Goal: Task Accomplishment & Management: Complete application form

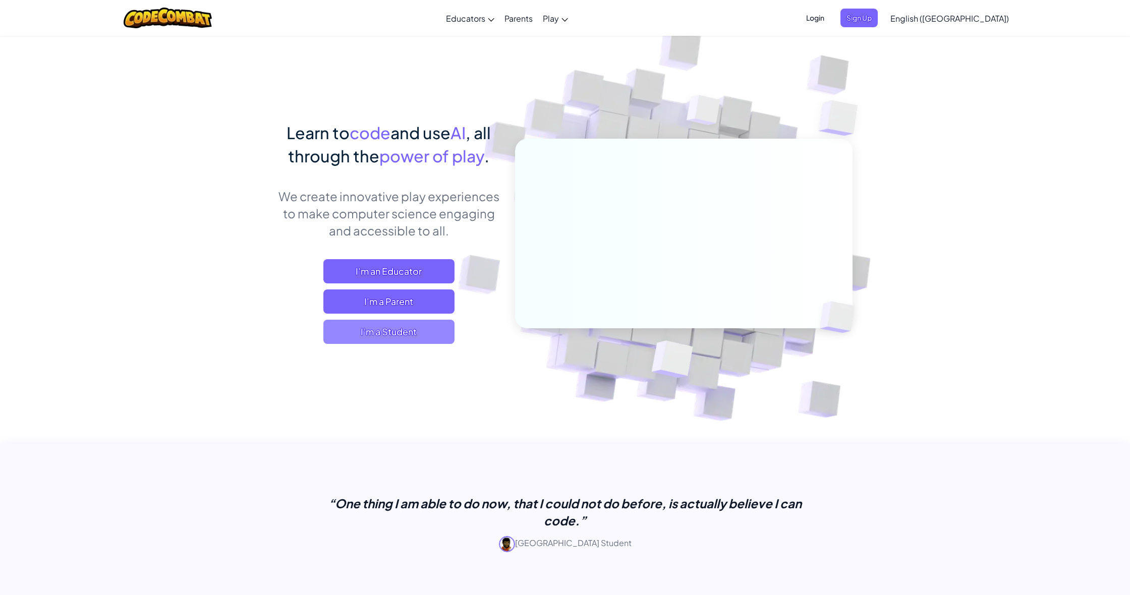
click at [419, 328] on span "I'm a Student" at bounding box center [388, 332] width 131 height 24
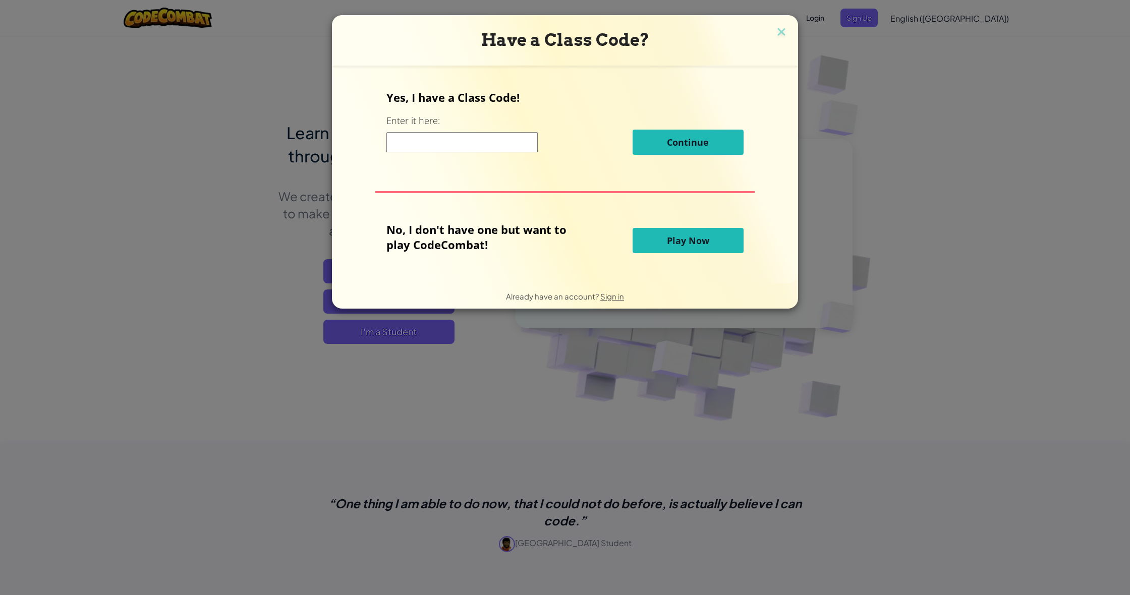
click at [477, 146] on input at bounding box center [461, 142] width 151 height 20
click at [669, 229] on button "Play Now" at bounding box center [688, 240] width 111 height 25
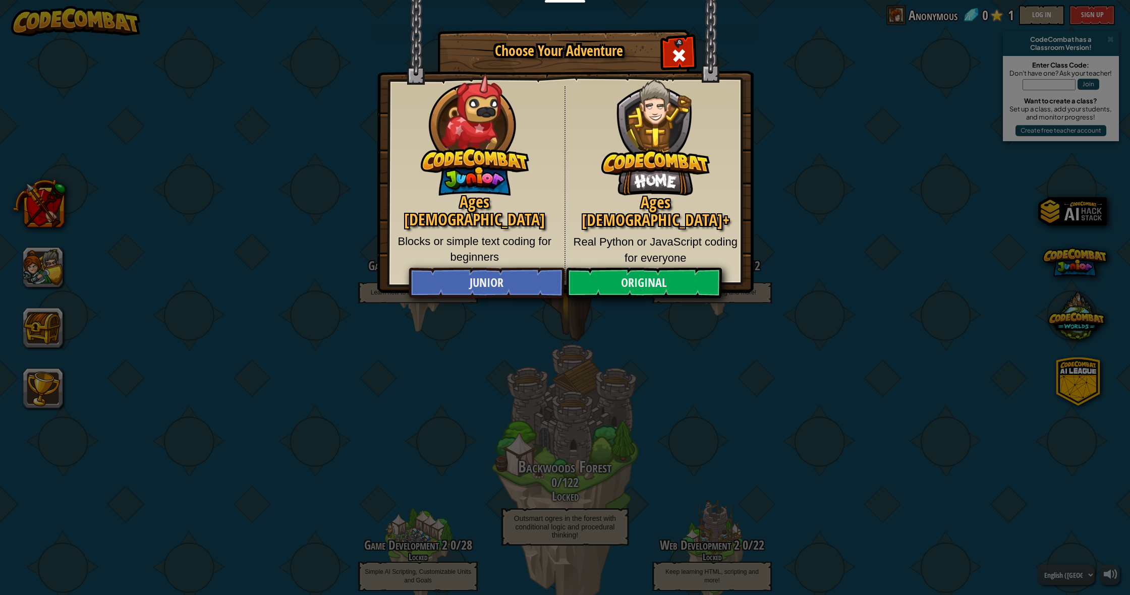
click at [691, 53] on div "Close modal" at bounding box center [679, 54] width 32 height 32
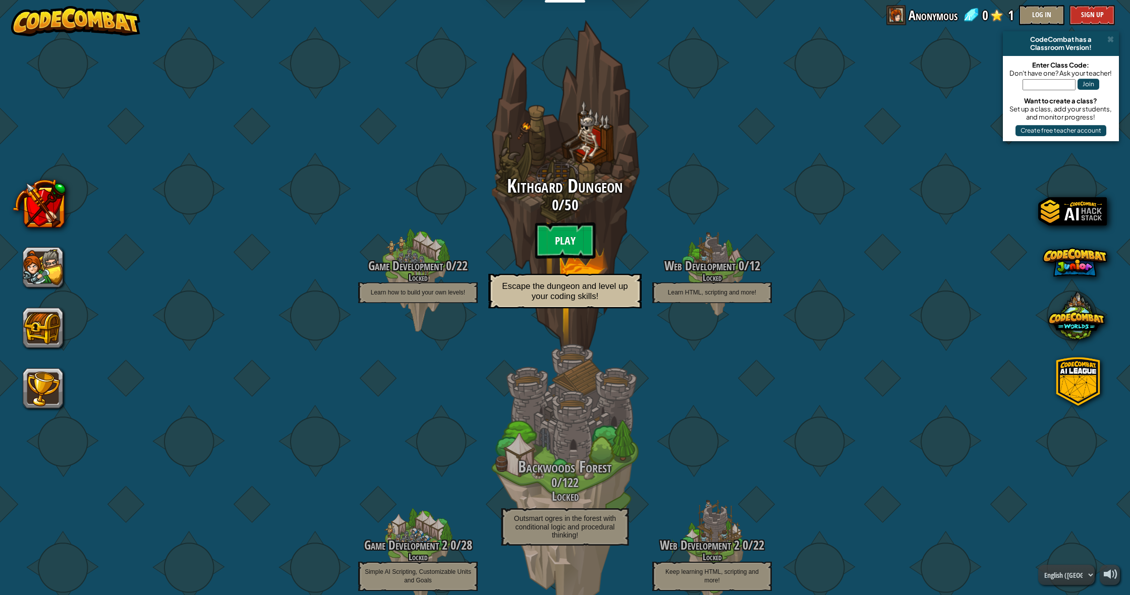
click at [581, 236] on btn "Play" at bounding box center [565, 241] width 61 height 36
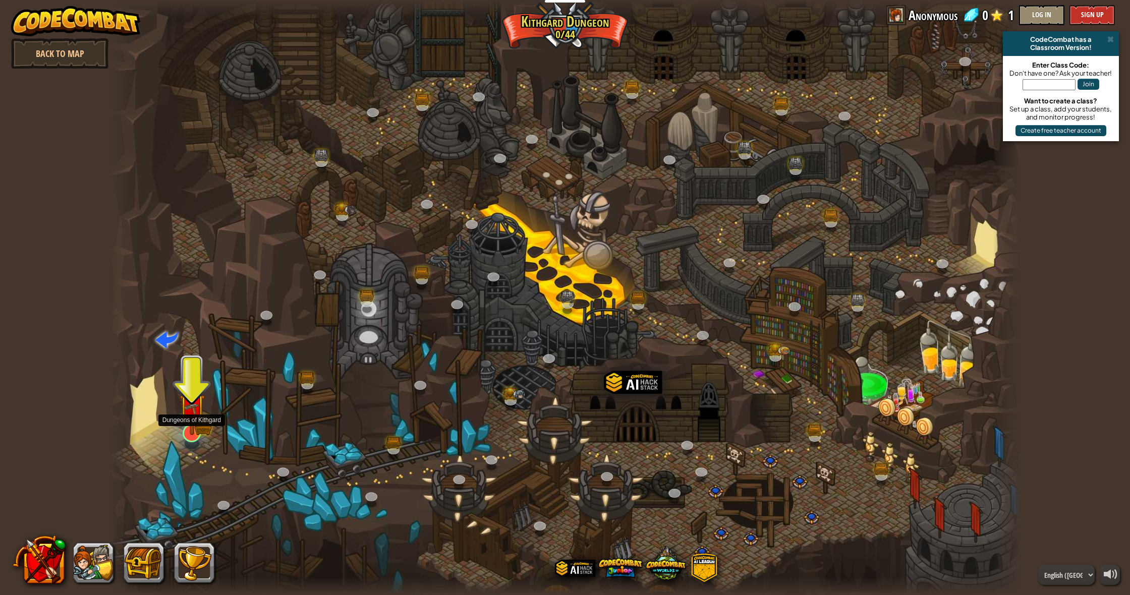
click at [194, 437] on link at bounding box center [189, 431] width 20 height 20
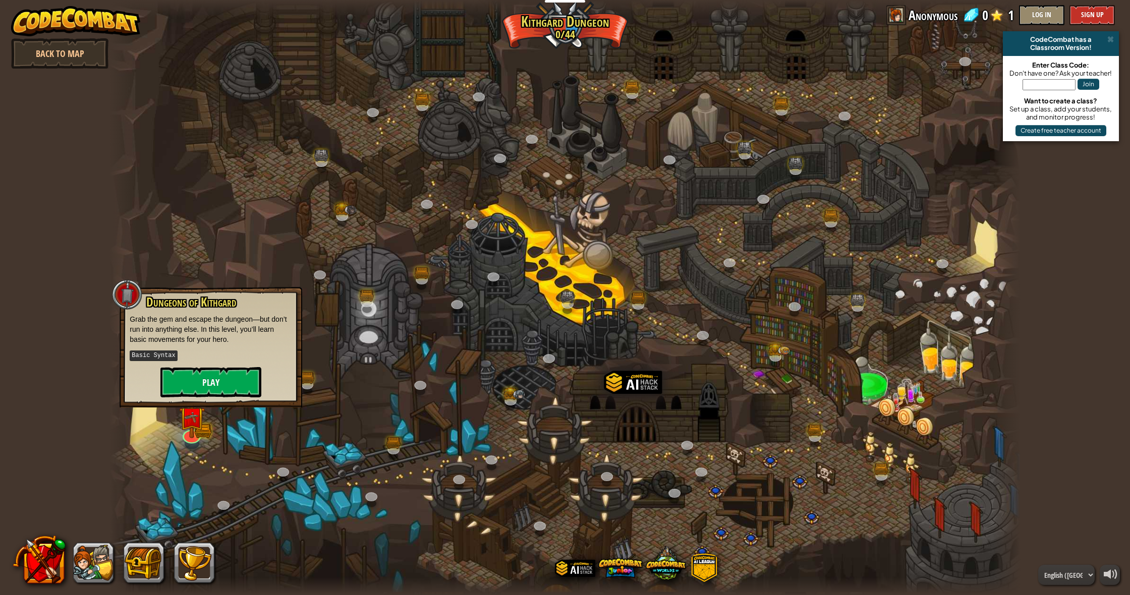
click at [243, 385] on button "Play" at bounding box center [210, 382] width 101 height 30
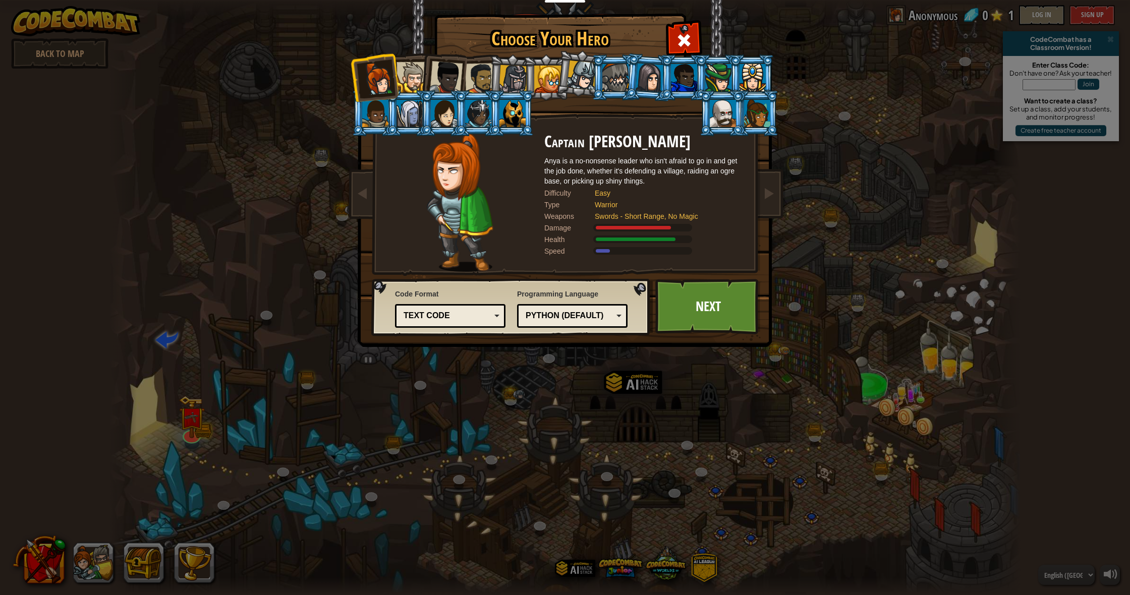
click at [413, 71] on div at bounding box center [412, 77] width 31 height 31
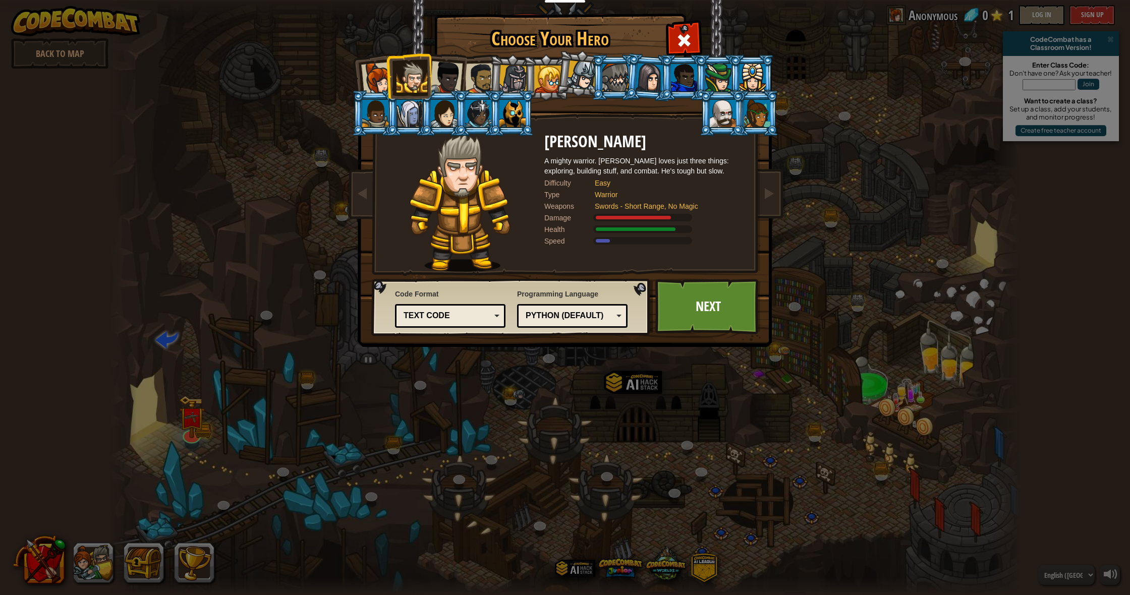
drag, startPoint x: 455, startPoint y: 70, endPoint x: 464, endPoint y: 70, distance: 9.1
click at [455, 70] on div at bounding box center [445, 77] width 33 height 33
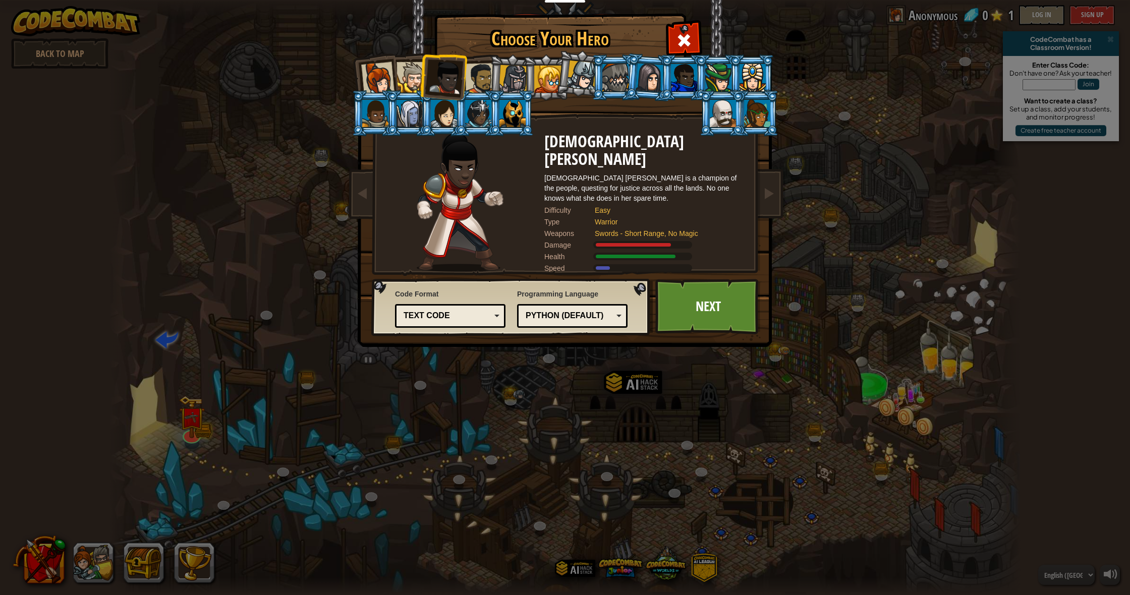
click at [464, 72] on li at bounding box center [442, 75] width 49 height 49
click at [487, 76] on div at bounding box center [480, 78] width 31 height 31
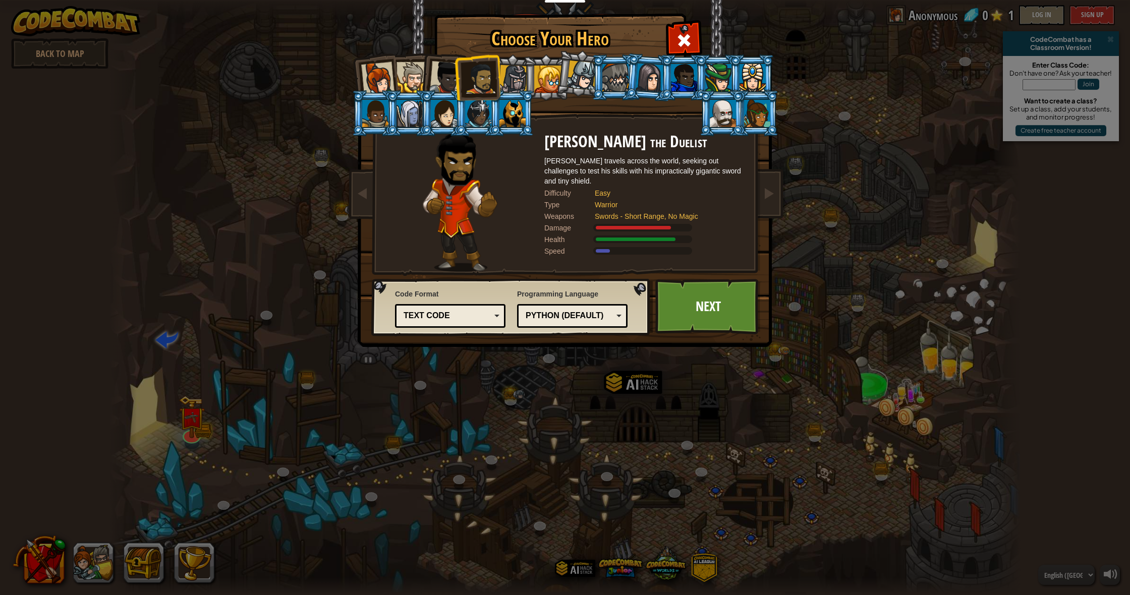
click at [626, 87] on li at bounding box center [649, 77] width 48 height 49
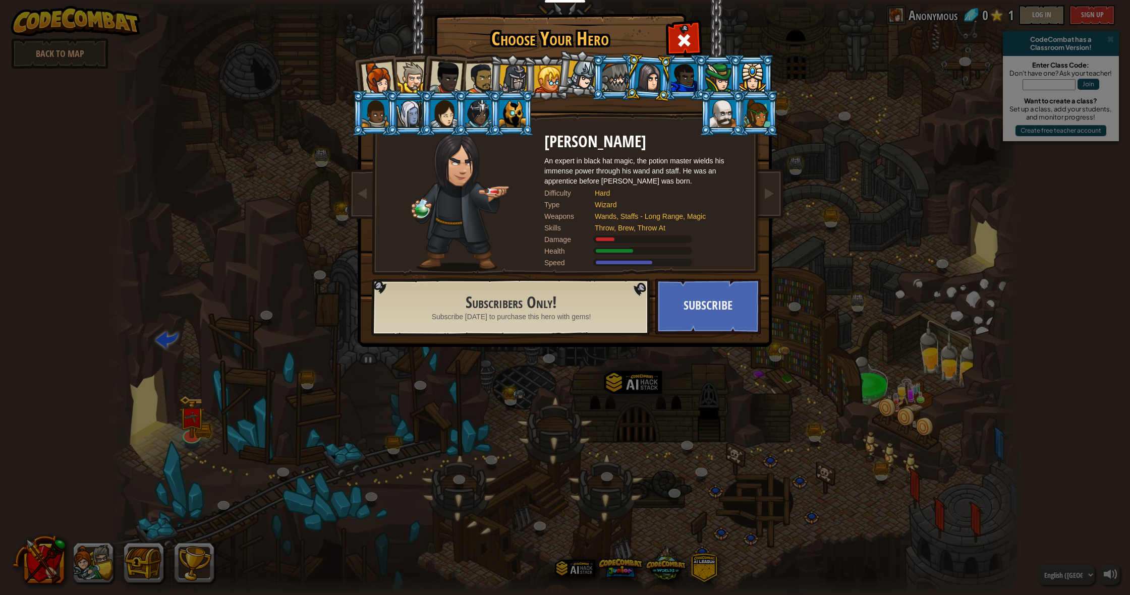
click at [615, 84] on div at bounding box center [615, 77] width 26 height 27
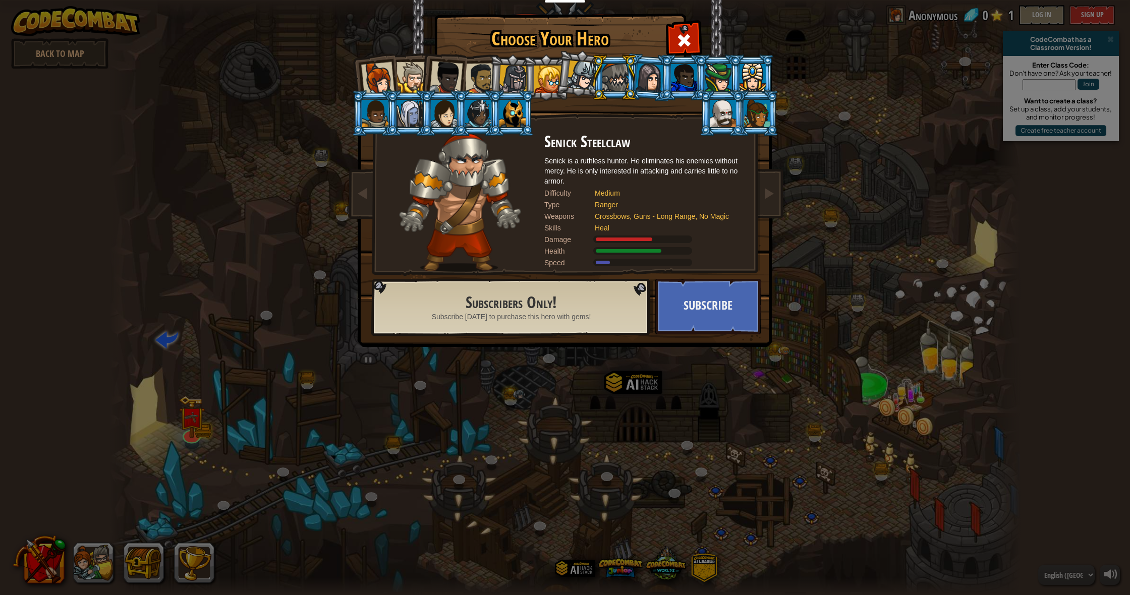
click at [556, 76] on div at bounding box center [547, 79] width 27 height 27
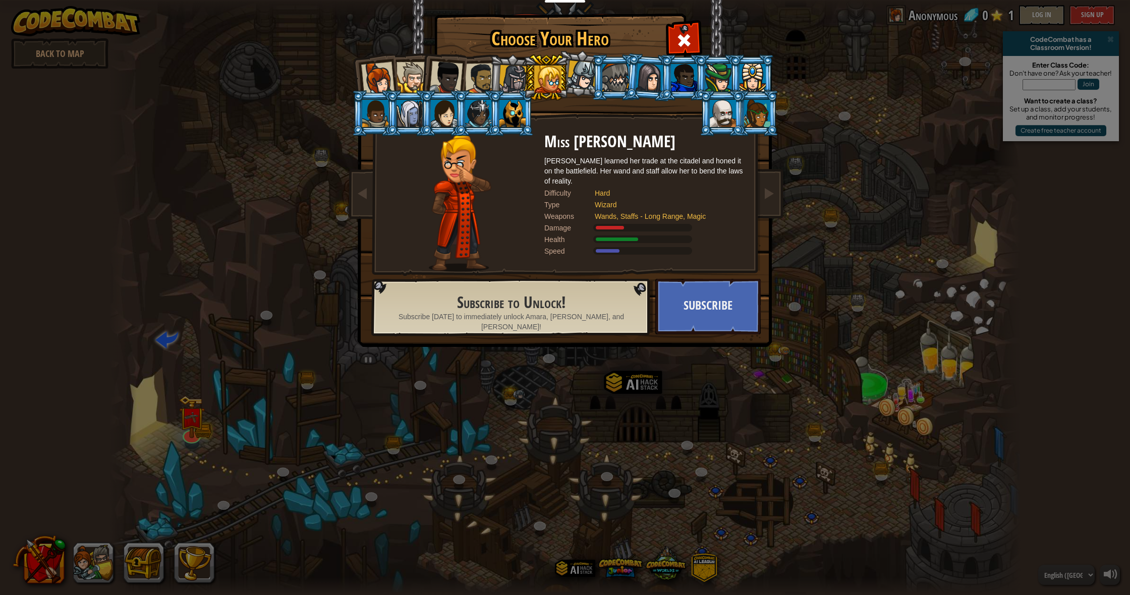
click at [568, 54] on ol at bounding box center [565, 54] width 416 height 0
click at [508, 78] on div at bounding box center [513, 79] width 29 height 29
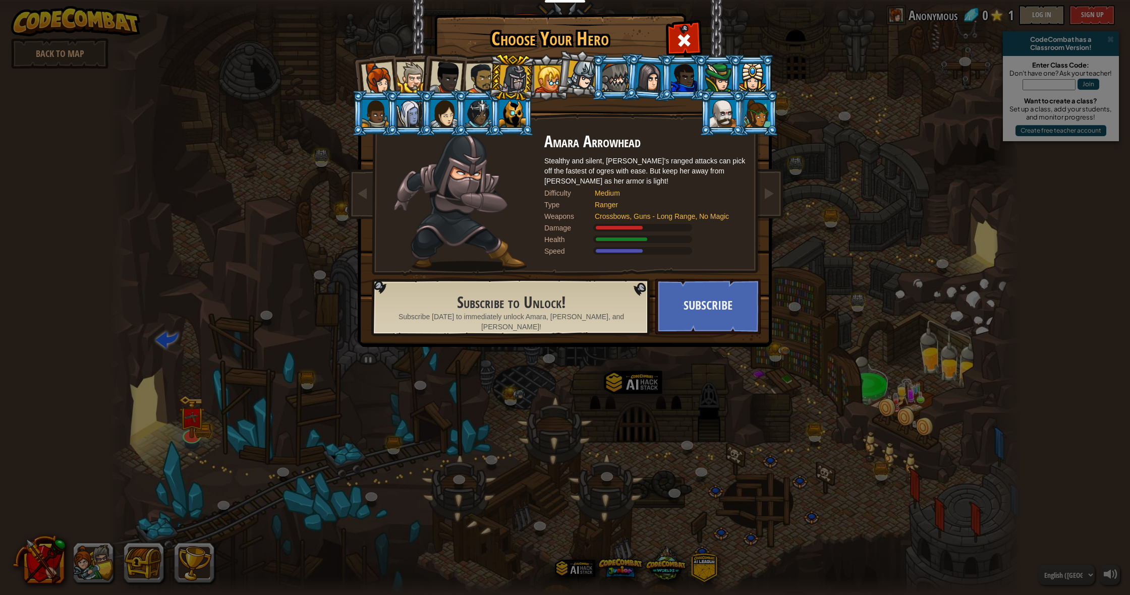
click at [475, 74] on div at bounding box center [480, 78] width 31 height 31
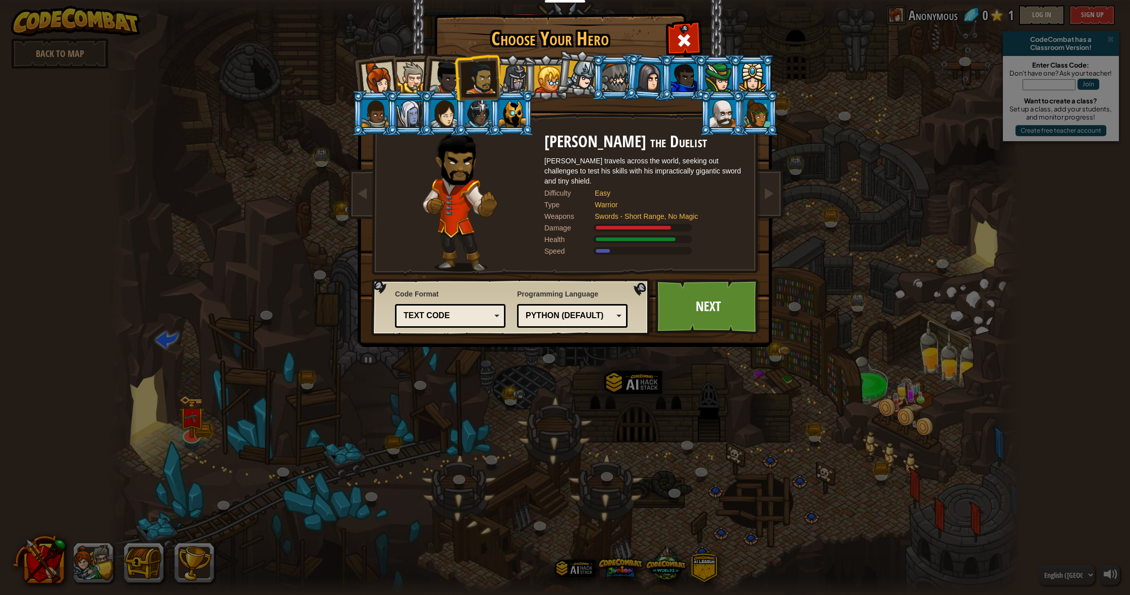
click at [451, 72] on div at bounding box center [445, 77] width 33 height 33
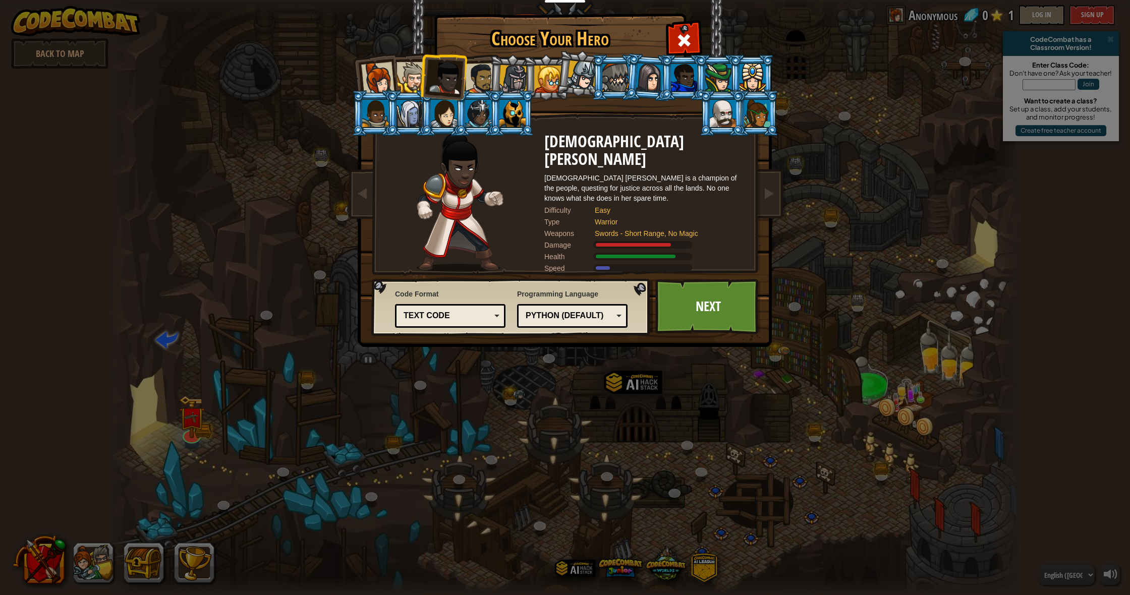
drag, startPoint x: 430, startPoint y: 78, endPoint x: 417, endPoint y: 76, distance: 13.2
click at [425, 77] on li at bounding box center [442, 75] width 49 height 49
click at [416, 77] on div at bounding box center [412, 77] width 31 height 31
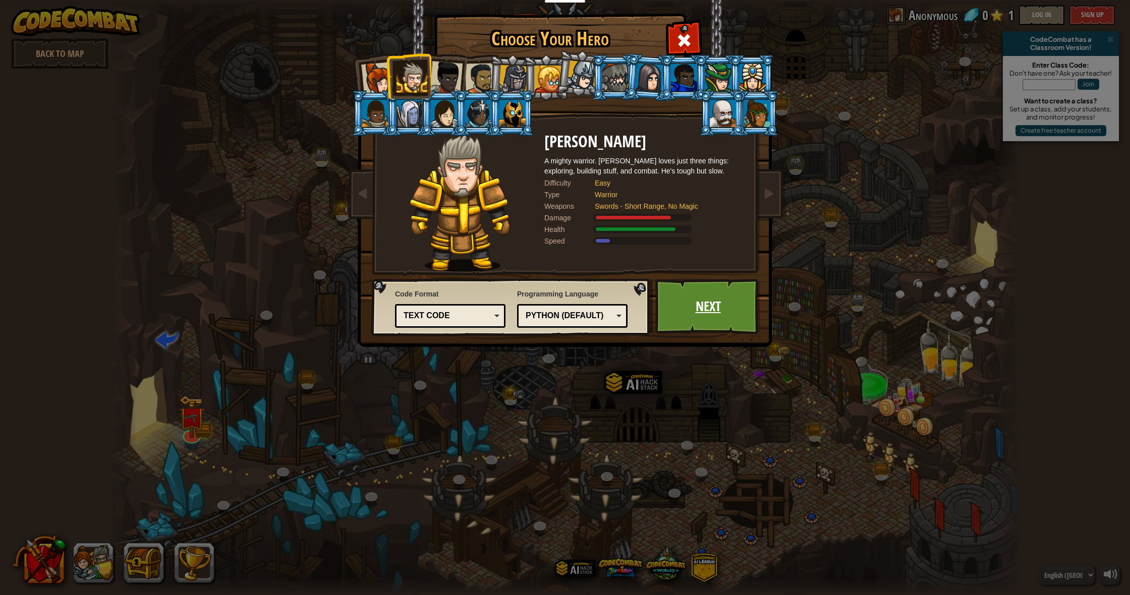
click at [703, 296] on link "Next" at bounding box center [707, 307] width 105 height 56
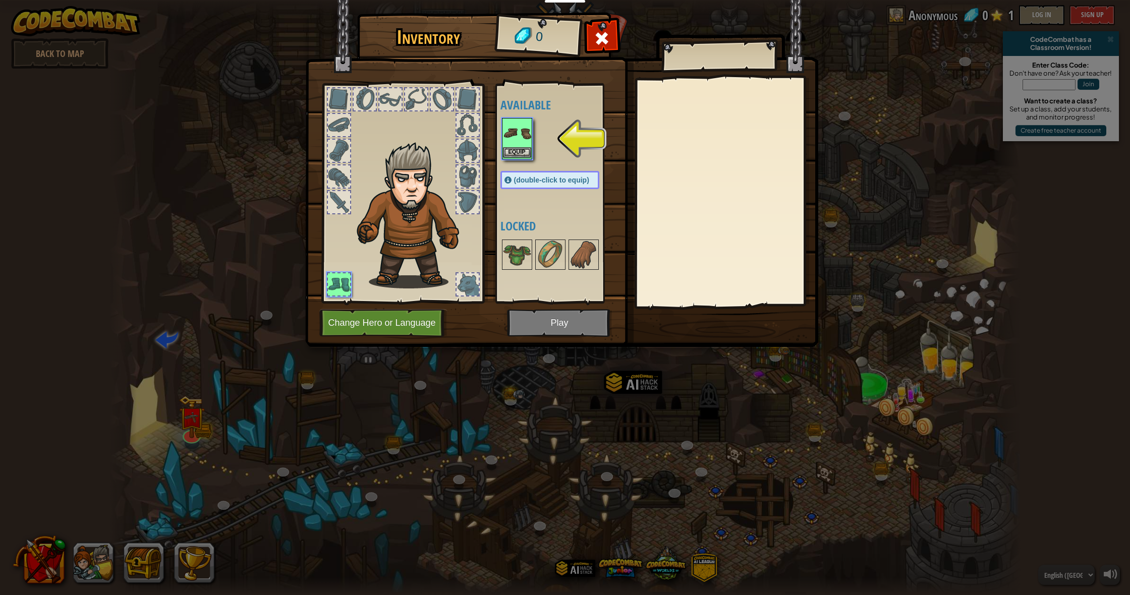
click at [520, 155] on button "Equip" at bounding box center [517, 152] width 28 height 11
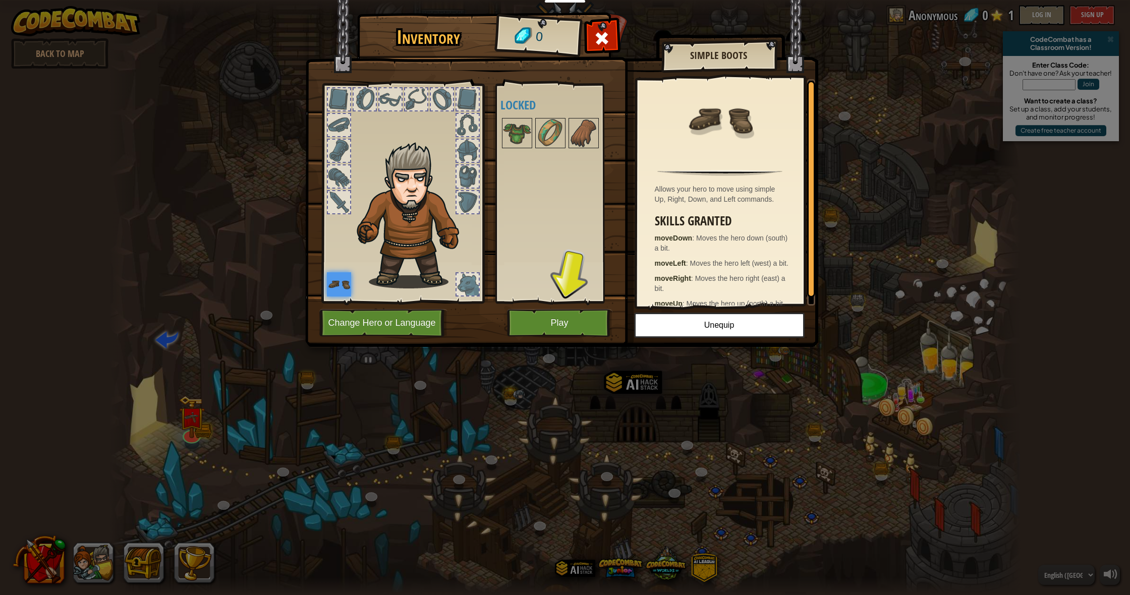
click at [587, 325] on button "Play" at bounding box center [559, 323] width 105 height 28
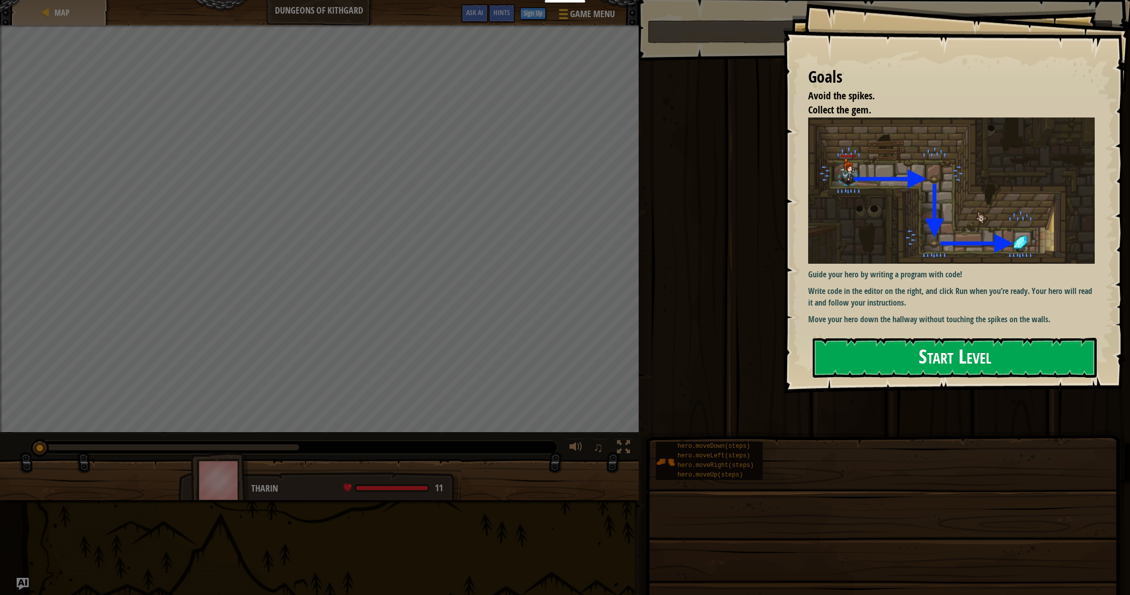
click at [992, 362] on button "Start Level" at bounding box center [955, 358] width 284 height 40
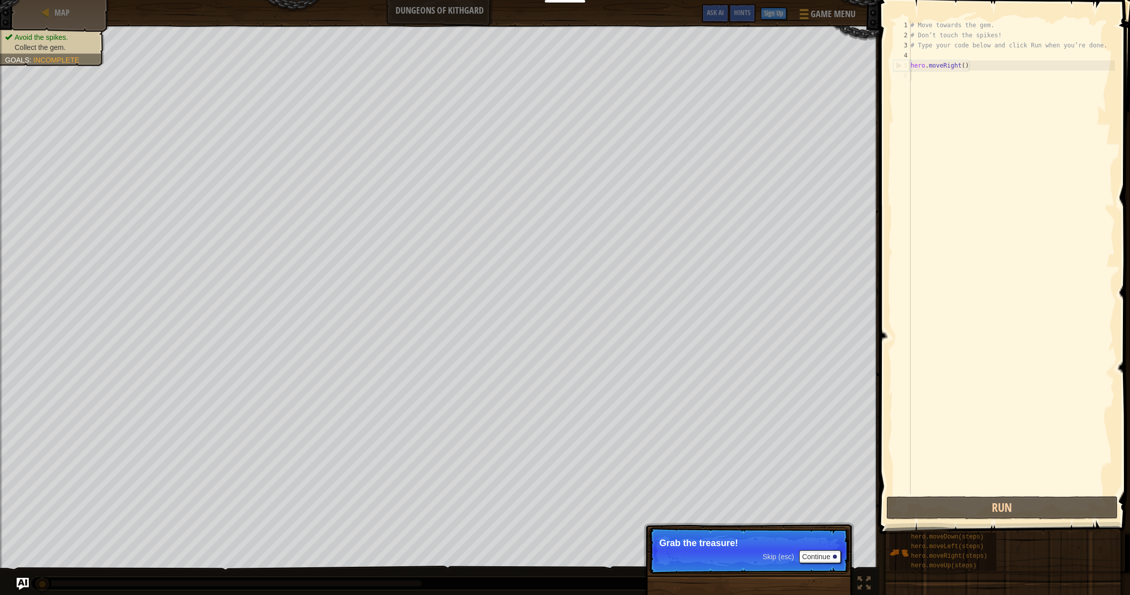
click at [1002, 175] on div "# Move towards the gem. # Don’t touch the spikes! # Type your code below and cl…" at bounding box center [1012, 267] width 206 height 494
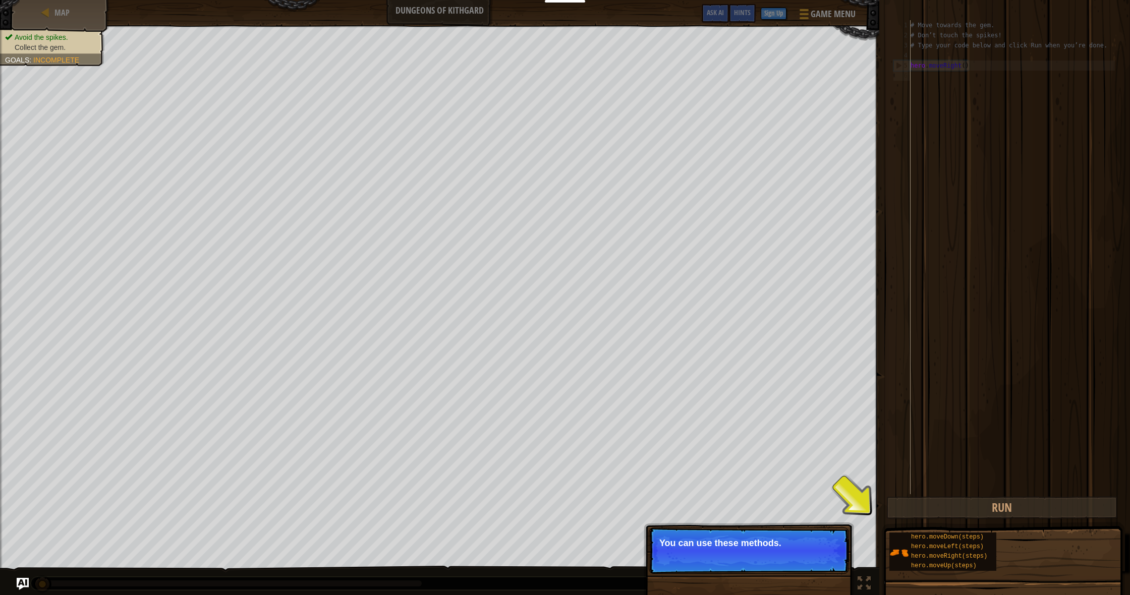
click at [764, 563] on p "Skip (esc) Continue You can use these methods." at bounding box center [749, 551] width 200 height 46
drag, startPoint x: 765, startPoint y: 560, endPoint x: 793, endPoint y: 550, distance: 29.7
click at [765, 559] on span "Skip (esc)" at bounding box center [778, 557] width 31 height 8
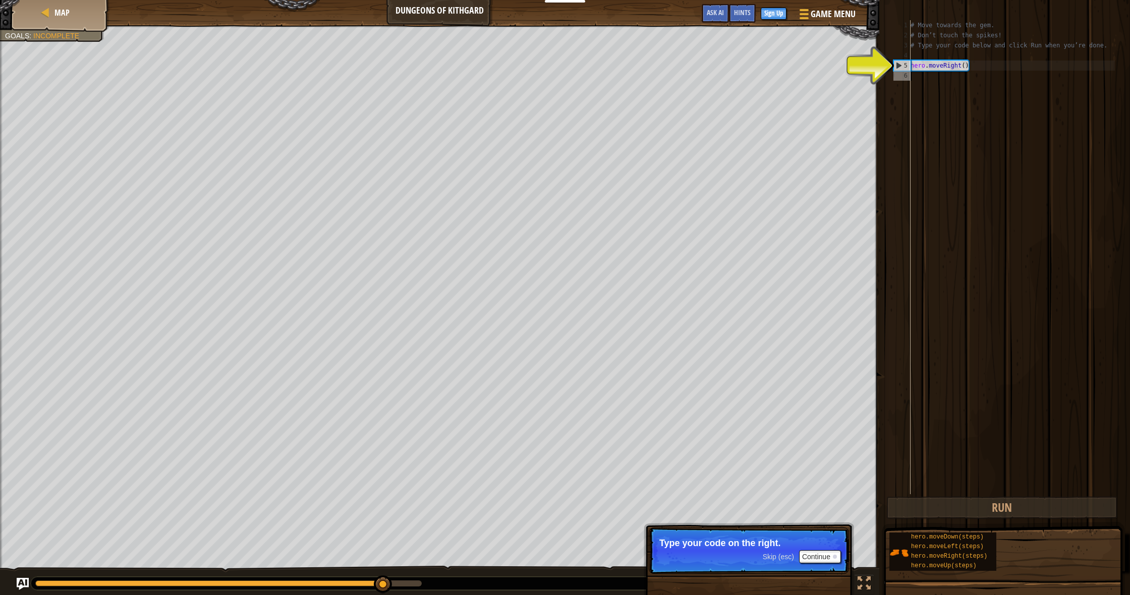
click at [973, 68] on div "# Move towards the gem. # Don’t touch the spikes! # Type your code below and cl…" at bounding box center [1012, 267] width 206 height 494
type textarea "hero.moveRight()"
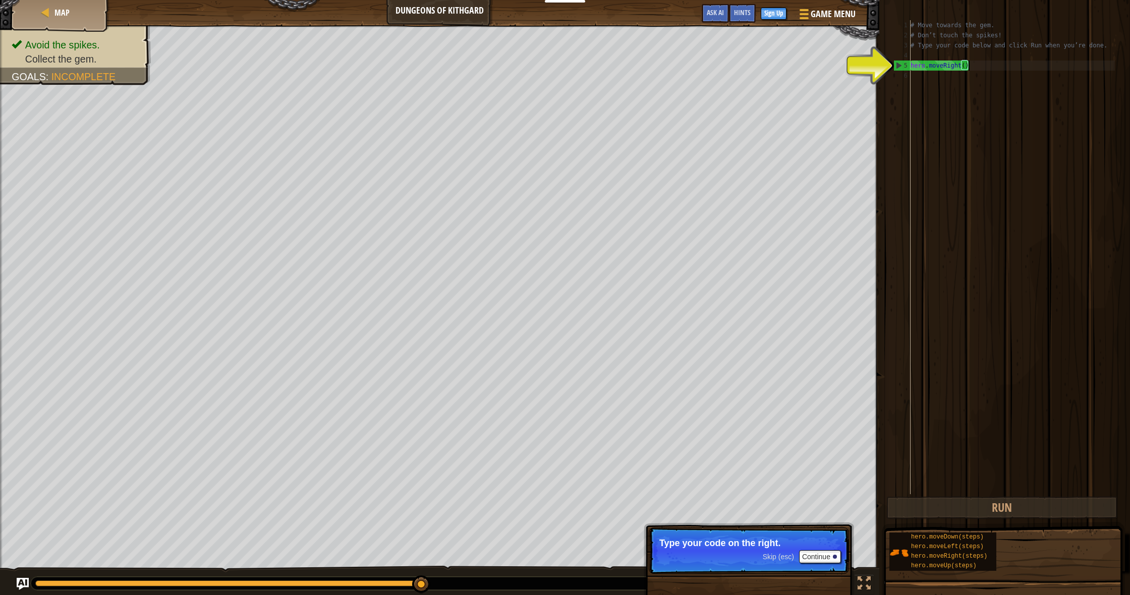
drag, startPoint x: 960, startPoint y: 67, endPoint x: 967, endPoint y: 67, distance: 6.6
click at [961, 66] on div "# Move towards the gem. # Don’t touch the spikes! # Type your code below and cl…" at bounding box center [1012, 267] width 206 height 494
drag, startPoint x: 962, startPoint y: 67, endPoint x: 993, endPoint y: 65, distance: 31.8
click at [965, 66] on div "# Move towards the gem. # Don’t touch the spikes! # Type your code below and cl…" at bounding box center [1012, 267] width 206 height 494
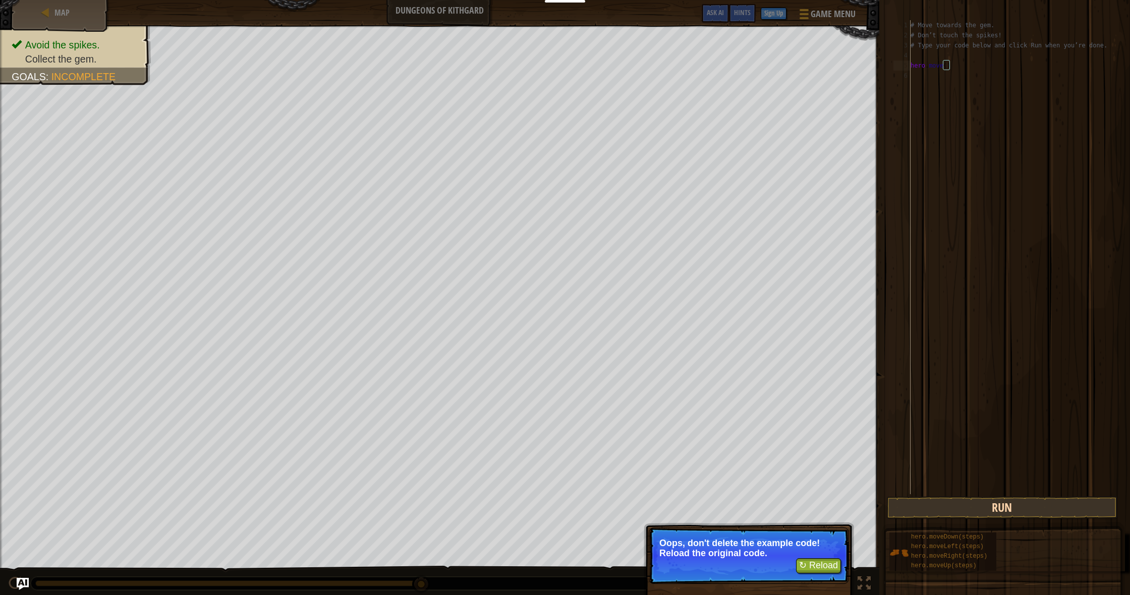
click at [976, 510] on button "Run" at bounding box center [1003, 507] width 232 height 23
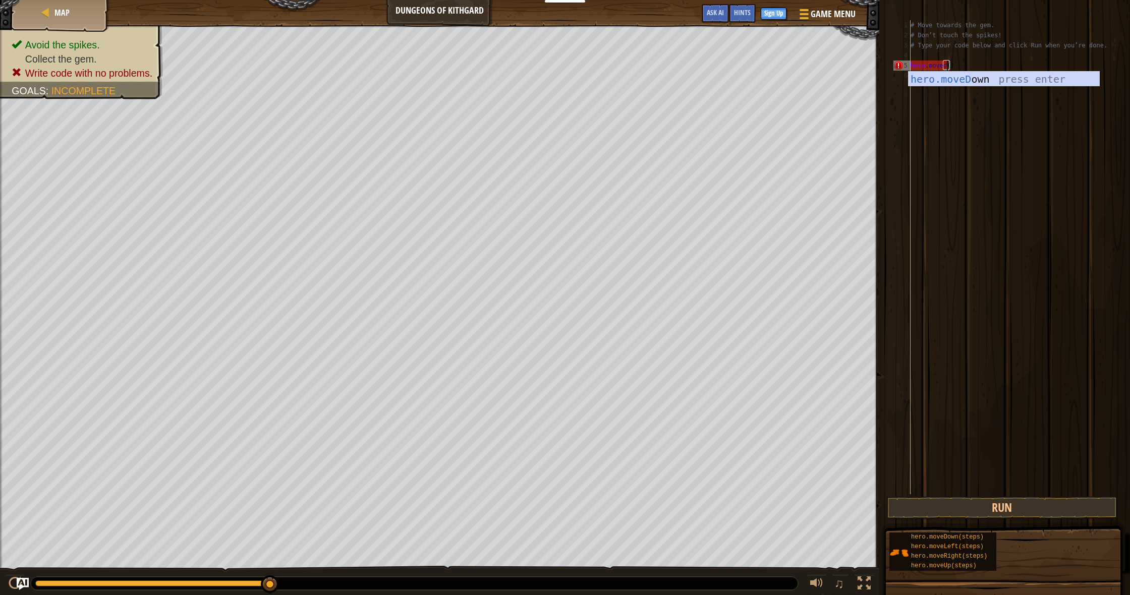
scroll to position [5, 3]
type textarea "hero.moveDown"
click at [1057, 519] on div "hero.moveDown 1 2 3 4 5 6 # Move towards the gem. # Don’t touch the spikes! # T…" at bounding box center [1003, 287] width 254 height 564
click at [1057, 517] on button "Run" at bounding box center [1003, 507] width 232 height 23
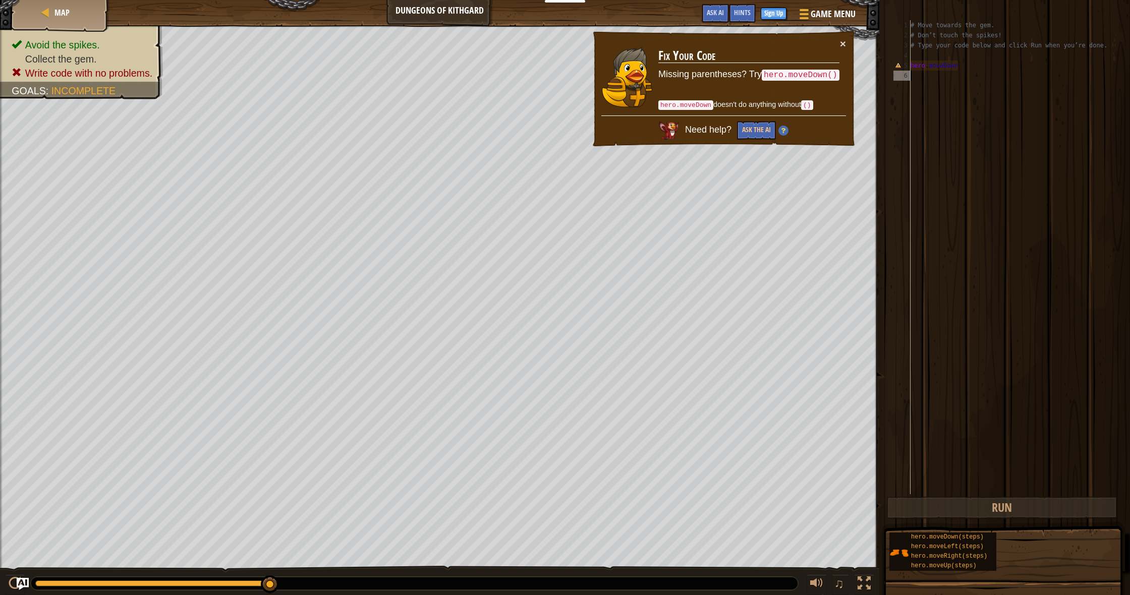
click at [948, 163] on div "# Move towards the gem. # Don’t touch the spikes! # Type your code below and cl…" at bounding box center [1012, 267] width 206 height 494
click at [964, 68] on div "# Move towards the gem. # Don’t touch the spikes! # Type your code below and cl…" at bounding box center [1012, 267] width 206 height 494
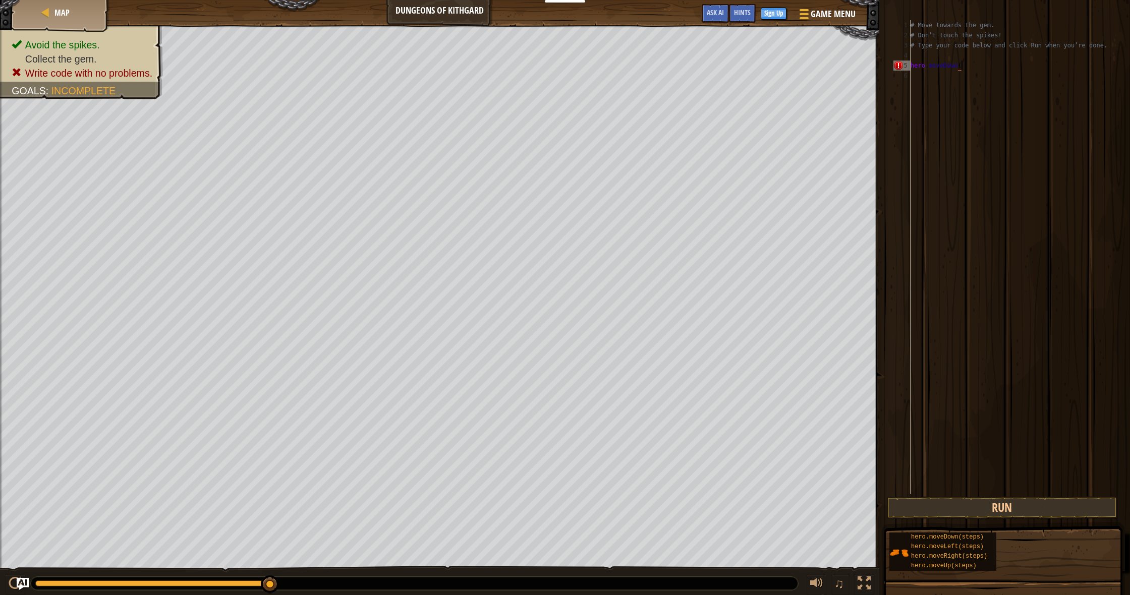
type textarea "hero.moveDown()"
click at [1048, 502] on button "Run" at bounding box center [1003, 507] width 232 height 23
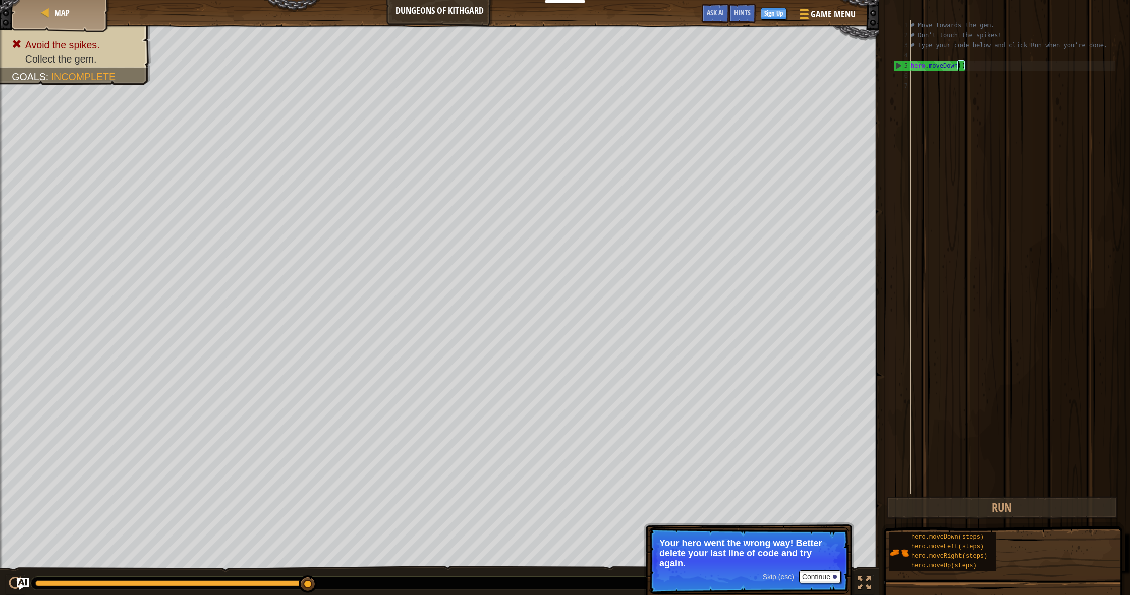
click at [958, 66] on div "# Move towards the gem. # Don’t touch the spikes! # Type your code below and cl…" at bounding box center [1012, 267] width 206 height 494
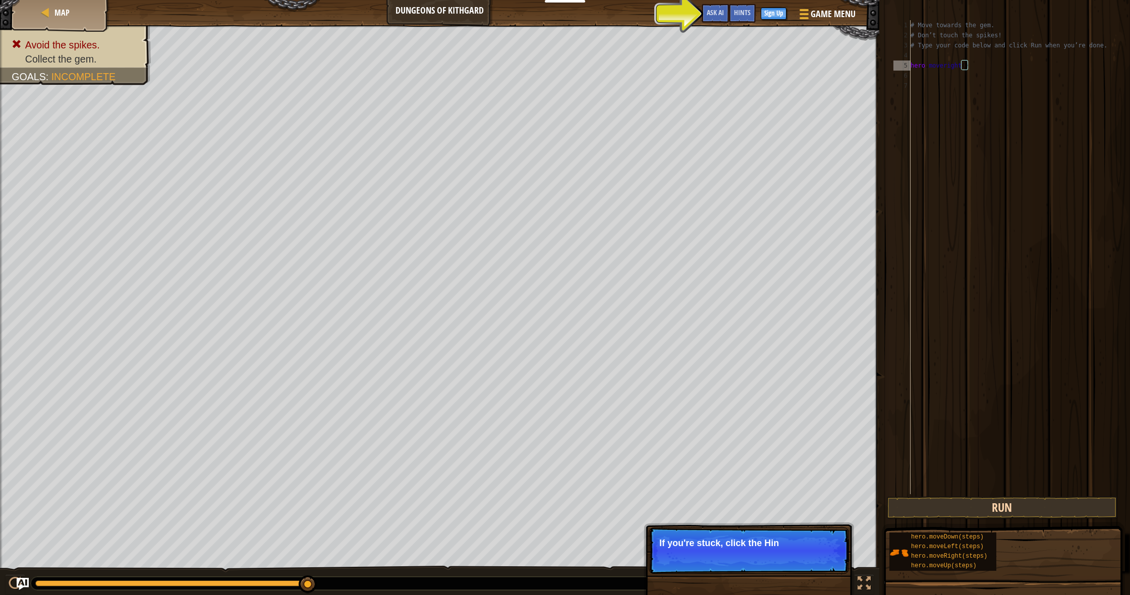
click at [1043, 501] on button "Run" at bounding box center [1003, 507] width 232 height 23
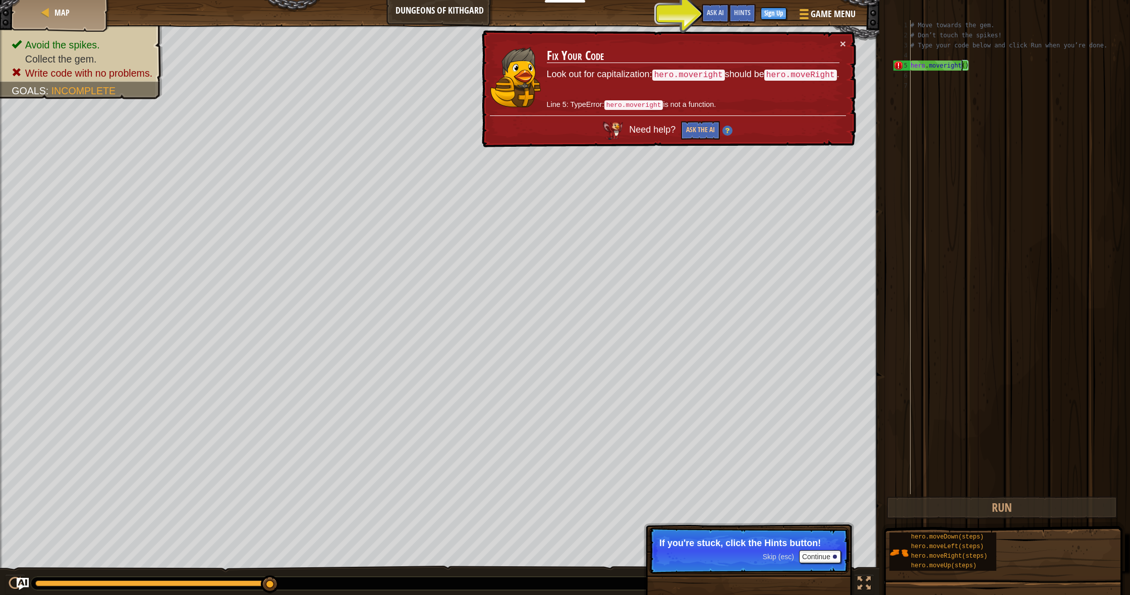
click at [980, 68] on div "# Move towards the gem. # Don’t touch the spikes! # Type your code below and cl…" at bounding box center [1012, 267] width 206 height 494
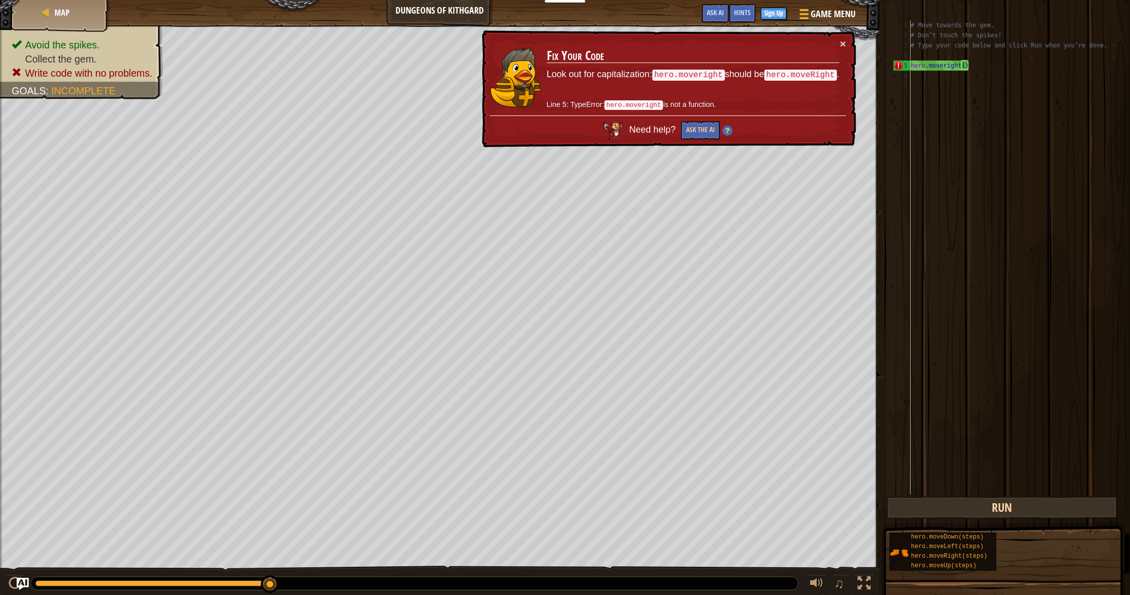
click at [1042, 511] on button "Run" at bounding box center [1003, 507] width 232 height 23
drag, startPoint x: 947, startPoint y: 65, endPoint x: 956, endPoint y: 65, distance: 9.6
click at [947, 65] on div "# Move towards the gem. # Don’t touch the spikes! # Type your code below and cl…" at bounding box center [1012, 267] width 206 height 494
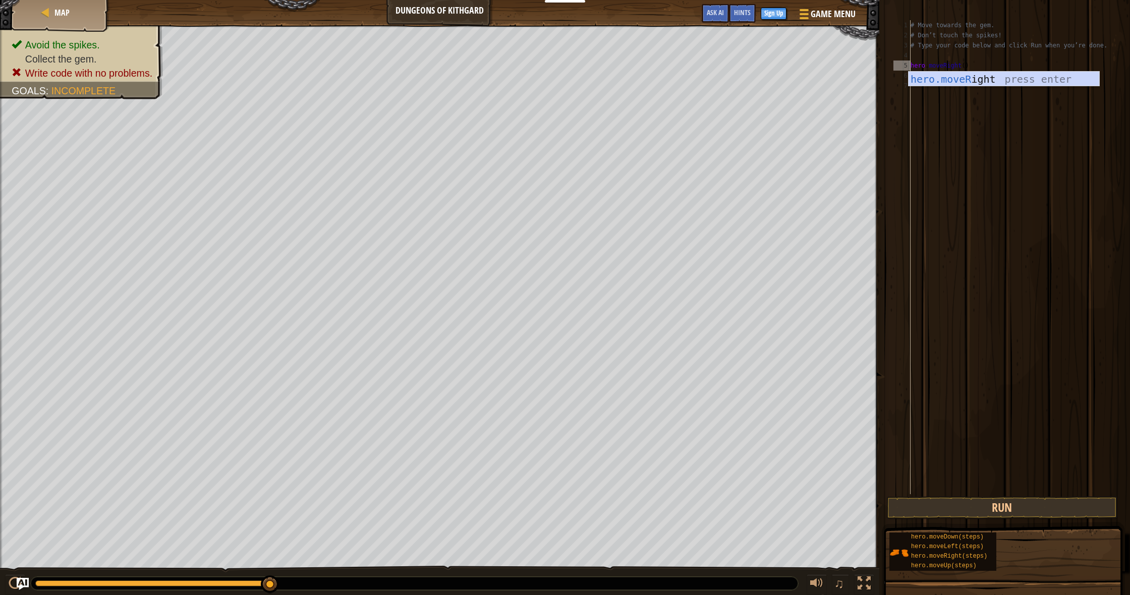
scroll to position [5, 3]
click at [1018, 513] on button "Run" at bounding box center [1003, 507] width 232 height 23
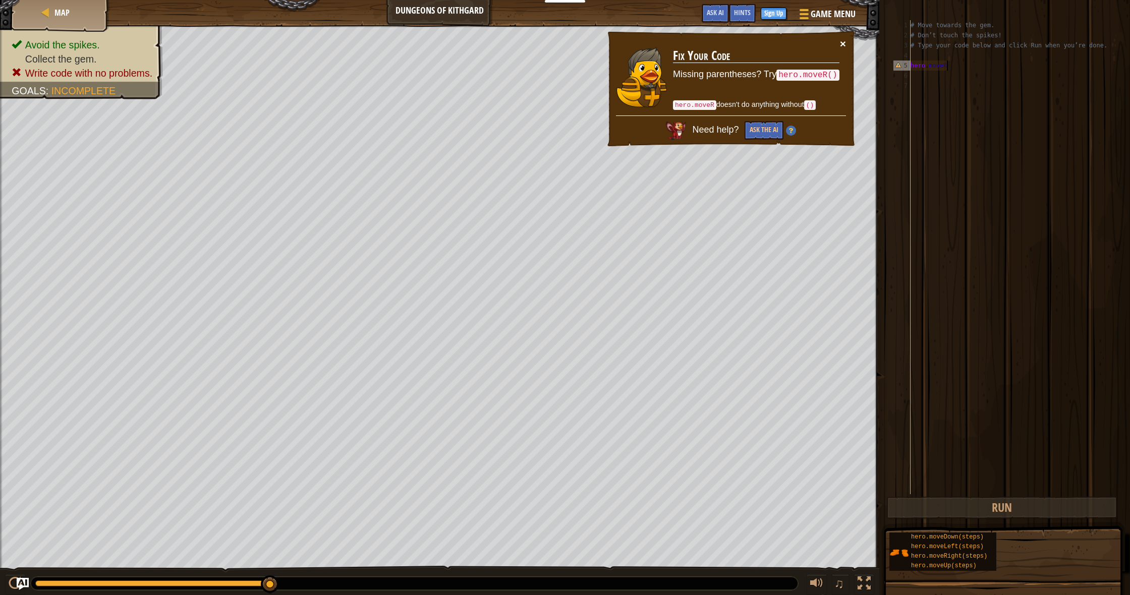
click at [843, 45] on button "×" at bounding box center [843, 44] width 6 height 11
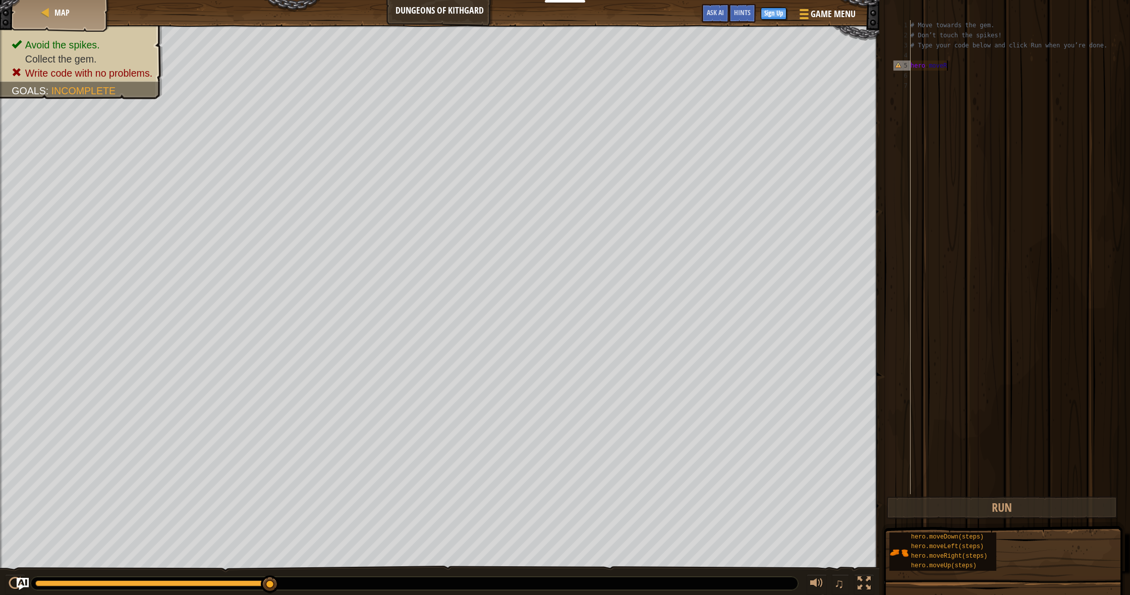
click at [976, 70] on div "# Move towards the gem. # Don’t touch the spikes! # Type your code below and cl…" at bounding box center [1012, 267] width 206 height 494
type textarea "hero.moveRight()"
drag, startPoint x: 988, startPoint y: 513, endPoint x: 990, endPoint y: 500, distance: 12.9
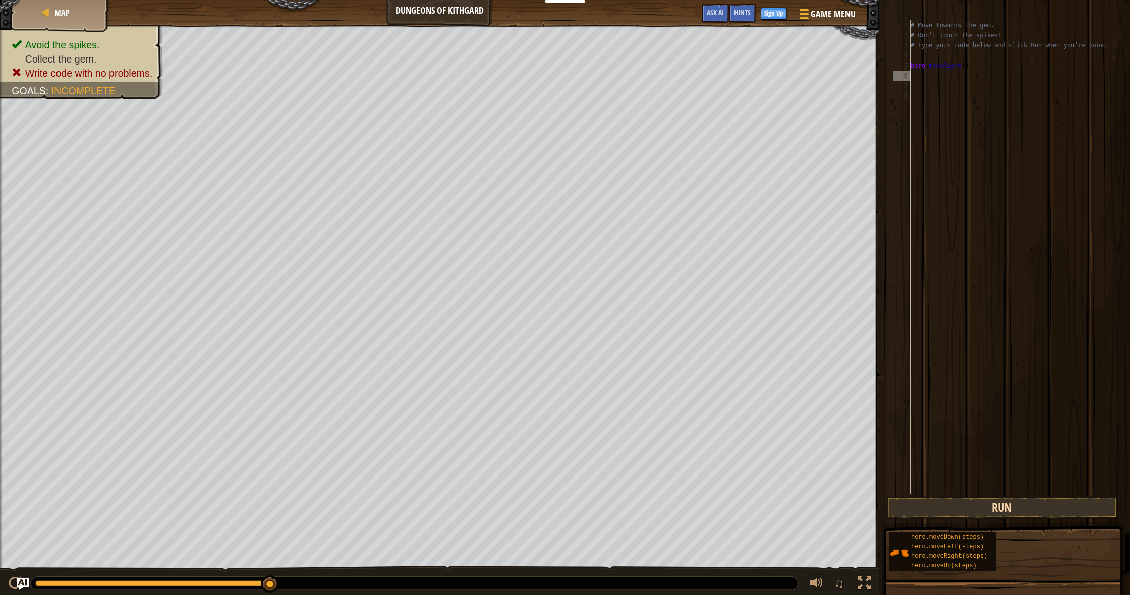
click at [988, 513] on button "Run" at bounding box center [1003, 507] width 232 height 23
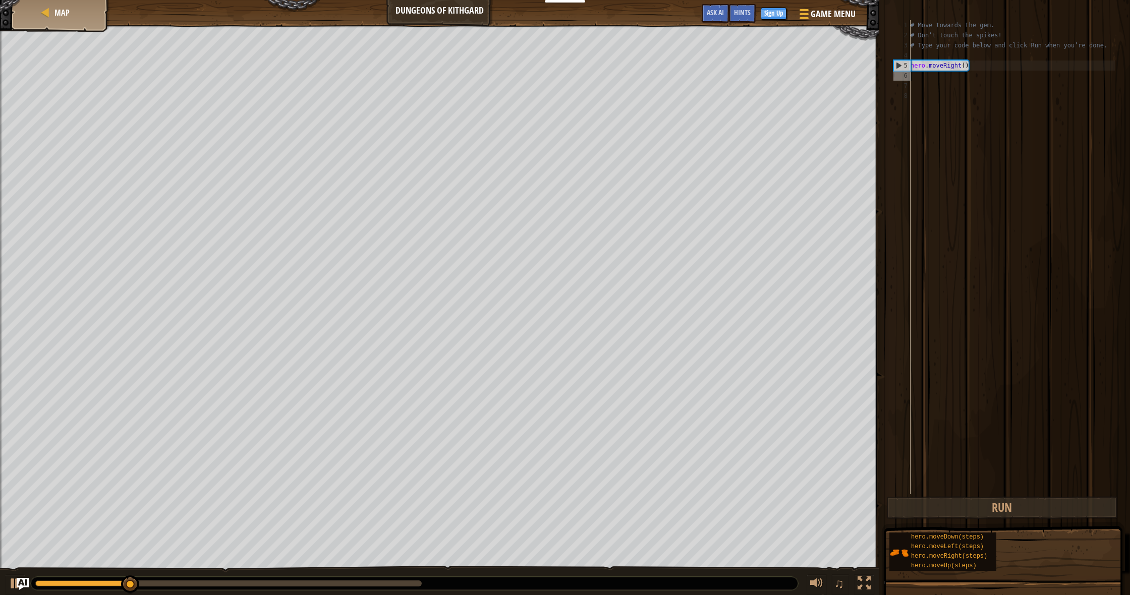
click at [942, 71] on div "# Move towards the gem. # Don’t touch the spikes! # Type your code below and cl…" at bounding box center [1012, 267] width 206 height 494
drag, startPoint x: 962, startPoint y: 66, endPoint x: 999, endPoint y: 73, distance: 37.5
click at [969, 67] on div "# Move towards the gem. # Don’t touch the spikes! # Type your code below and cl…" at bounding box center [1012, 267] width 206 height 494
drag, startPoint x: 973, startPoint y: 66, endPoint x: 946, endPoint y: 67, distance: 27.3
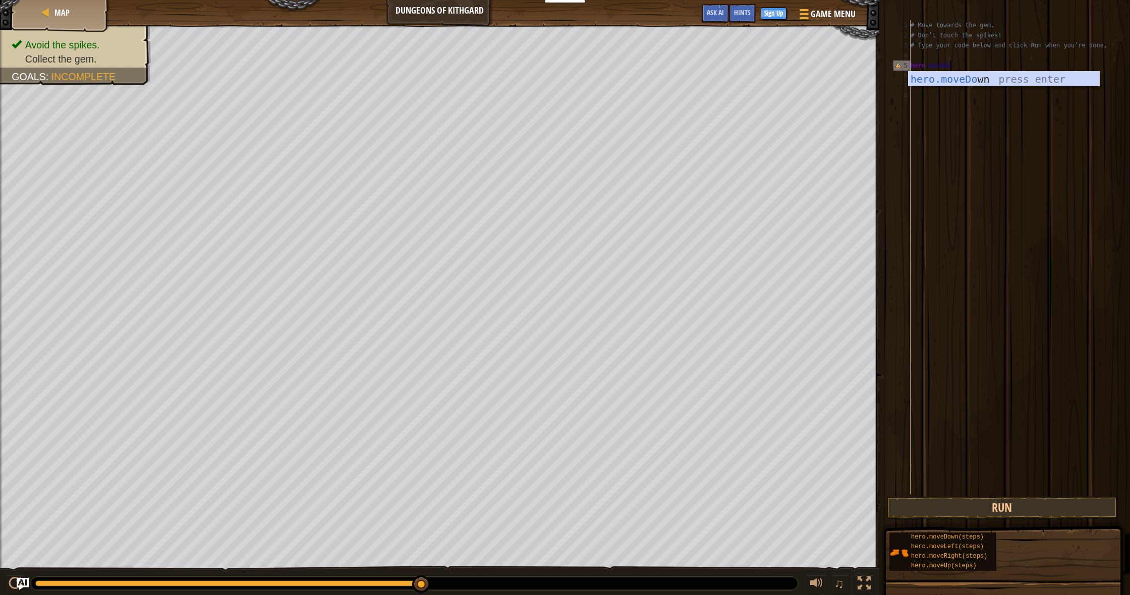
scroll to position [5, 3]
type textarea "hero.moveDown()"
click at [1024, 511] on button "Run" at bounding box center [1003, 507] width 232 height 23
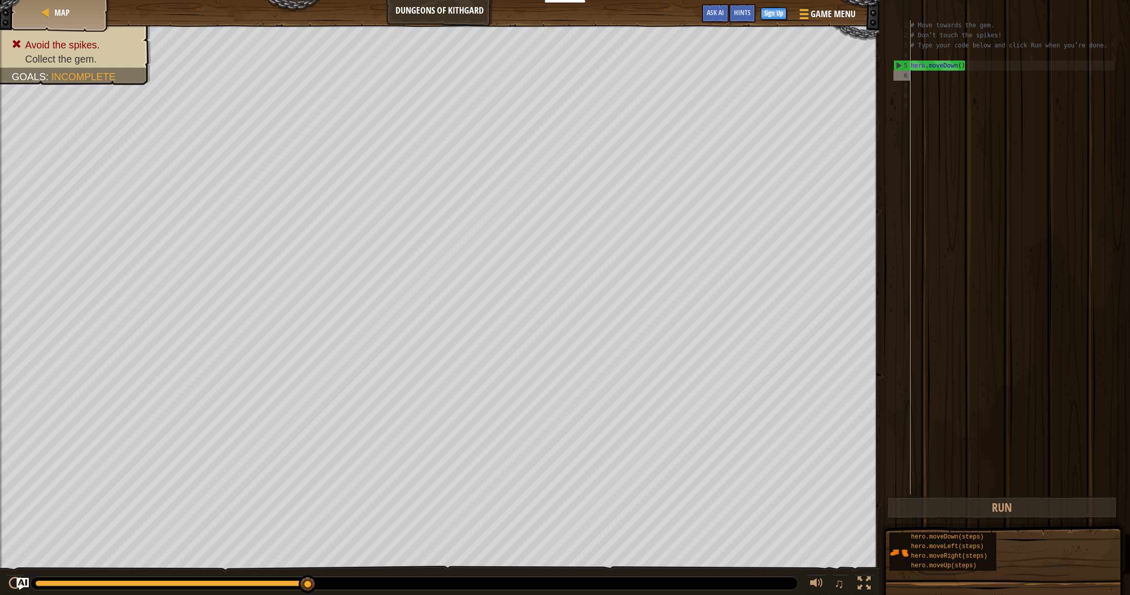
drag, startPoint x: 960, startPoint y: 67, endPoint x: 992, endPoint y: 71, distance: 32.5
click at [960, 67] on div "# Move towards the gem. # Don’t touch the spikes! # Type your code below and cl…" at bounding box center [1012, 267] width 206 height 494
drag, startPoint x: 957, startPoint y: 67, endPoint x: 986, endPoint y: 64, distance: 29.9
click at [957, 67] on div "# Move towards the gem. # Don’t touch the spikes! # Type your code below and cl…" at bounding box center [1012, 267] width 206 height 494
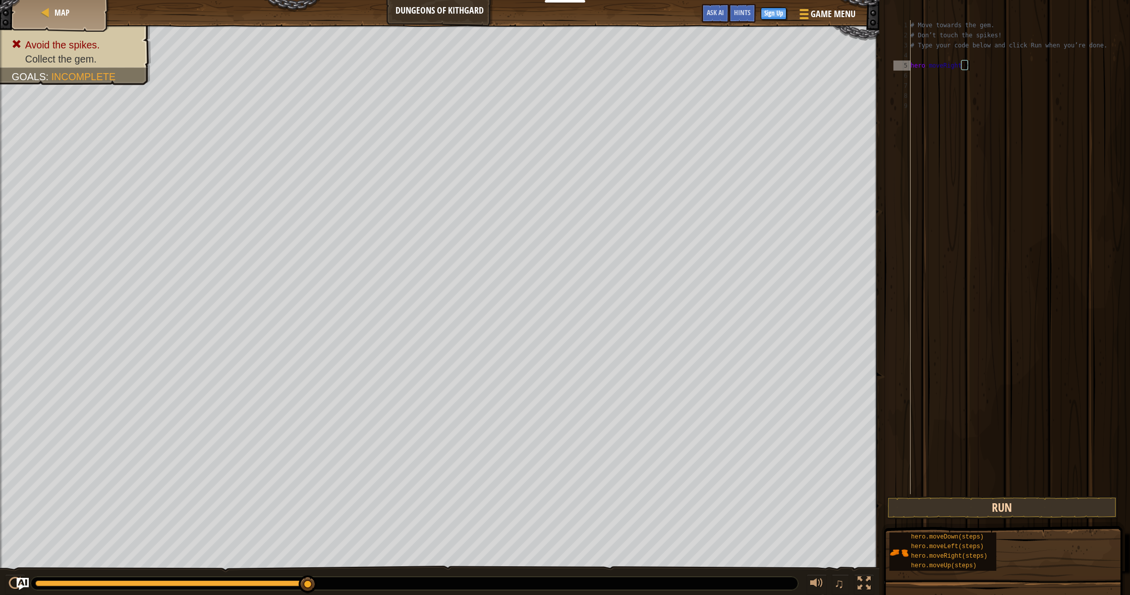
type textarea "hero.moveRight()"
click at [1002, 511] on button "Run" at bounding box center [1003, 507] width 232 height 23
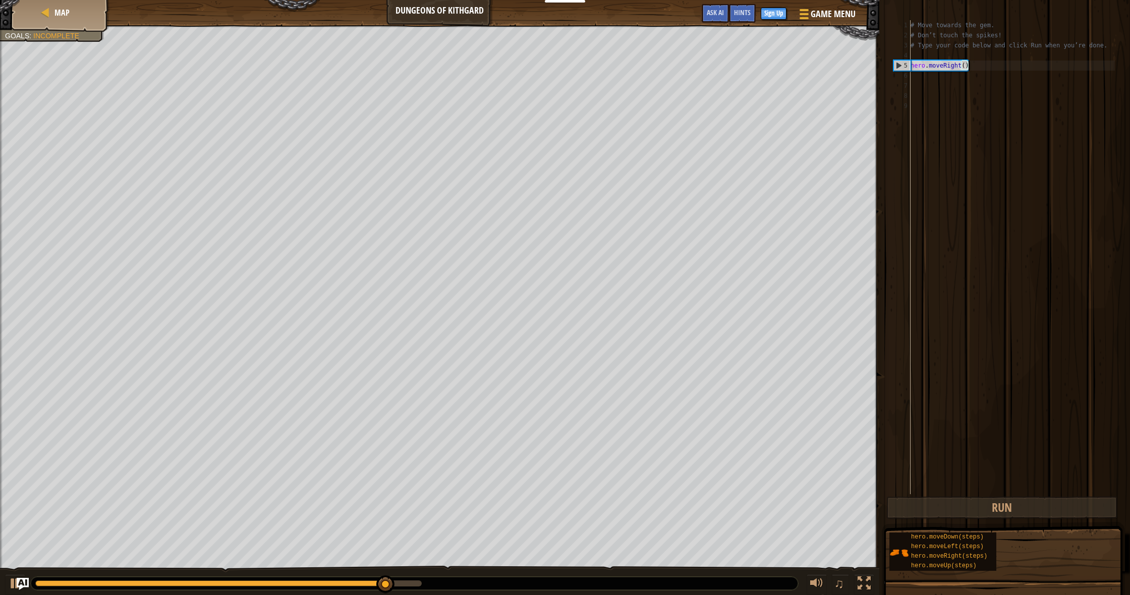
click at [925, 78] on div "# Move towards the gem. # Don’t touch the spikes! # Type your code below and cl…" at bounding box center [1012, 267] width 206 height 494
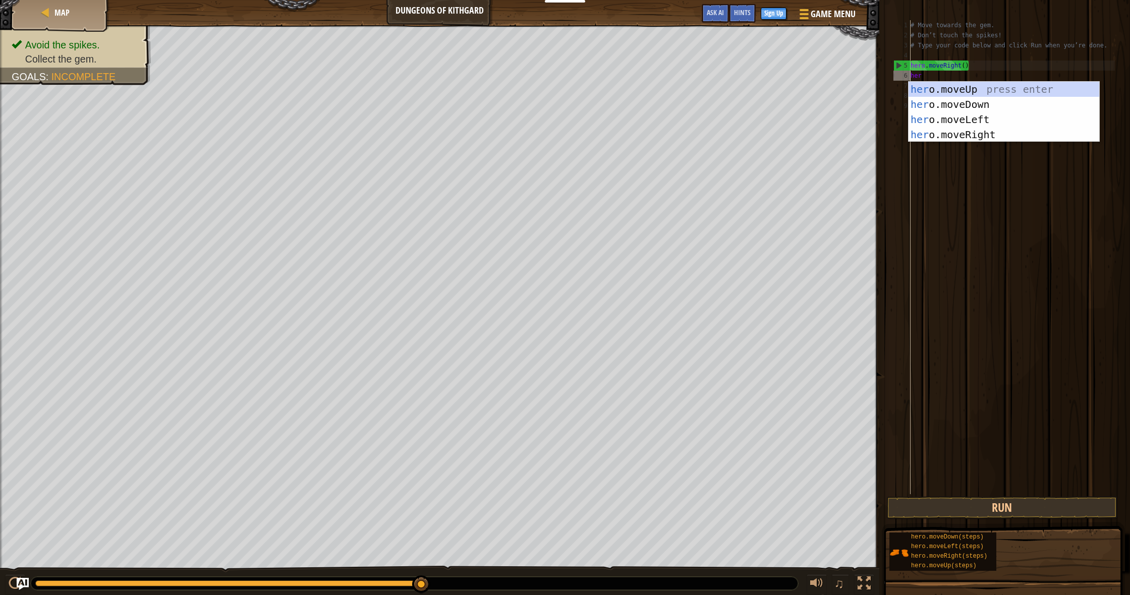
type textarea "hero"
click at [1003, 105] on div "hero .moveUp press enter hero .moveDown press enter hero .moveLeft press enter …" at bounding box center [1004, 127] width 191 height 91
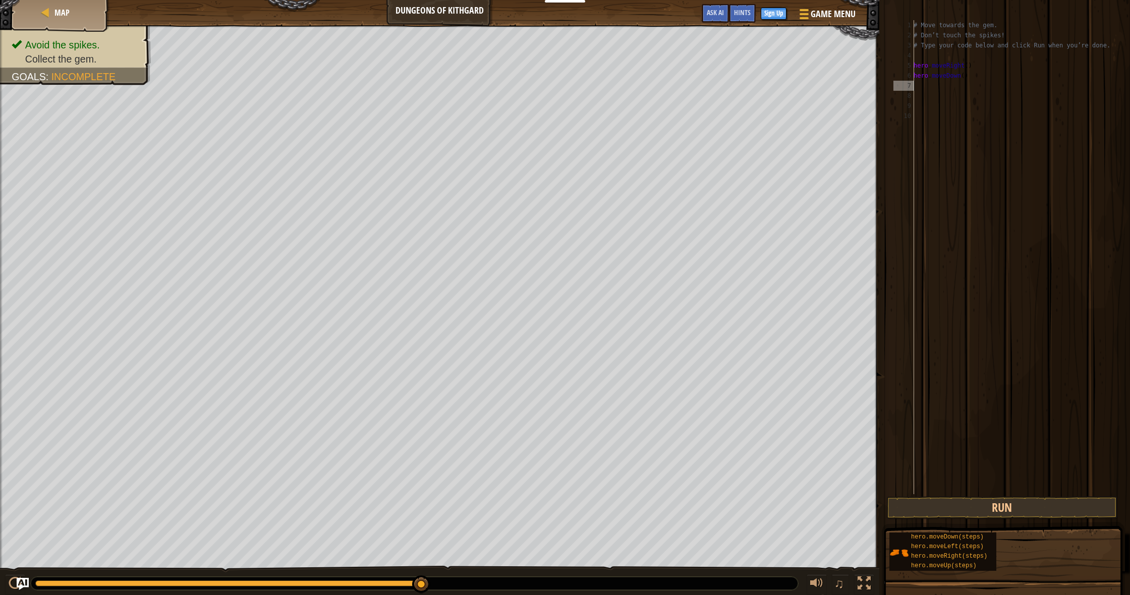
scroll to position [5, 0]
click at [1003, 511] on button "Run" at bounding box center [1003, 507] width 232 height 23
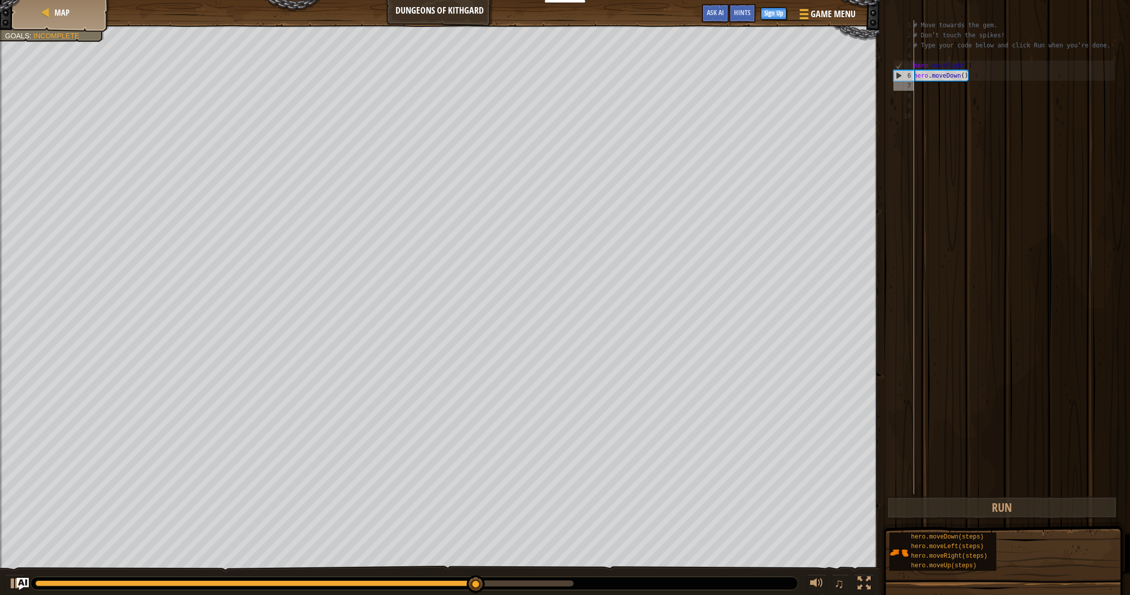
click at [954, 91] on div "# Move towards the gem. # Don’t touch the spikes! # Type your code below and cl…" at bounding box center [1013, 267] width 203 height 494
click at [953, 87] on div "# Move towards the gem. # Don’t touch the spikes! # Type your code below and cl…" at bounding box center [1013, 267] width 203 height 494
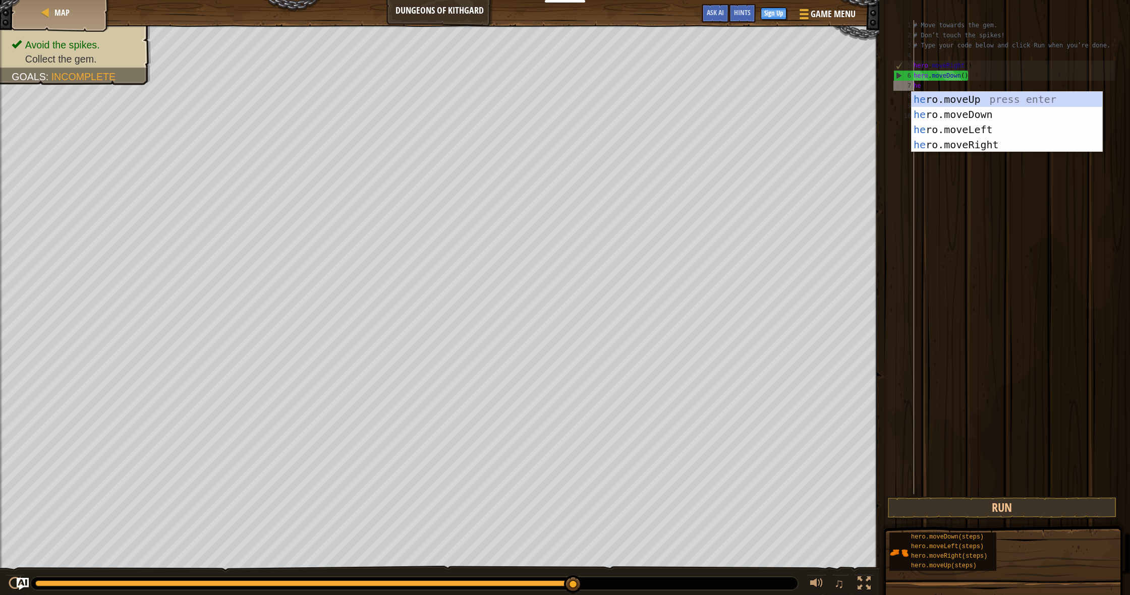
type textarea "her"
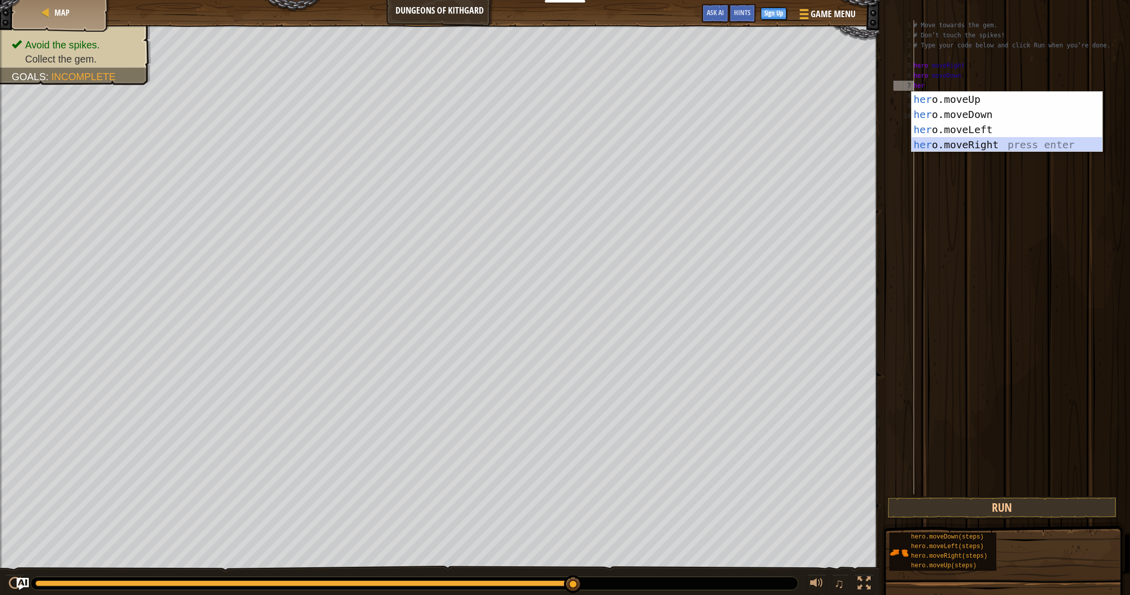
click at [986, 143] on div "her o.moveUp press enter her o.moveDown press enter her o.moveLeft press enter …" at bounding box center [1007, 137] width 191 height 91
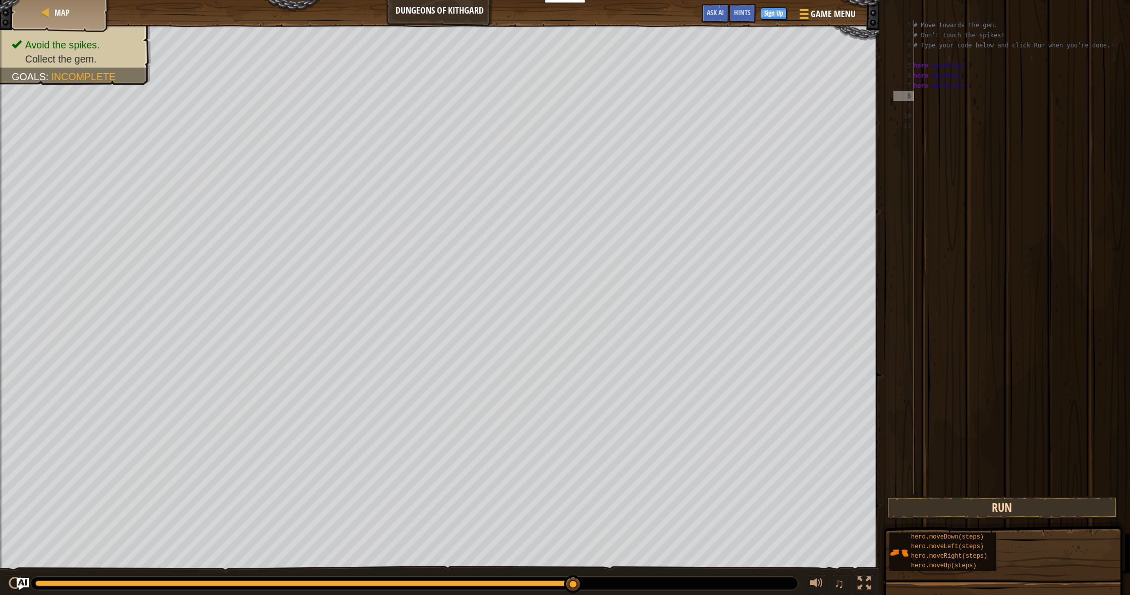
click at [970, 513] on button "Run" at bounding box center [1003, 507] width 232 height 23
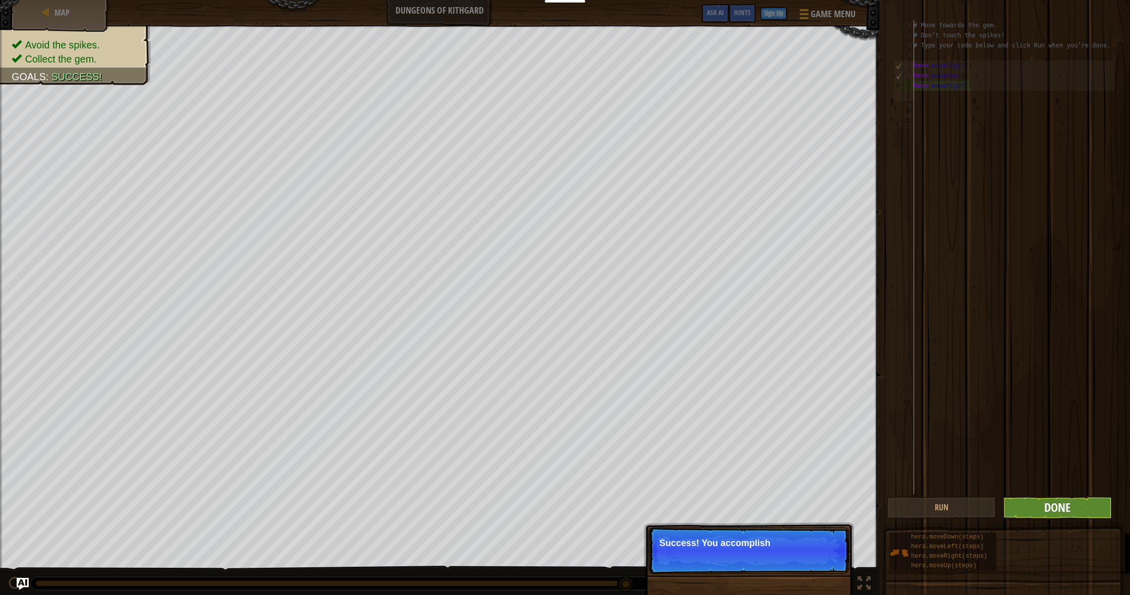
click at [1045, 507] on span "Done" at bounding box center [1057, 508] width 26 height 16
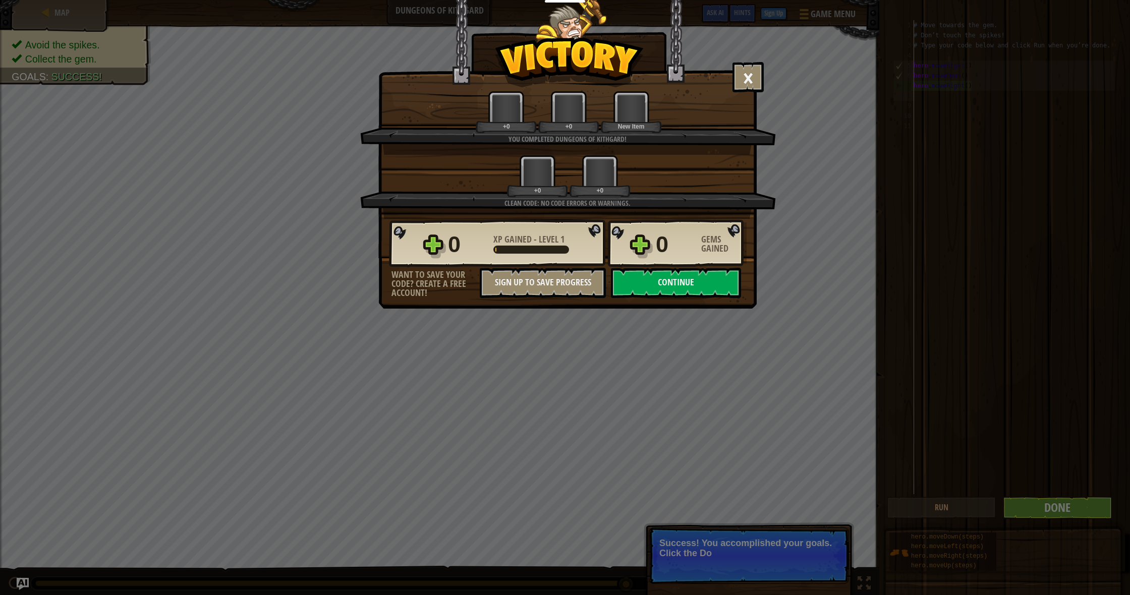
click at [826, 520] on div "× Well done, hero. You’re building the strength to escape [PERSON_NAME]. How fu…" at bounding box center [565, 297] width 1130 height 595
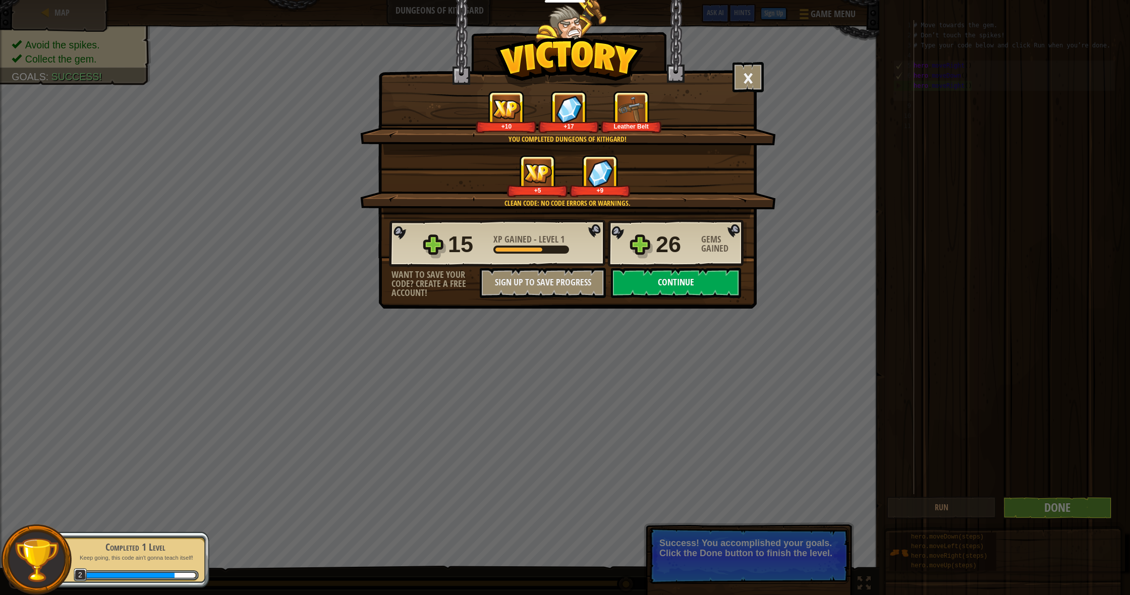
click at [659, 283] on button "Continue" at bounding box center [676, 283] width 130 height 30
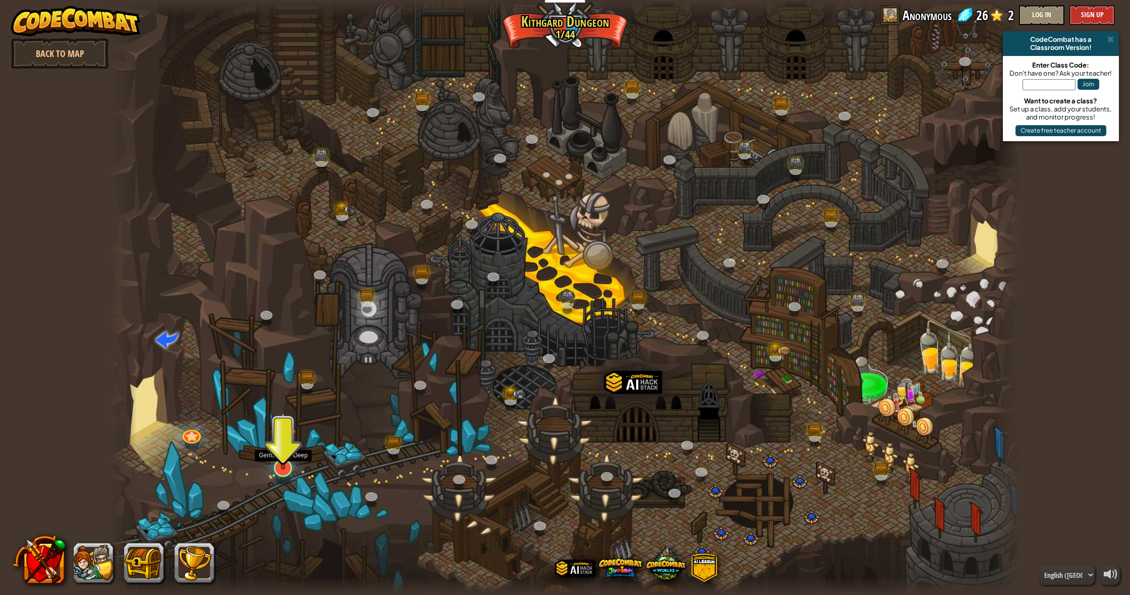
click at [291, 470] on img at bounding box center [283, 440] width 26 height 59
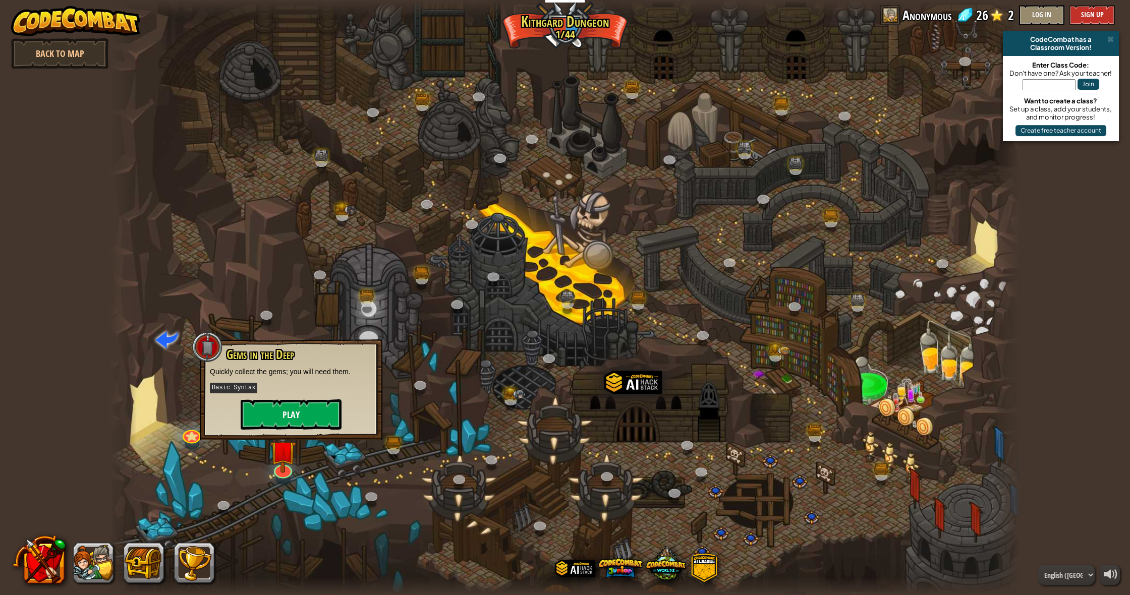
click at [330, 406] on button "Play" at bounding box center [291, 415] width 101 height 30
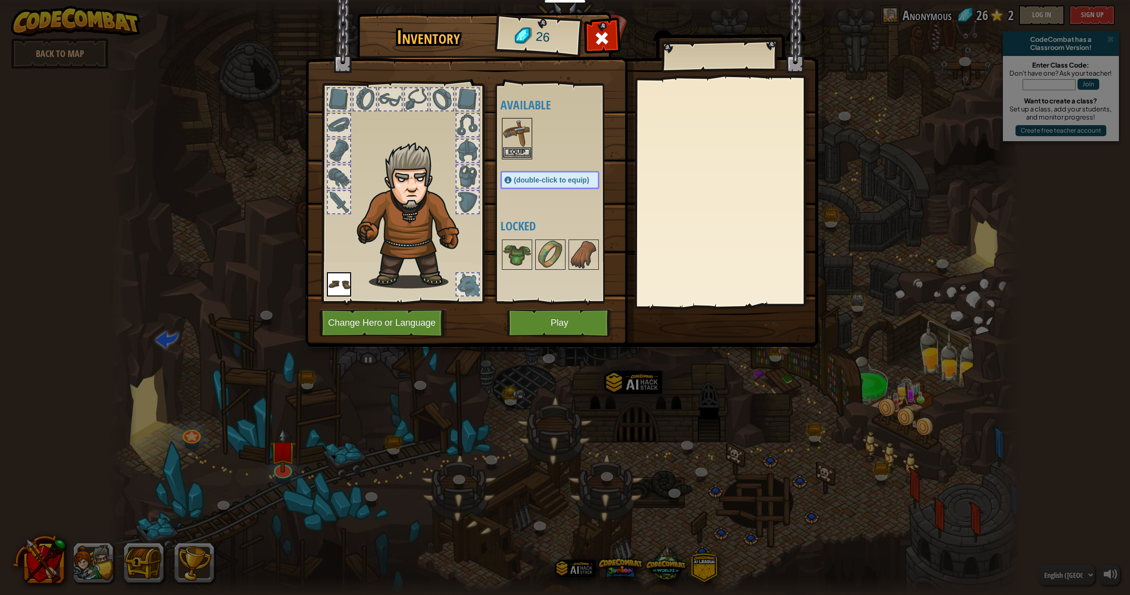
click at [521, 145] on img at bounding box center [517, 133] width 28 height 28
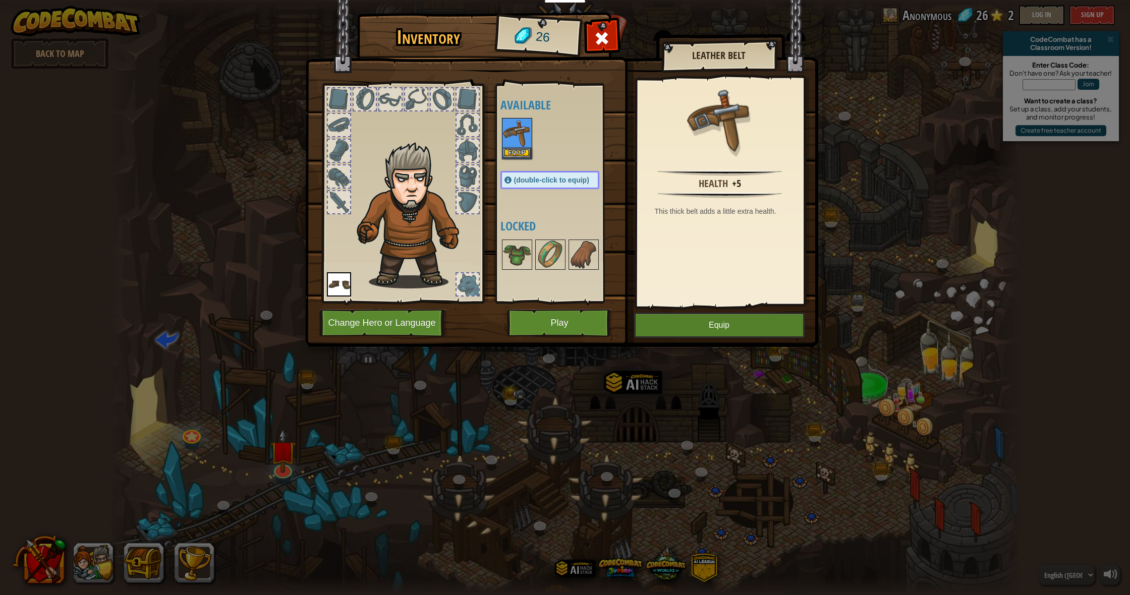
click at [705, 331] on button "Equip" at bounding box center [719, 325] width 171 height 25
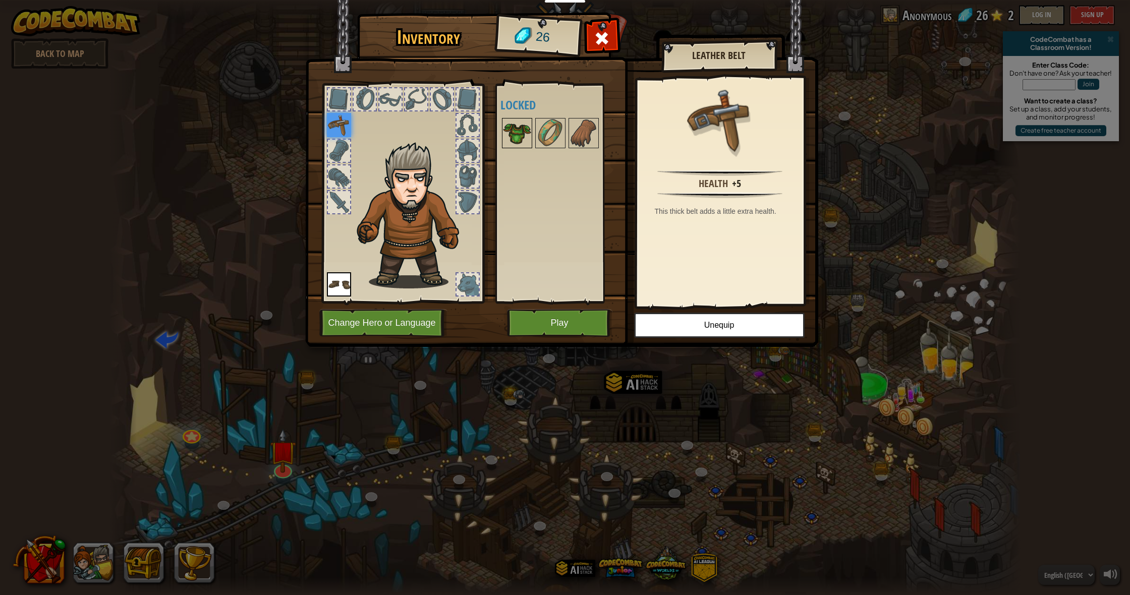
click at [515, 128] on img at bounding box center [517, 133] width 28 height 28
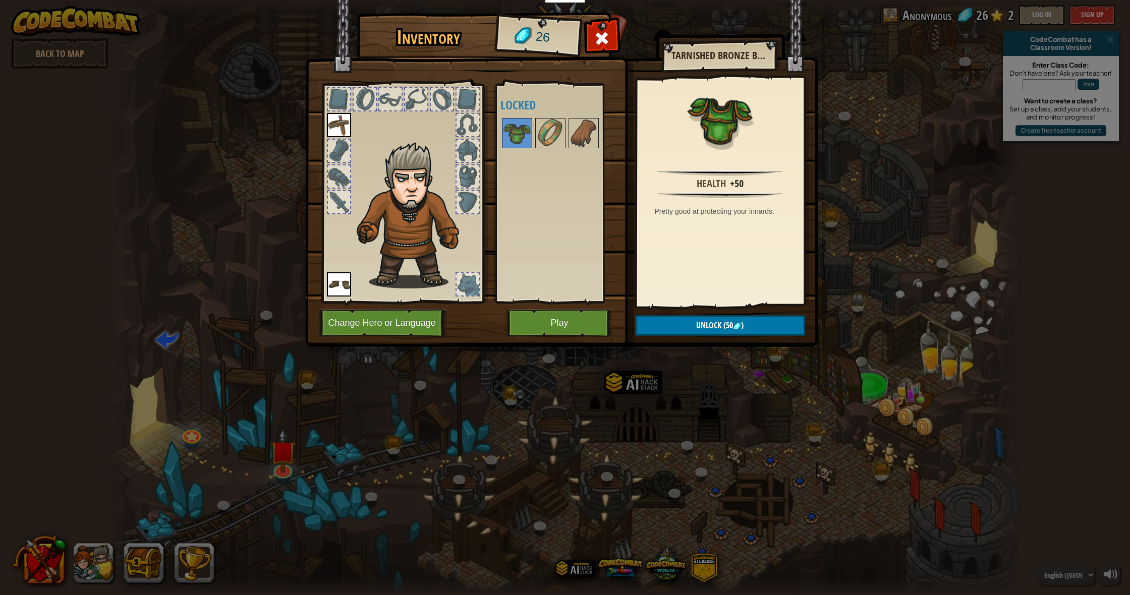
click at [585, 325] on button "Play" at bounding box center [559, 323] width 105 height 28
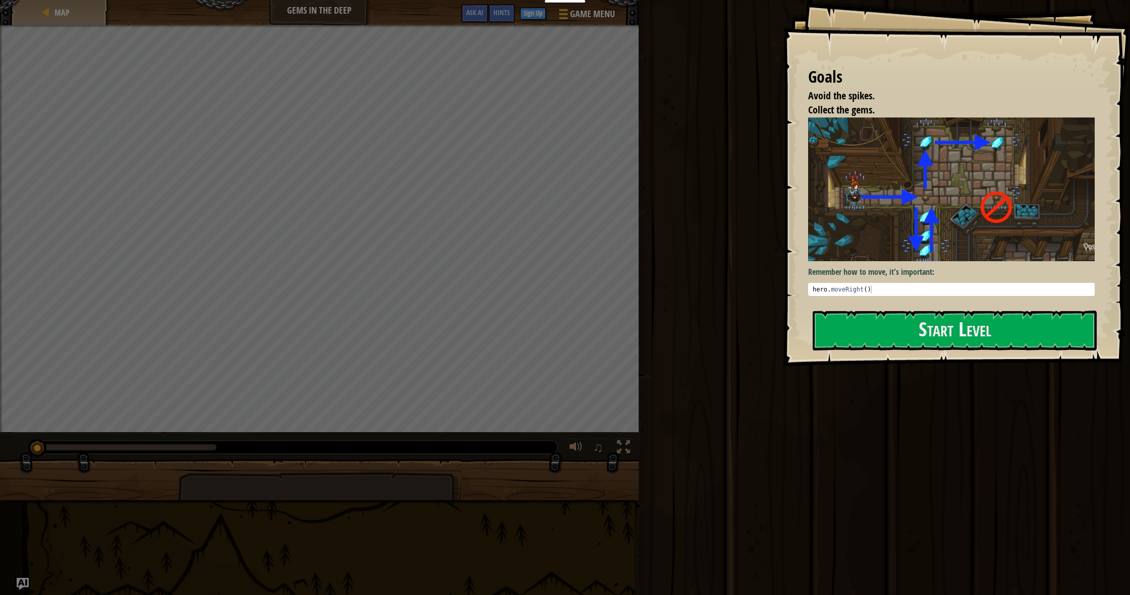
click at [958, 271] on p "Remember how to move, it's important:" at bounding box center [951, 272] width 287 height 12
click at [944, 327] on button "Start Level" at bounding box center [955, 331] width 284 height 40
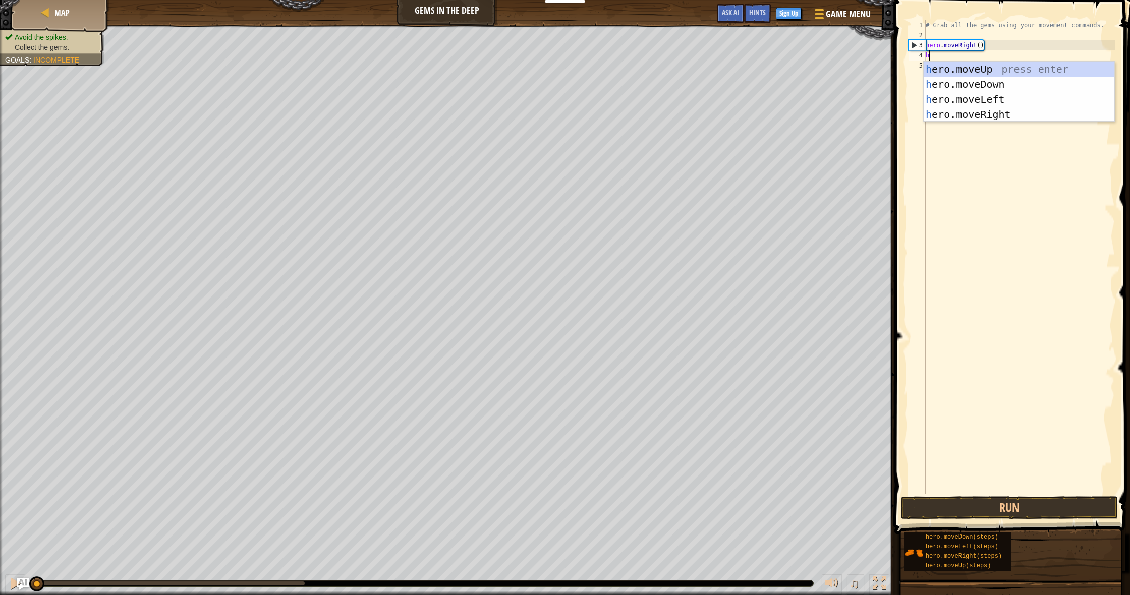
scroll to position [5, 0]
type textarea "hero"
click at [1040, 85] on div "hero .moveUp press enter hero .moveDown press enter hero .moveLeft press enter …" at bounding box center [1019, 107] width 191 height 91
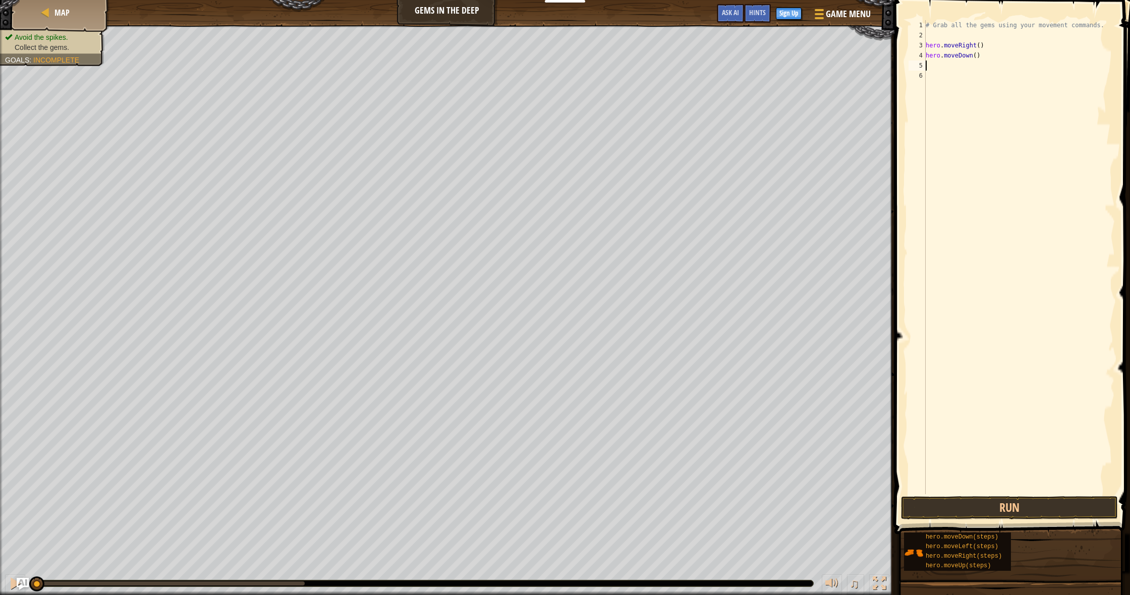
scroll to position [5, 0]
click at [1033, 509] on button "Run" at bounding box center [1009, 507] width 217 height 23
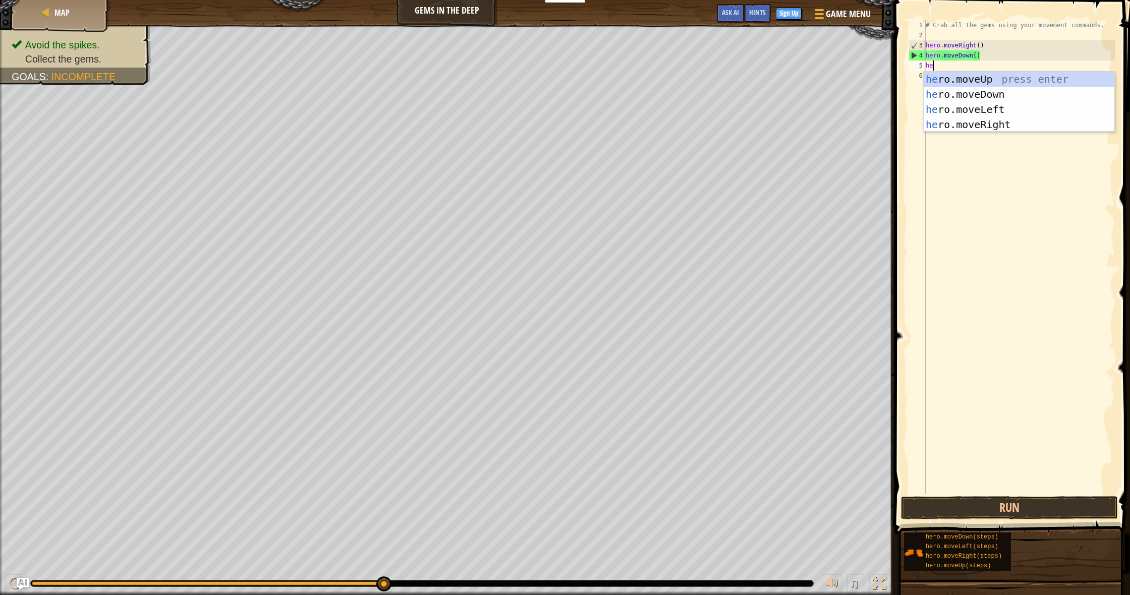
type textarea "her"
click at [1000, 78] on div "her o.moveUp press enter her o.moveDown press enter her o.moveLeft press enter …" at bounding box center [1019, 117] width 191 height 91
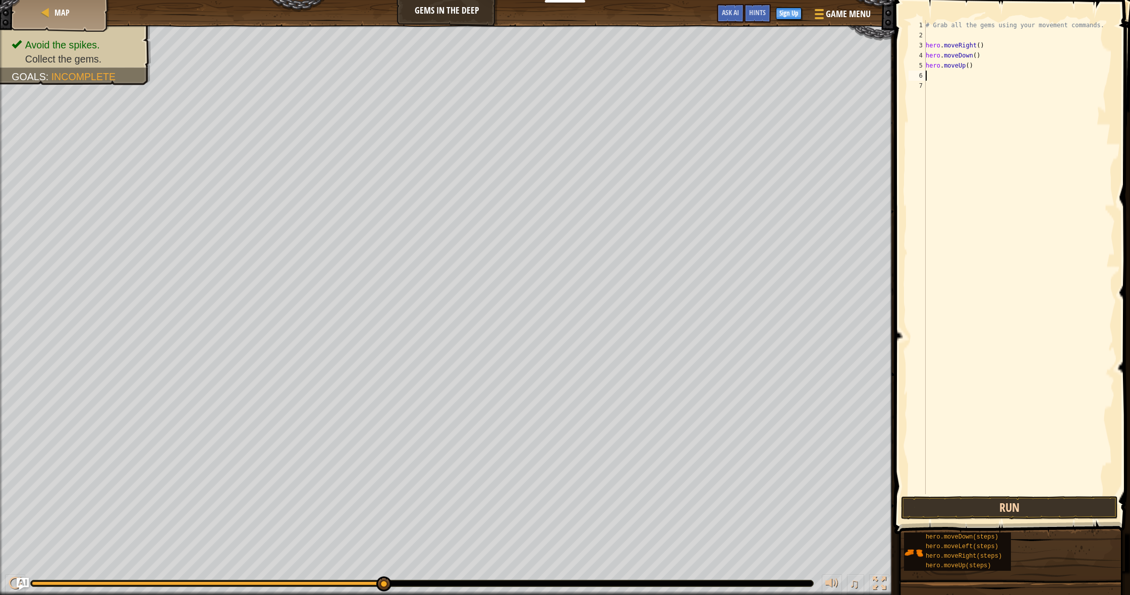
click at [1028, 500] on button "Run" at bounding box center [1009, 507] width 217 height 23
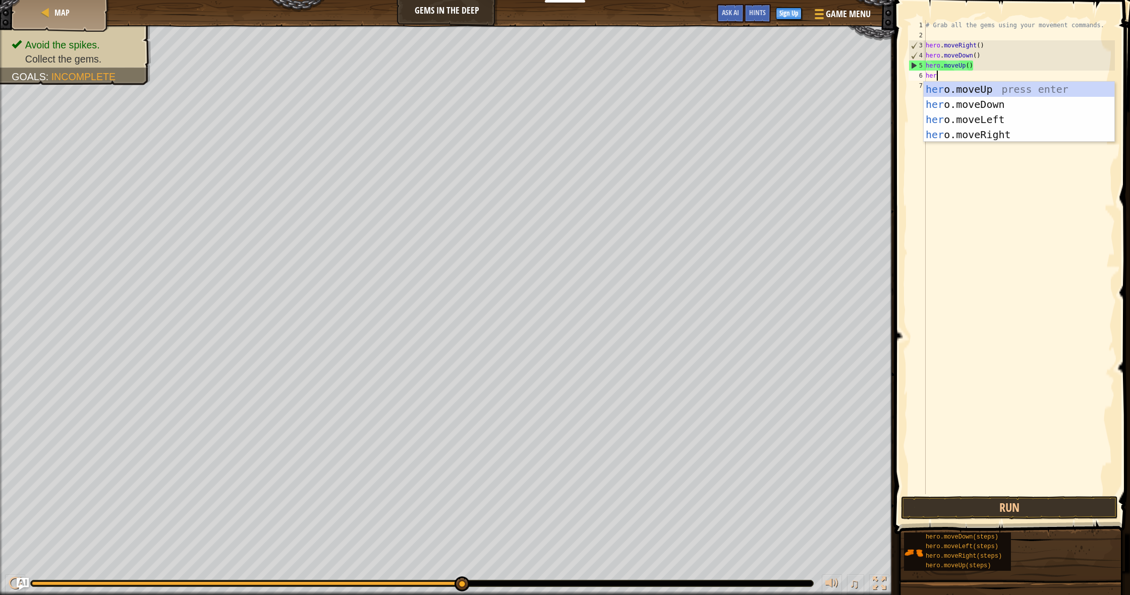
type textarea "hero"
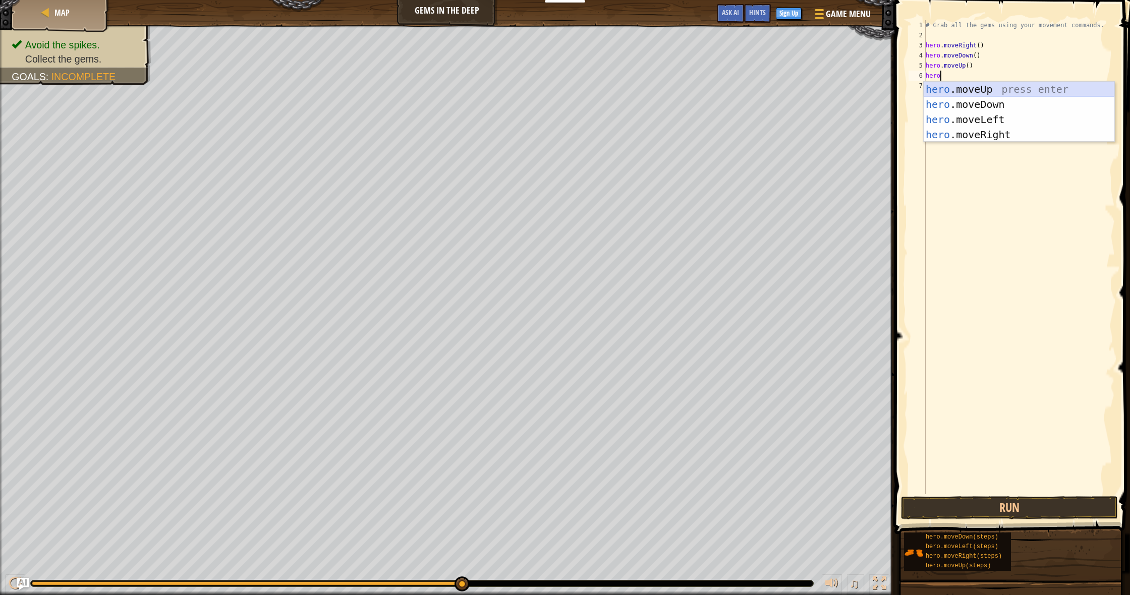
click at [1011, 89] on div "hero .moveUp press enter hero .moveDown press enter hero .moveLeft press enter …" at bounding box center [1019, 127] width 191 height 91
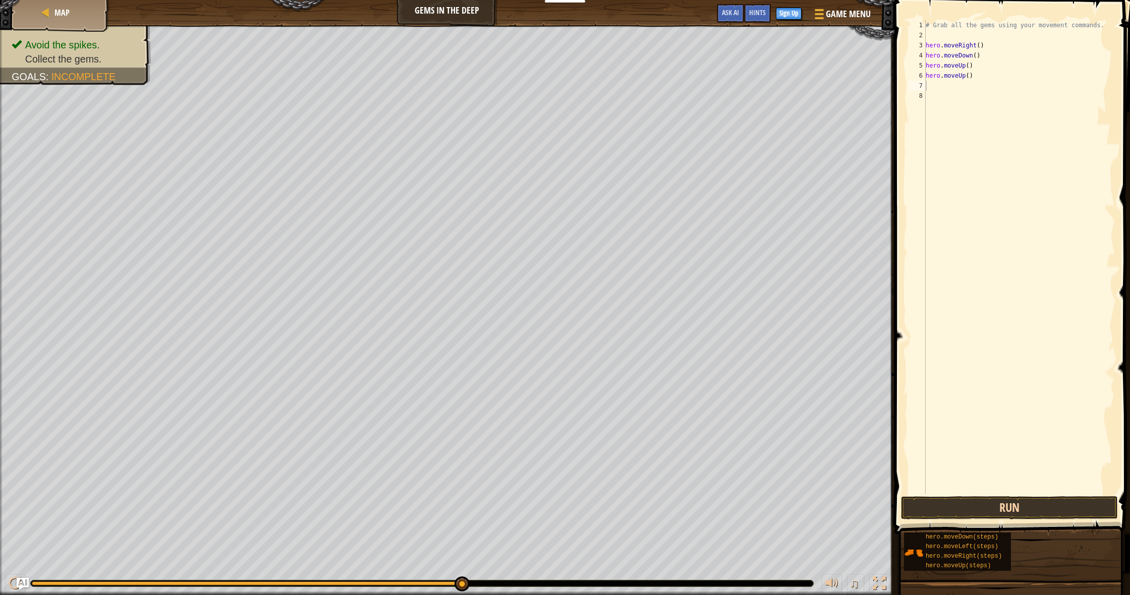
click at [983, 514] on button "Run" at bounding box center [1009, 507] width 217 height 23
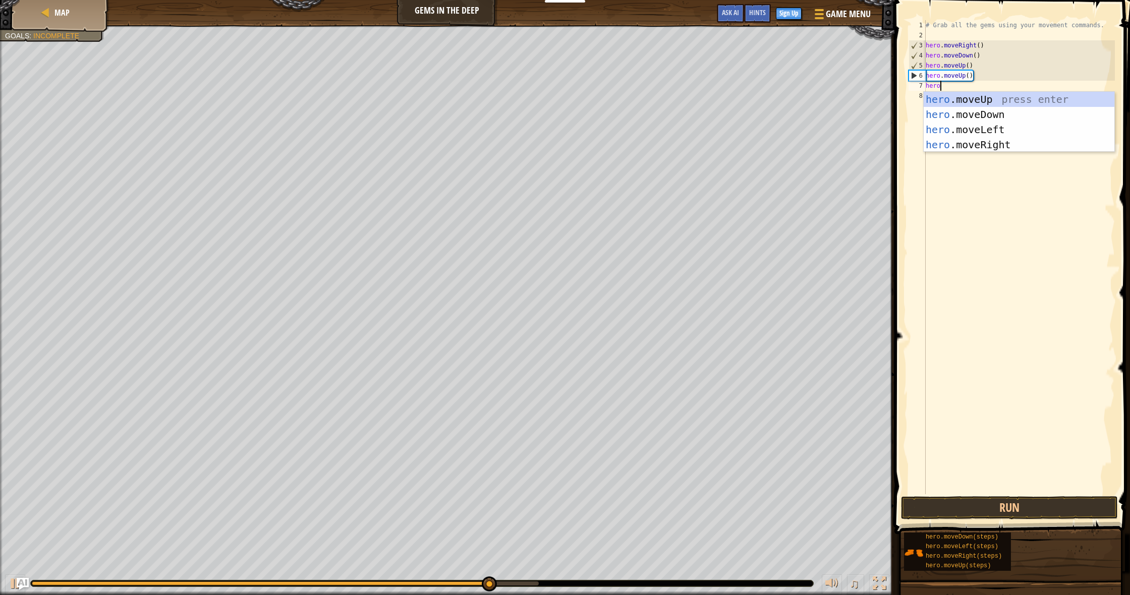
type textarea "herom"
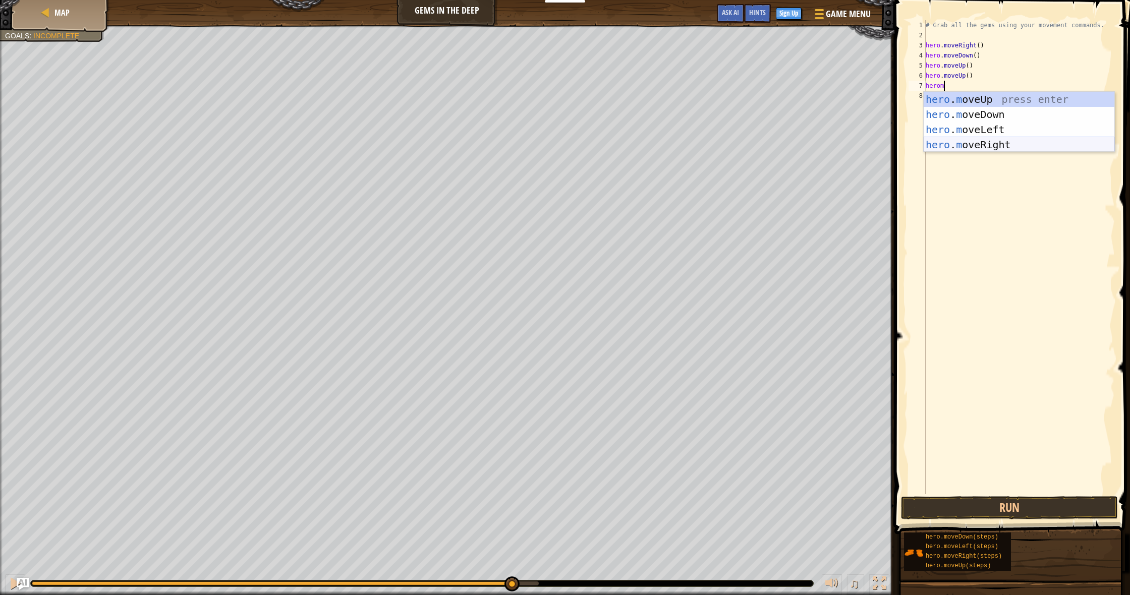
click at [1004, 145] on div "hero . m oveUp press enter hero . m oveDown press enter hero . m oveLeft press …" at bounding box center [1019, 137] width 191 height 91
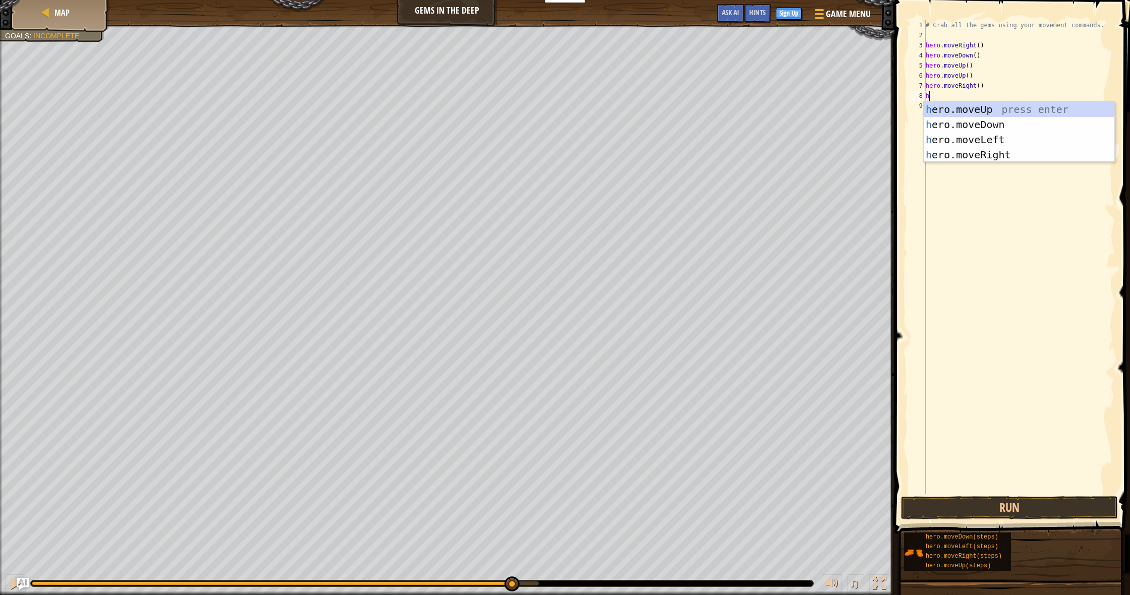
type textarea "her"
drag, startPoint x: 983, startPoint y: 153, endPoint x: 983, endPoint y: 161, distance: 8.1
click at [983, 152] on div "her o.moveUp press enter her o.moveDown press enter her o.moveLeft press enter …" at bounding box center [1019, 147] width 191 height 91
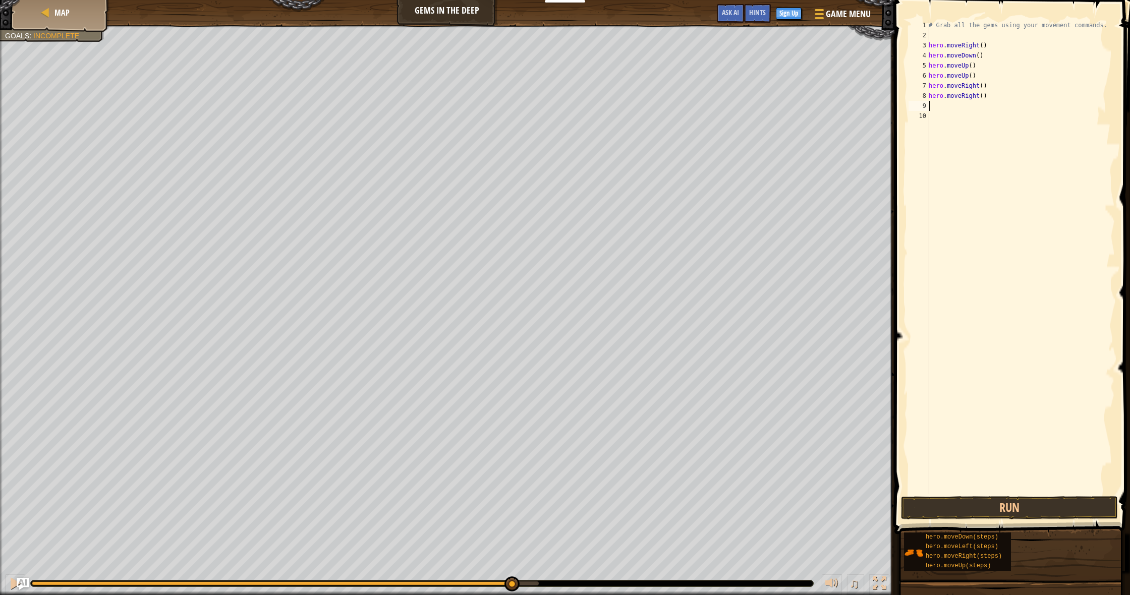
click at [1007, 510] on button "Run" at bounding box center [1009, 507] width 217 height 23
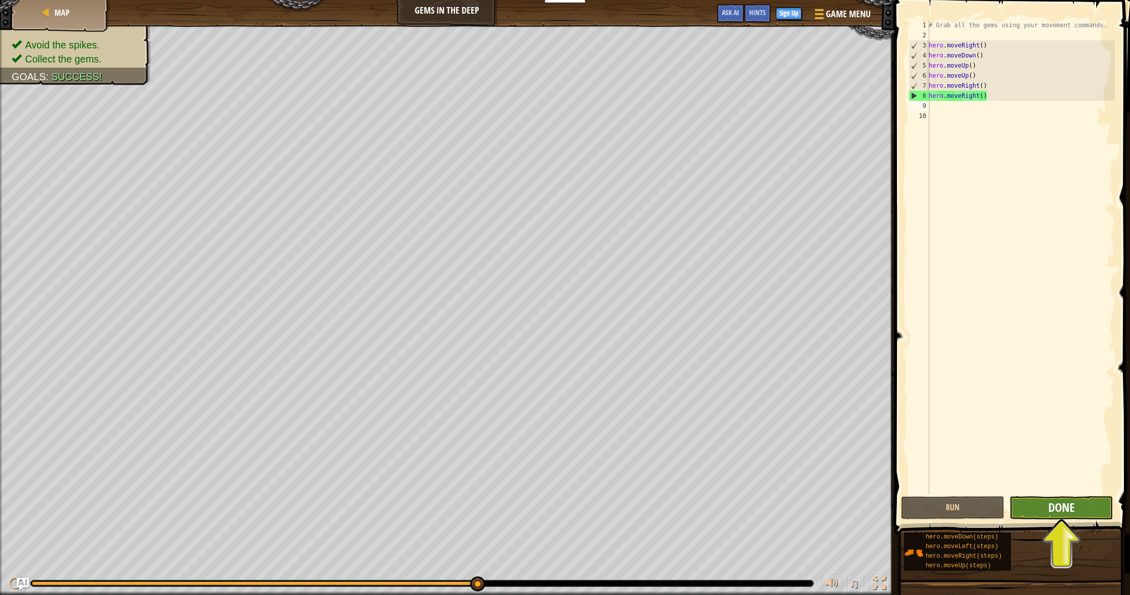
click at [1060, 511] on span "Done" at bounding box center [1061, 508] width 26 height 16
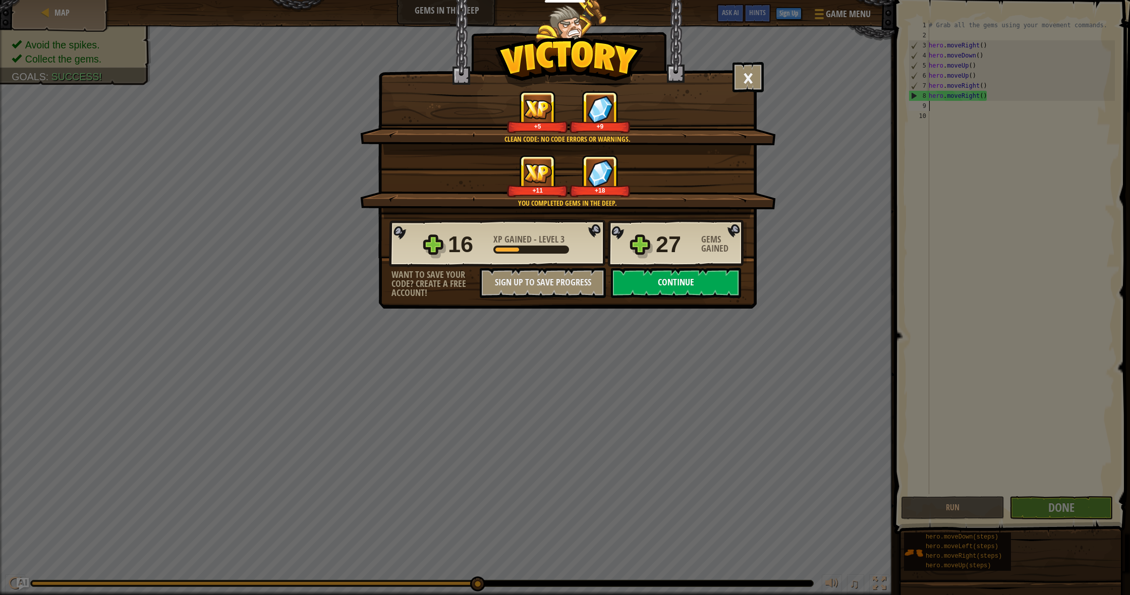
click at [650, 272] on button "Continue" at bounding box center [676, 283] width 130 height 30
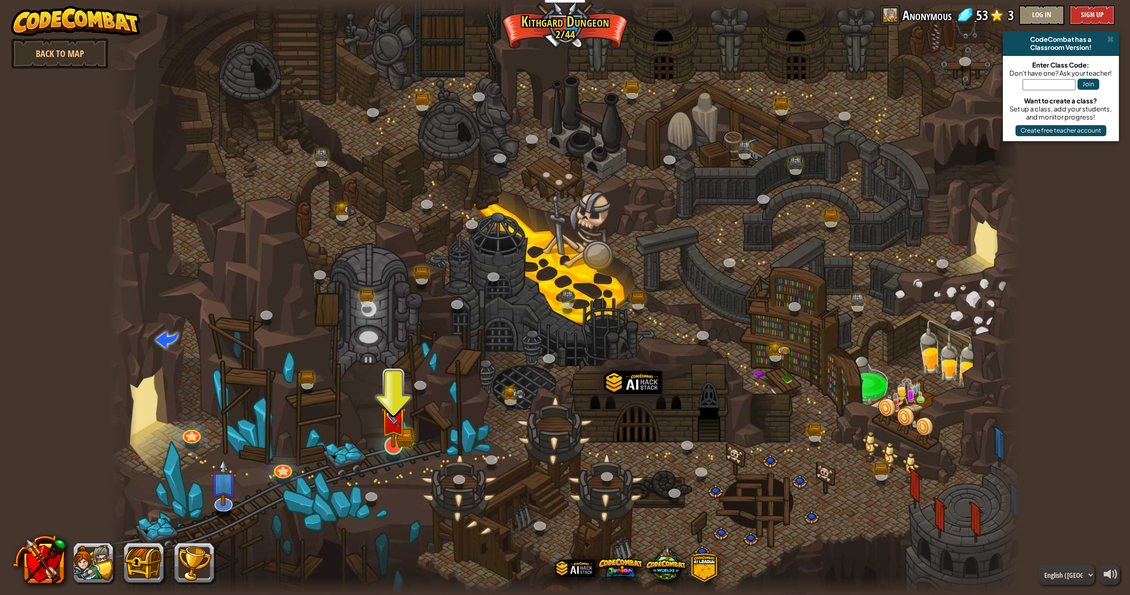
drag, startPoint x: 411, startPoint y: 454, endPoint x: 402, endPoint y: 451, distance: 9.4
click at [402, 451] on div "Twisted Canyon (Locked) Challenge: collect the most gold using all the programm…" at bounding box center [564, 297] width 911 height 595
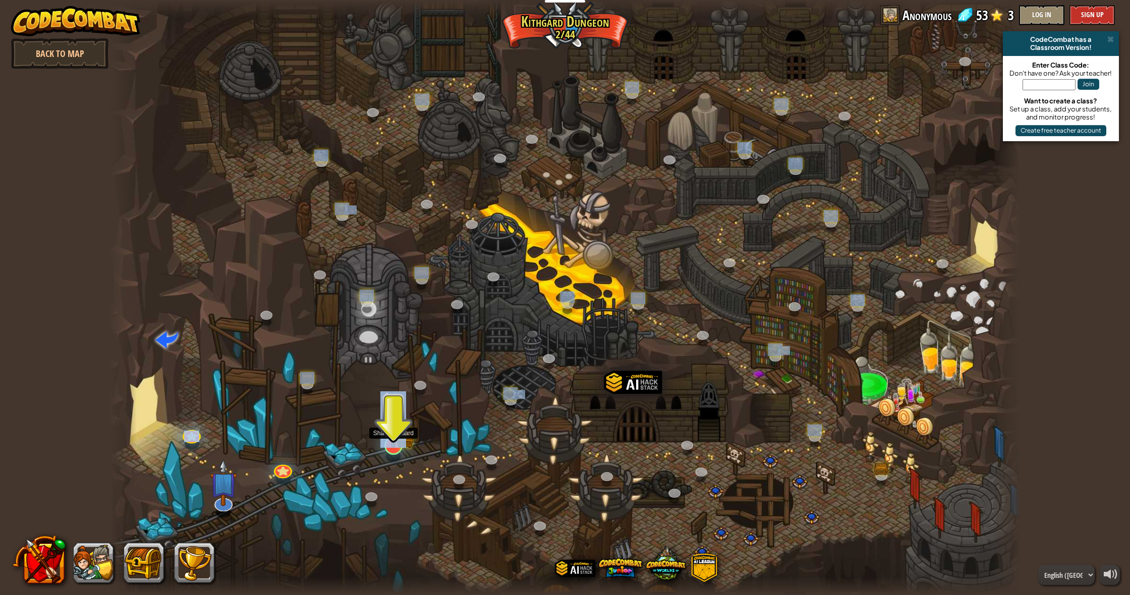
click at [397, 448] on img at bounding box center [393, 420] width 26 height 57
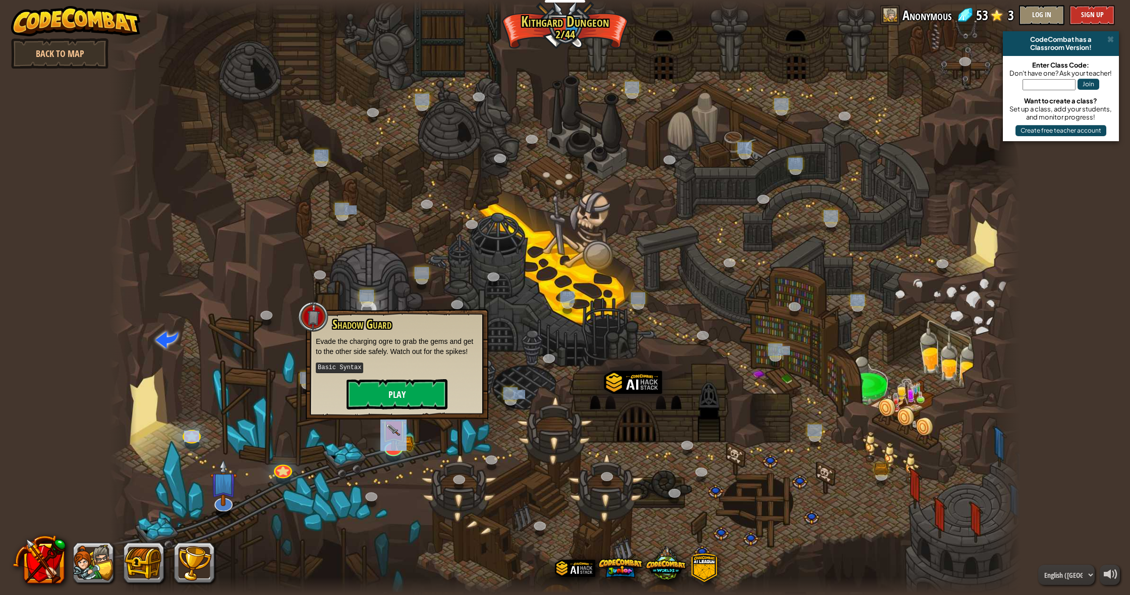
click at [407, 393] on button "Play" at bounding box center [397, 394] width 101 height 30
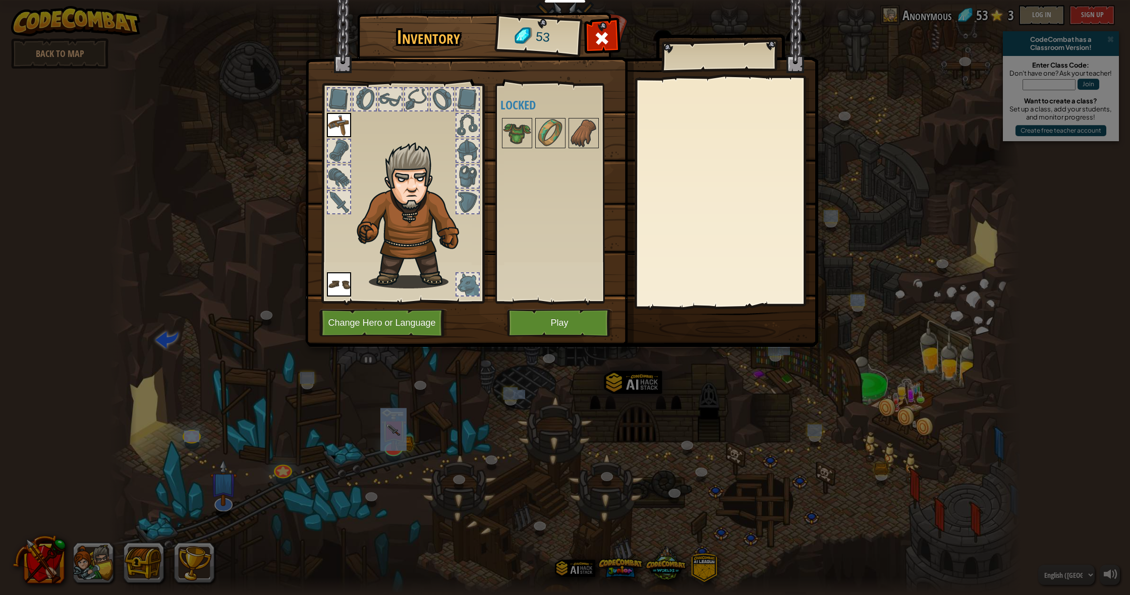
click at [542, 323] on button "Play" at bounding box center [559, 323] width 105 height 28
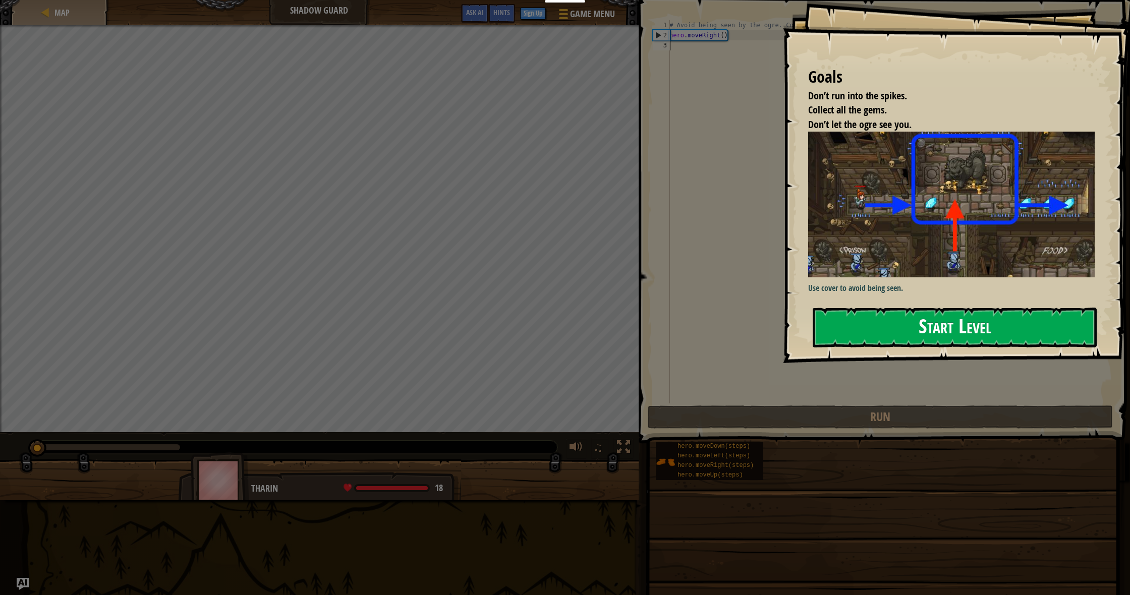
drag, startPoint x: 945, startPoint y: 325, endPoint x: 950, endPoint y: 323, distance: 5.4
click at [947, 324] on button "Start Level" at bounding box center [955, 328] width 284 height 40
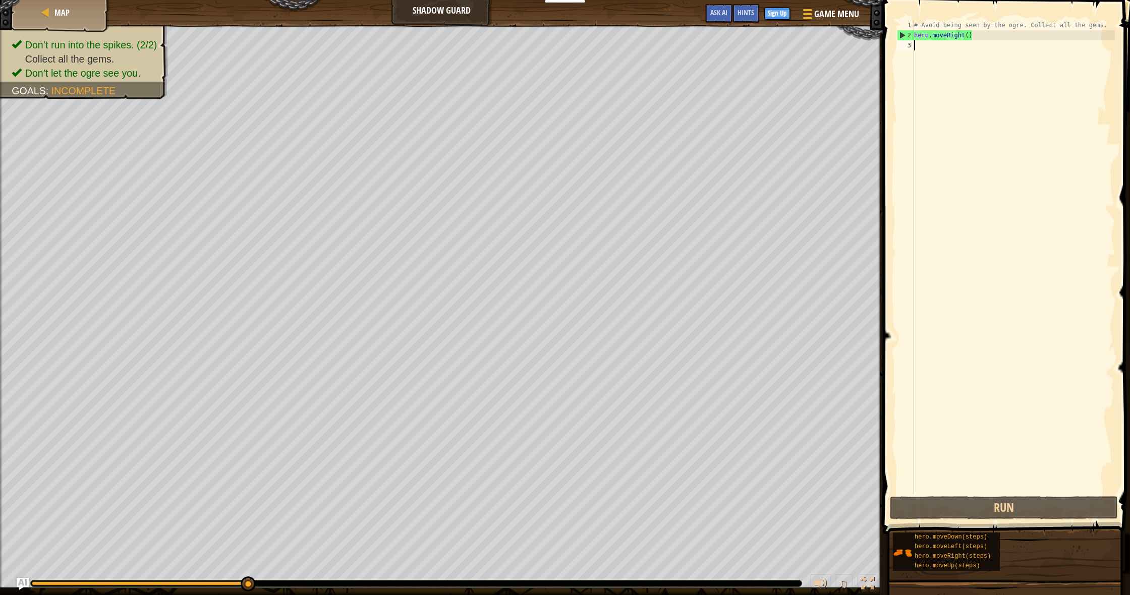
click at [981, 94] on div "# Avoid being seen by the ogre. Collect all the gems. hero . moveRight ( )" at bounding box center [1013, 267] width 203 height 494
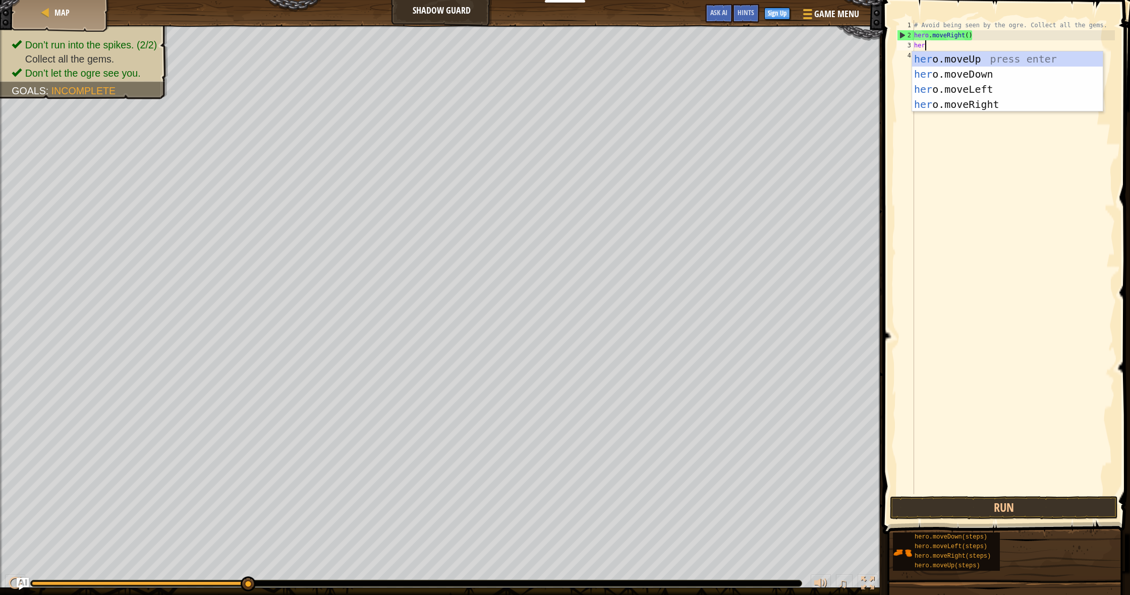
scroll to position [5, 1]
type textarea "hero"
click at [1015, 56] on div "hero .moveUp press enter hero .moveDown press enter hero .moveLeft press enter …" at bounding box center [1007, 96] width 191 height 91
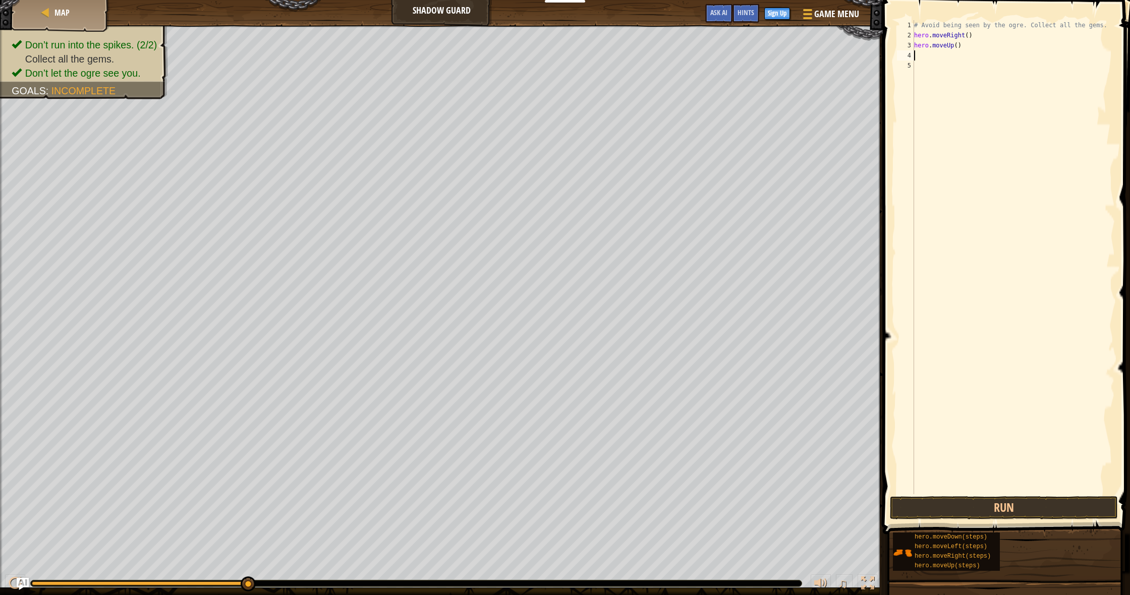
scroll to position [5, 0]
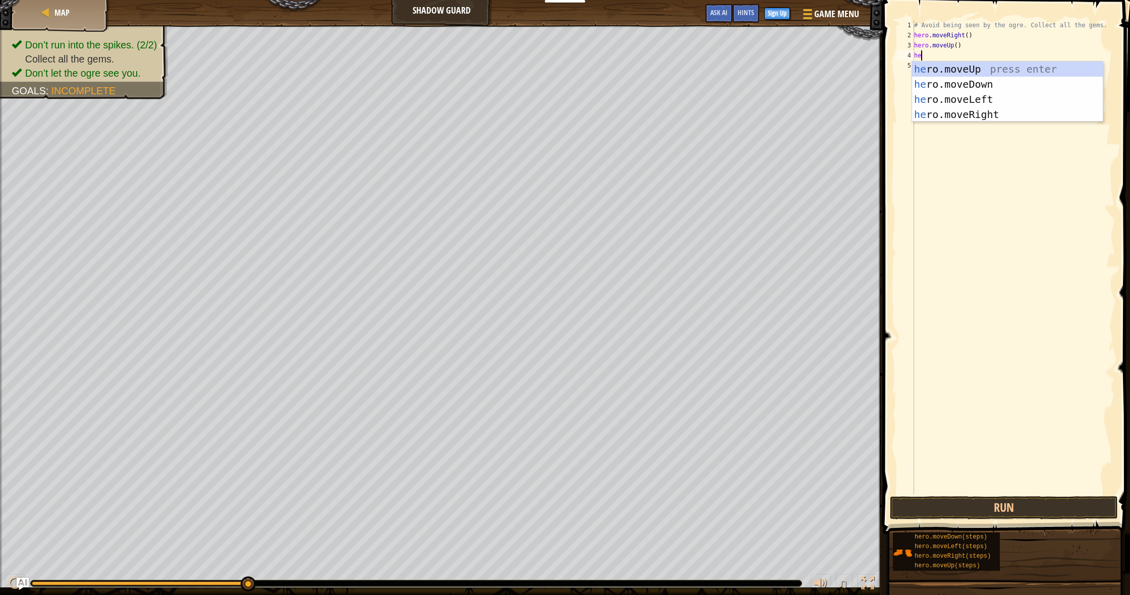
type textarea "her"
click at [1015, 110] on div "her o.moveUp press enter her o.moveDown press enter her o.moveLeft press enter …" at bounding box center [1007, 107] width 191 height 91
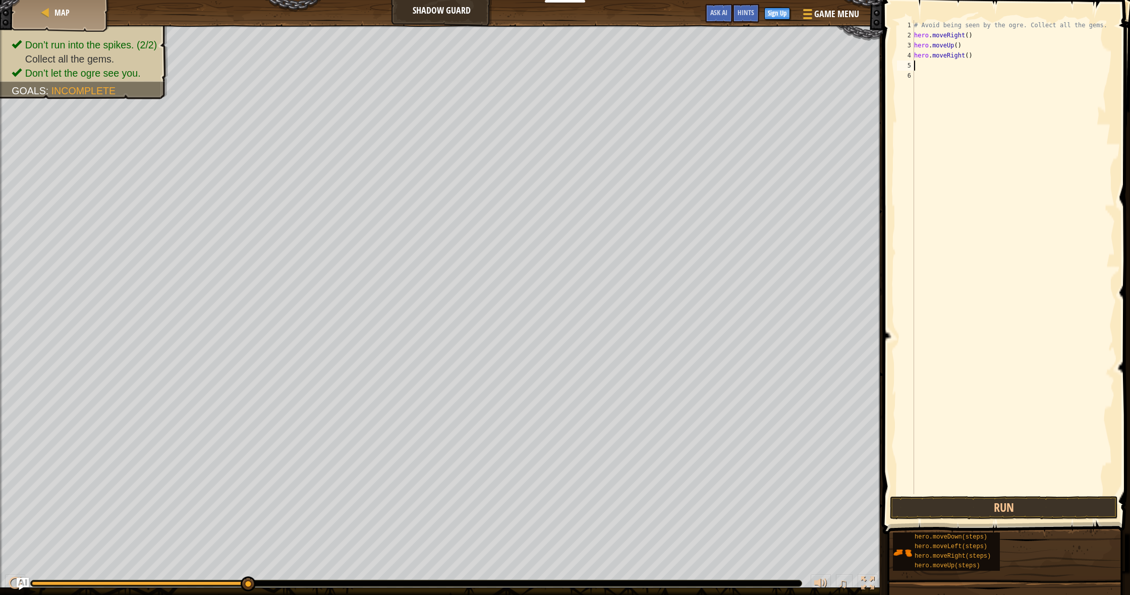
scroll to position [5, 0]
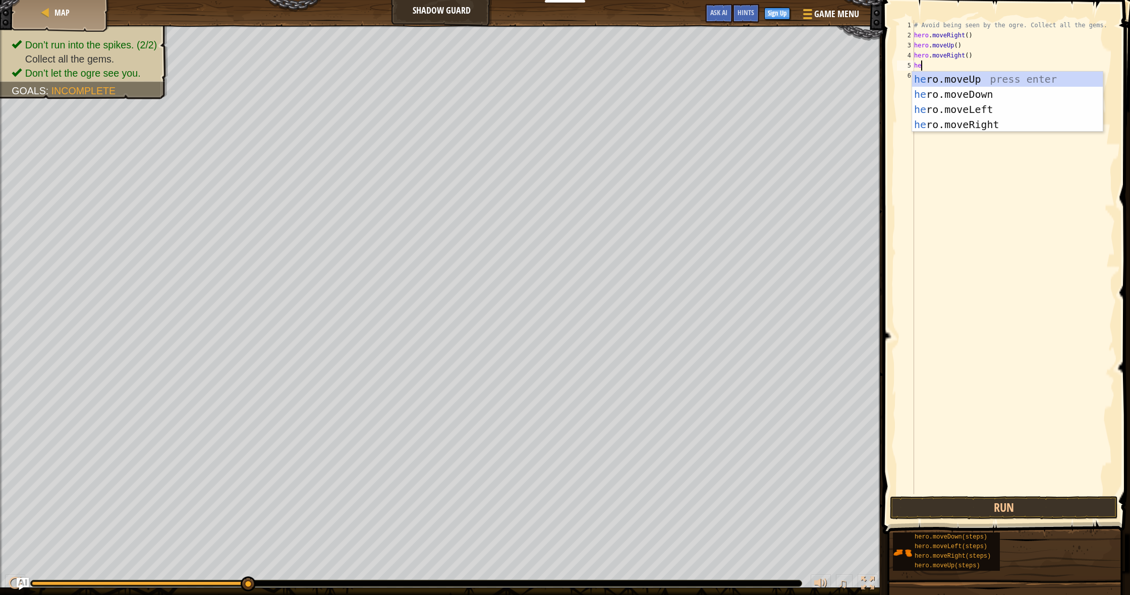
type textarea "her"
click at [1009, 97] on div "her o.moveUp press enter her o.moveDown press enter her o.moveLeft press enter …" at bounding box center [1007, 117] width 191 height 91
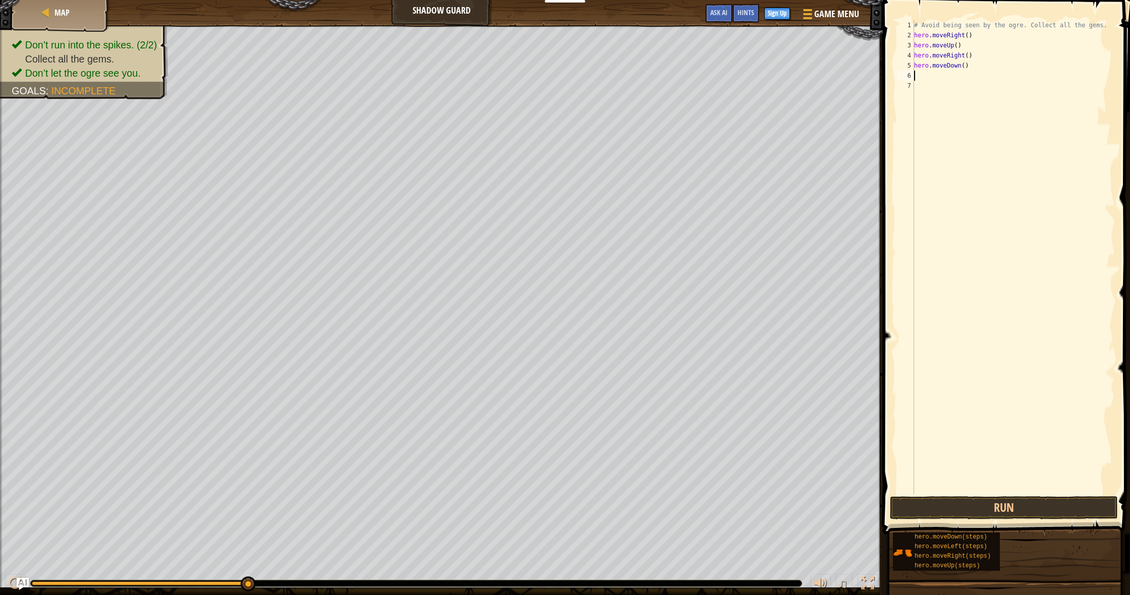
scroll to position [5, 0]
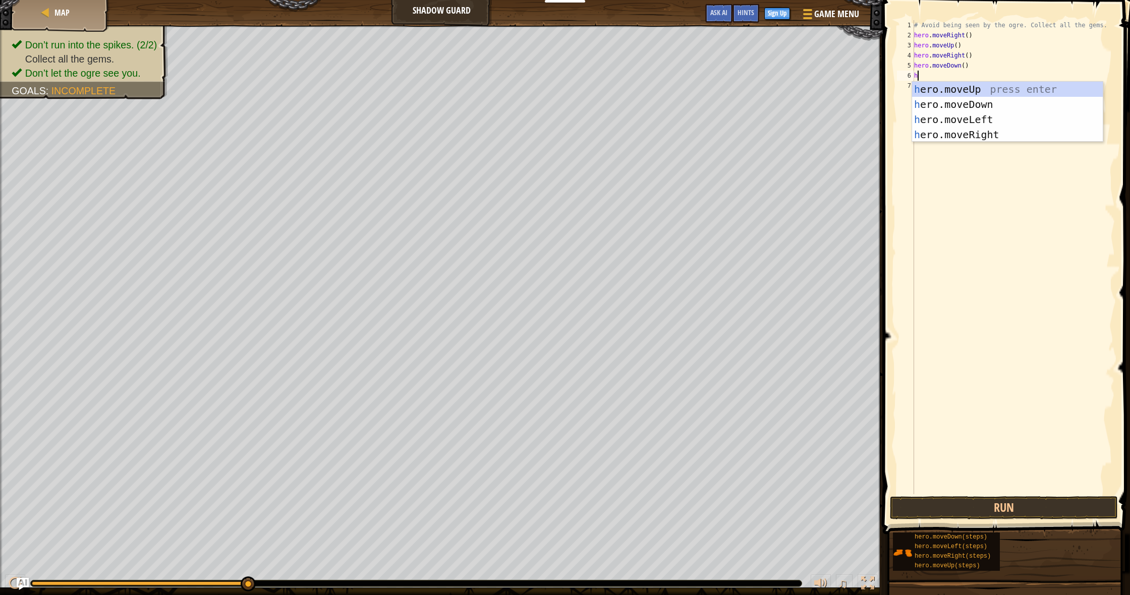
type textarea "he"
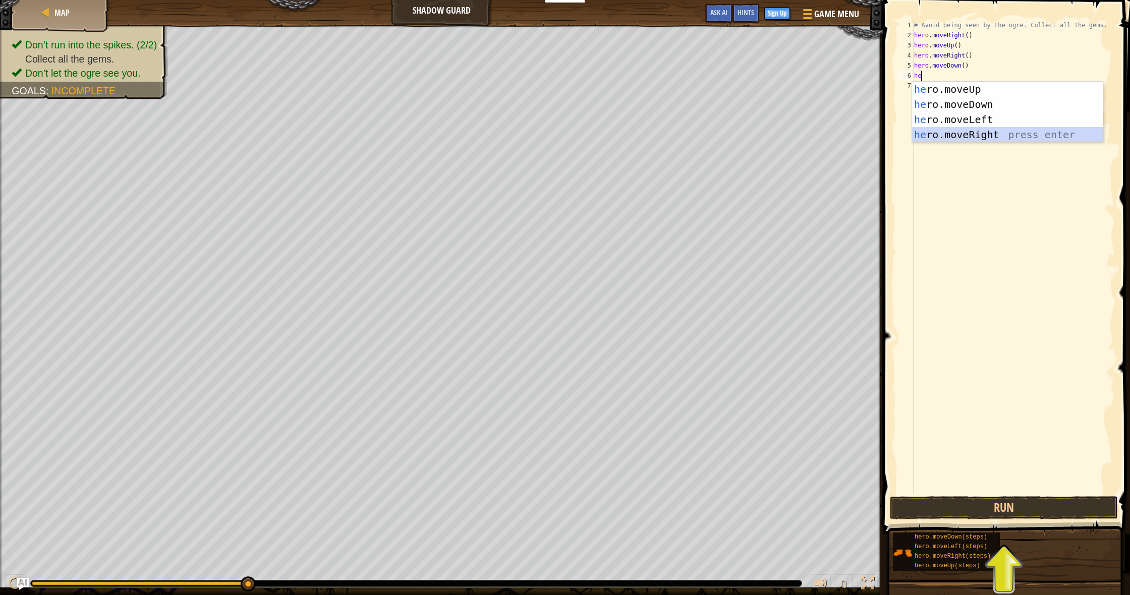
click at [1028, 134] on div "he ro.moveUp press enter he ro.moveDown press enter he ro.moveLeft press enter …" at bounding box center [1007, 127] width 191 height 91
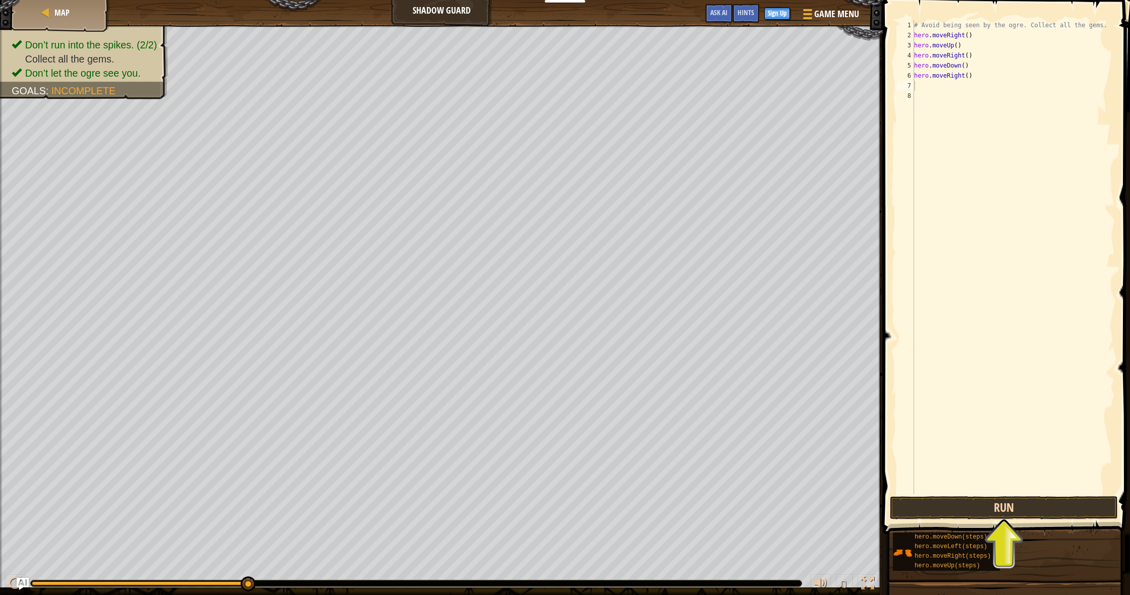
click at [992, 503] on button "Run" at bounding box center [1004, 507] width 228 height 23
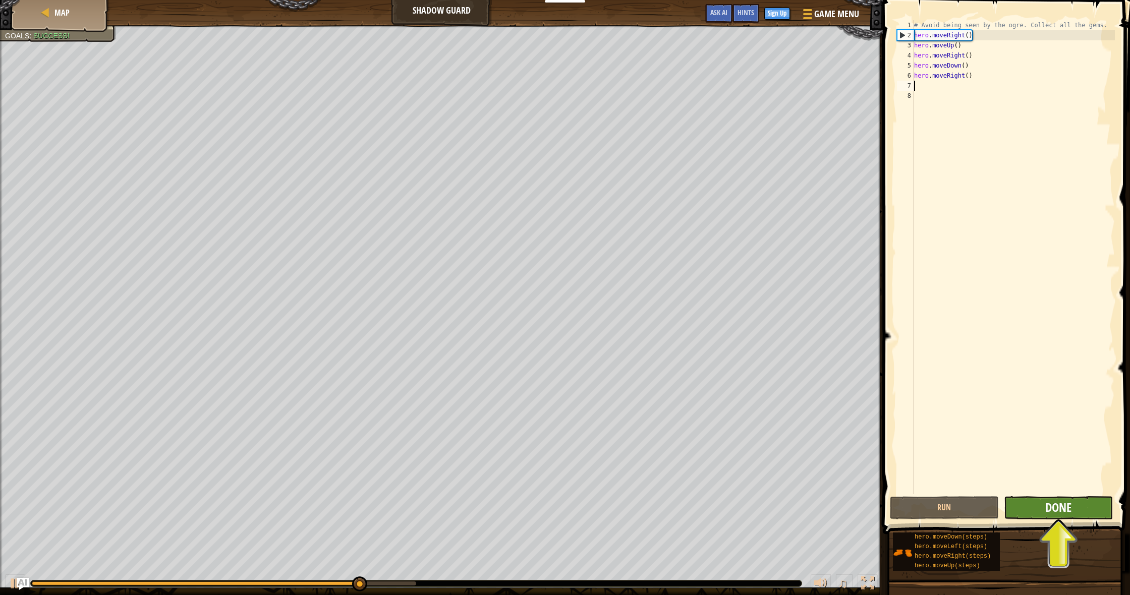
click at [1062, 508] on span "Done" at bounding box center [1058, 508] width 26 height 16
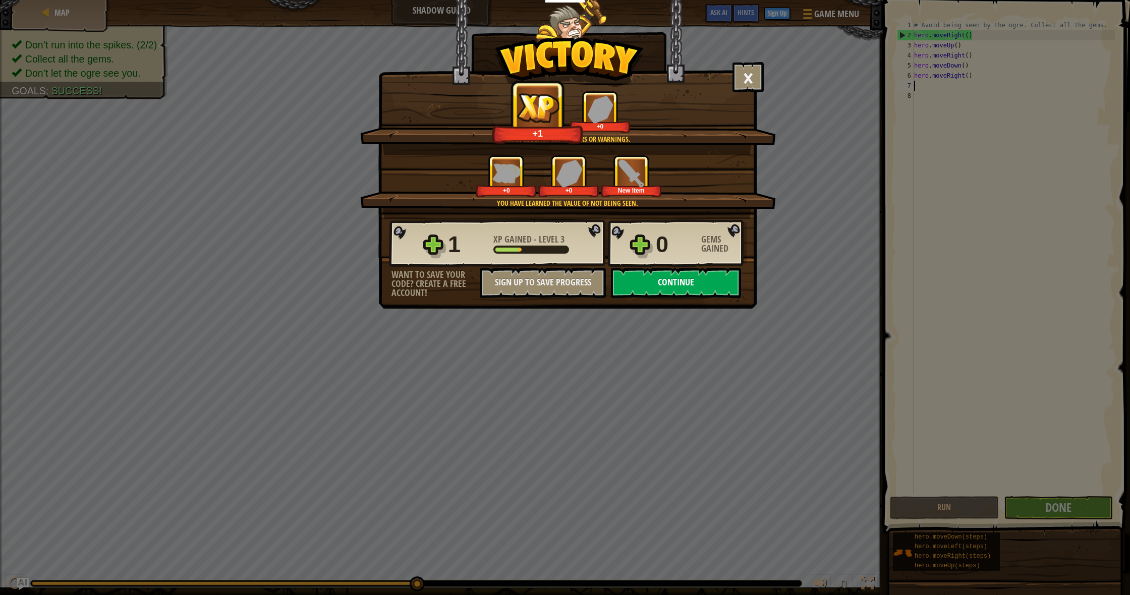
click at [700, 276] on button "Continue" at bounding box center [676, 283] width 130 height 30
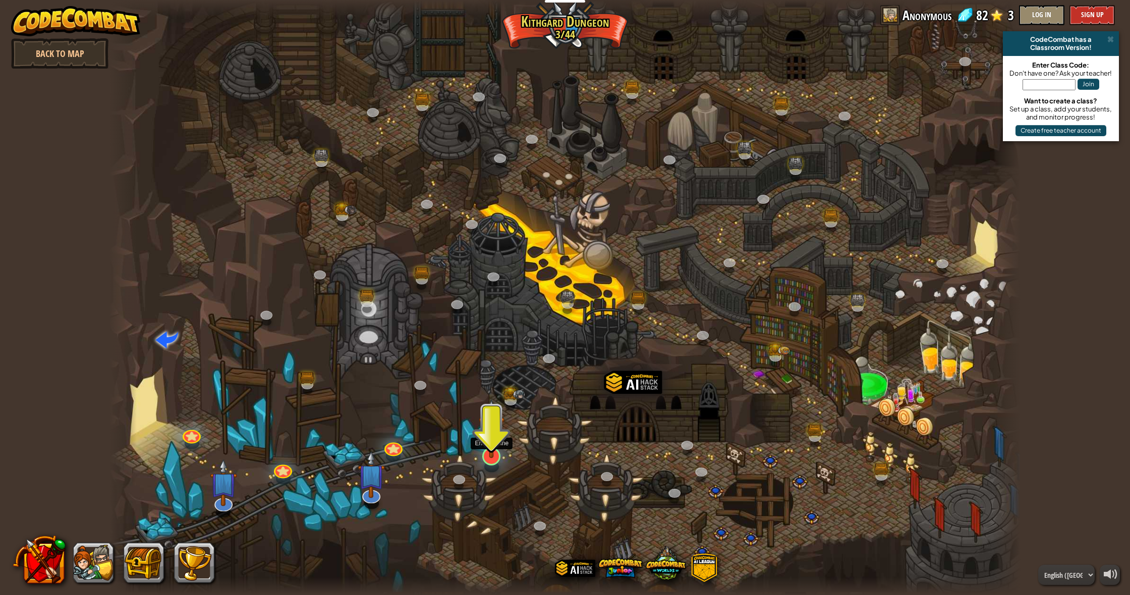
click at [486, 460] on link at bounding box center [489, 454] width 20 height 20
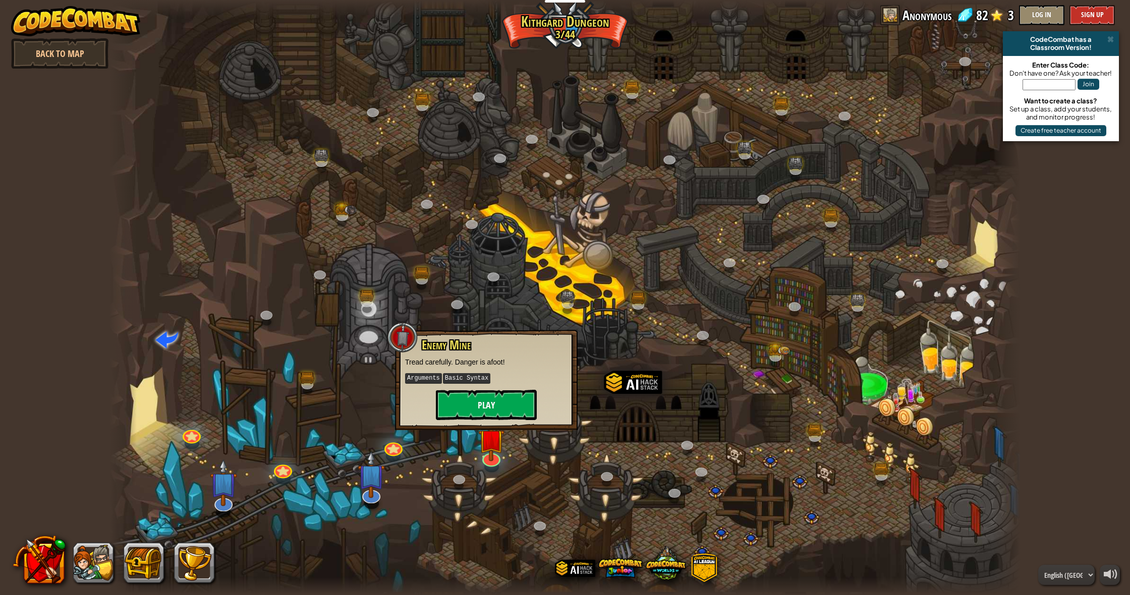
click at [509, 406] on button "Play" at bounding box center [486, 405] width 101 height 30
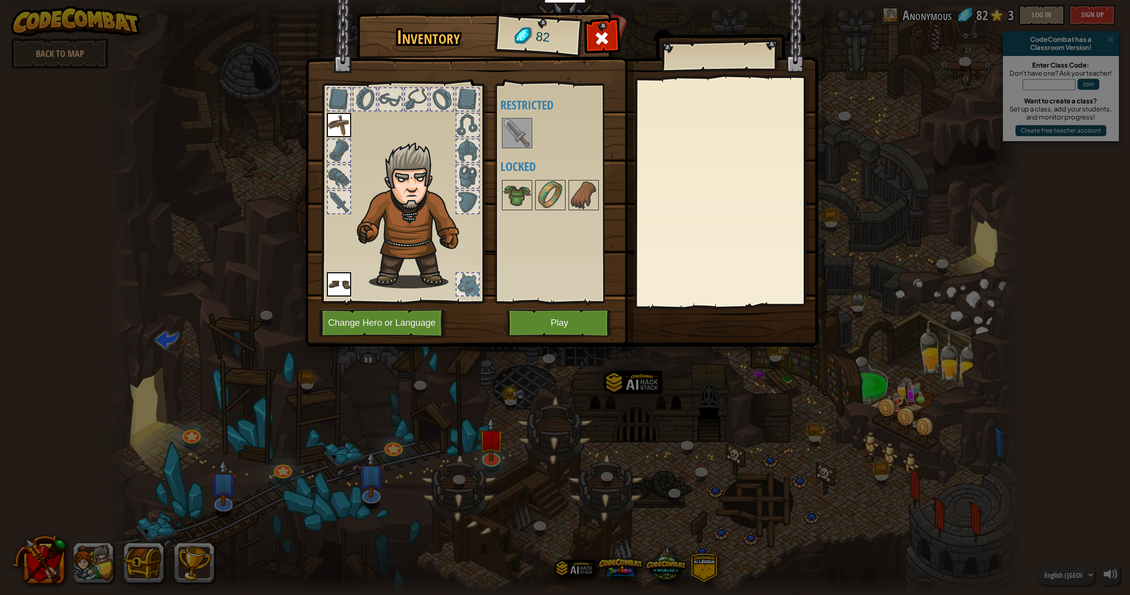
click at [520, 126] on img at bounding box center [517, 133] width 28 height 28
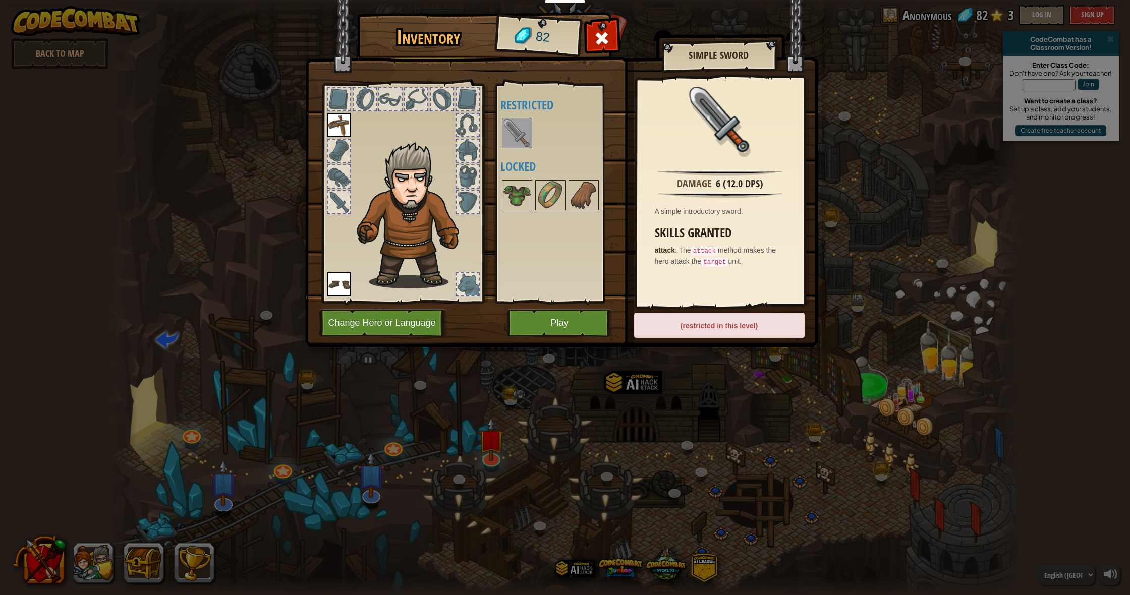
click at [562, 316] on button "Play" at bounding box center [559, 323] width 105 height 28
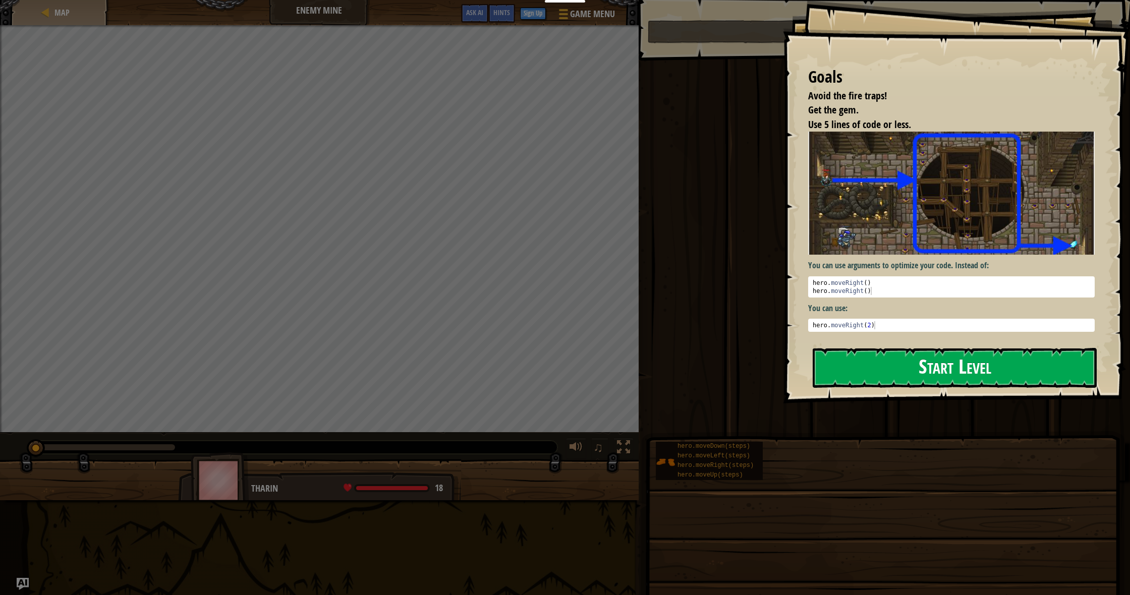
click at [1006, 371] on button "Start Level" at bounding box center [955, 368] width 284 height 40
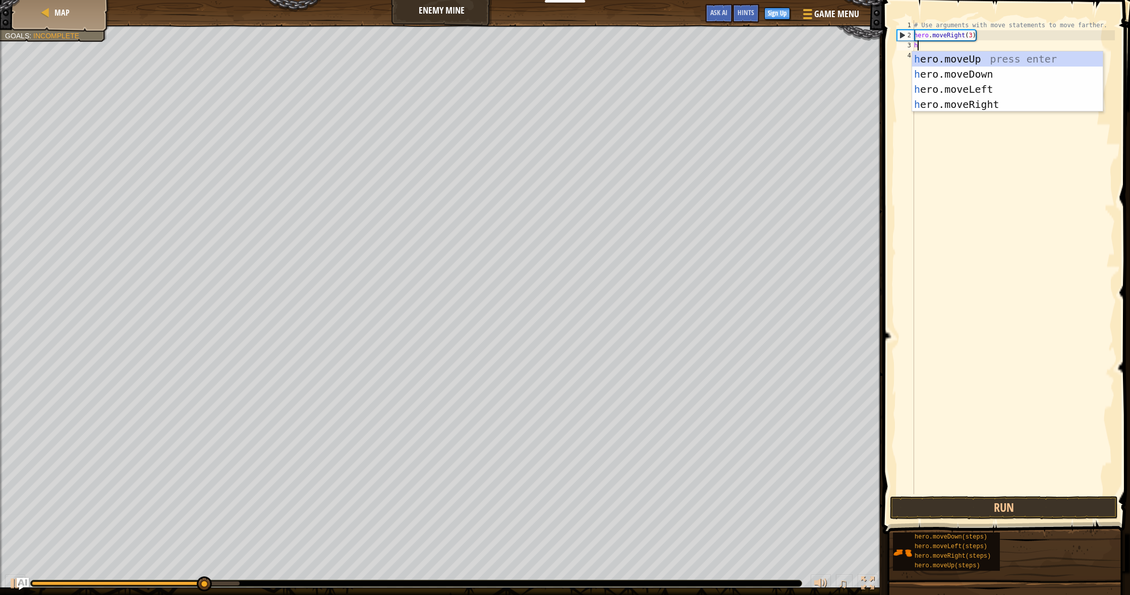
scroll to position [5, 0]
type textarea "her"
click at [990, 61] on div "her o.moveUp press enter her o.moveDown press enter her o.moveLeft press enter …" at bounding box center [1007, 96] width 191 height 91
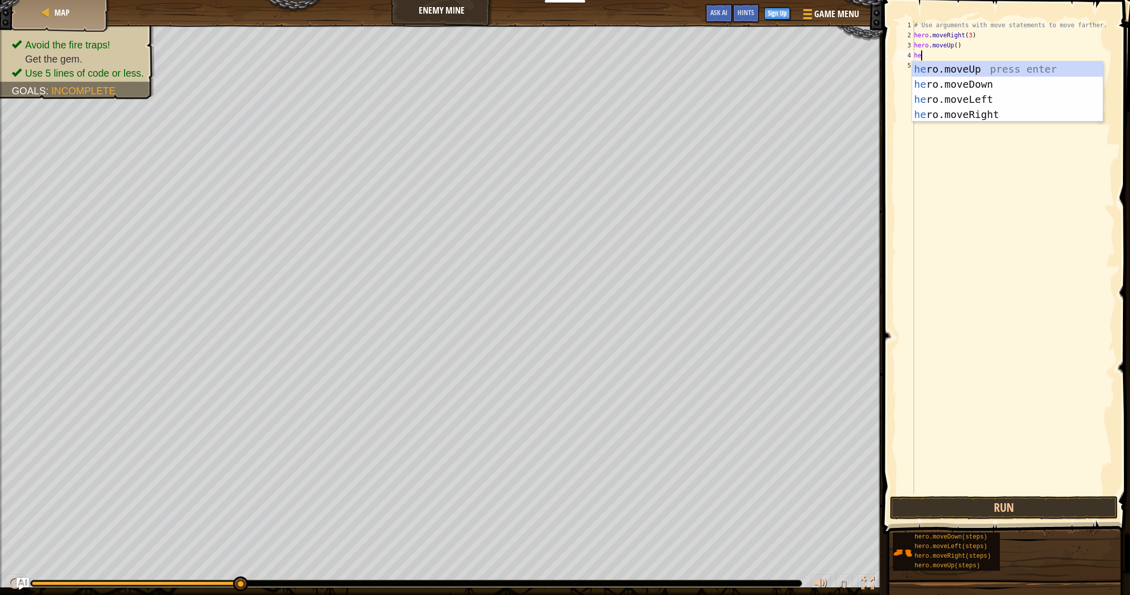
type textarea "her"
click at [994, 110] on div "her o.moveUp press enter her o.moveDown press enter her o.moveLeft press enter …" at bounding box center [1007, 107] width 191 height 91
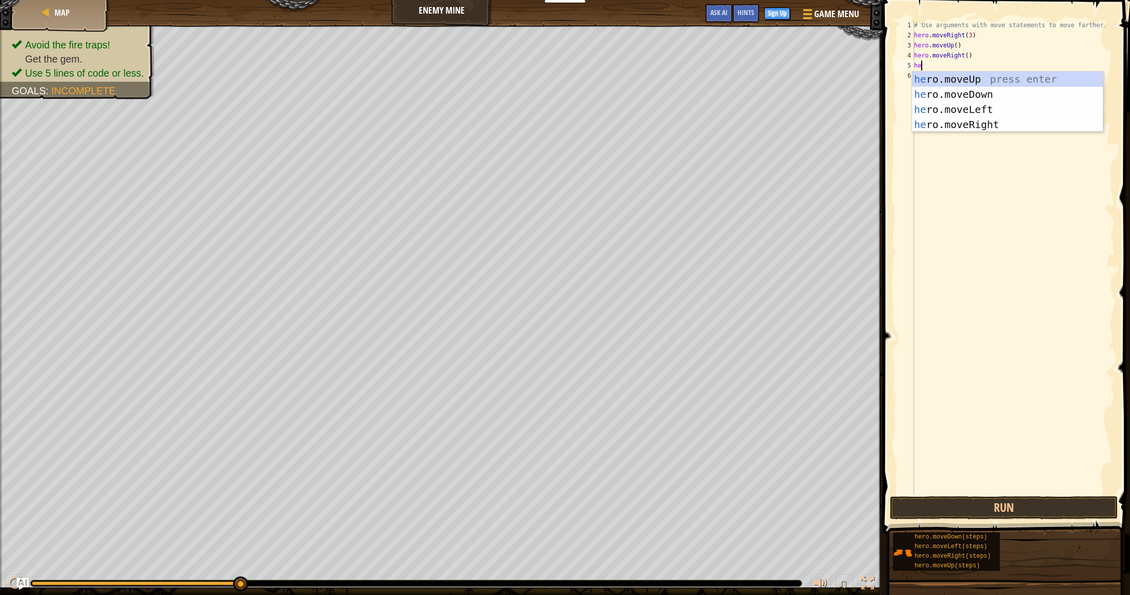
type textarea "her"
click at [1002, 96] on div "her o.moveUp press enter her o.moveDown press enter her o.moveLeft press enter …" at bounding box center [1007, 117] width 191 height 91
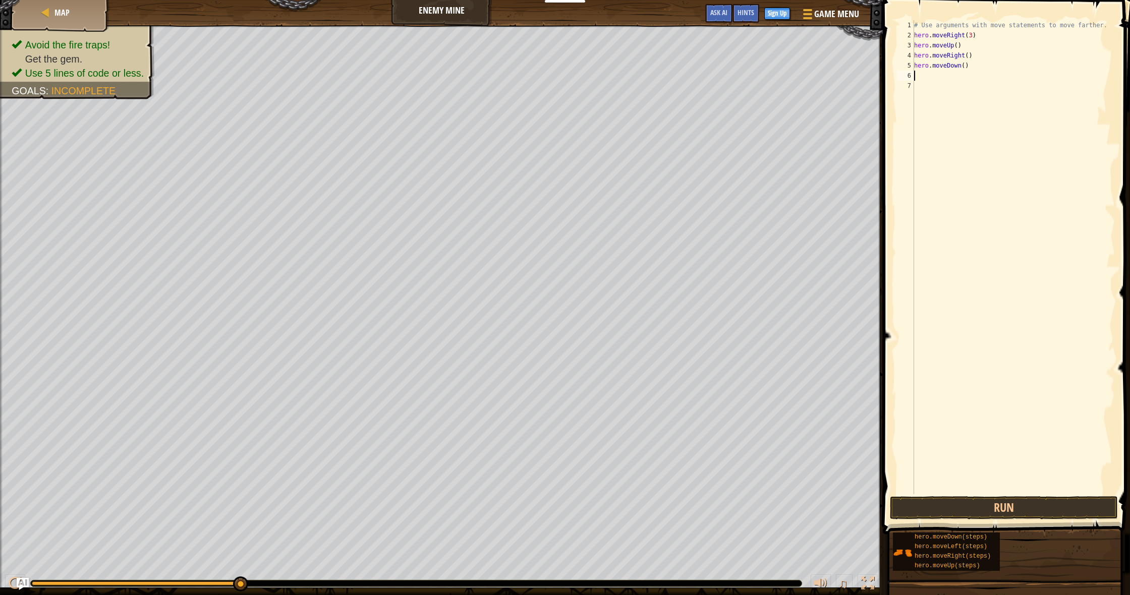
scroll to position [5, 0]
click at [966, 65] on div "# Use arguments with move statements to move farther. hero . moveRight ( 3 ) he…" at bounding box center [1013, 267] width 203 height 494
type textarea "hero.moveDown(3)"
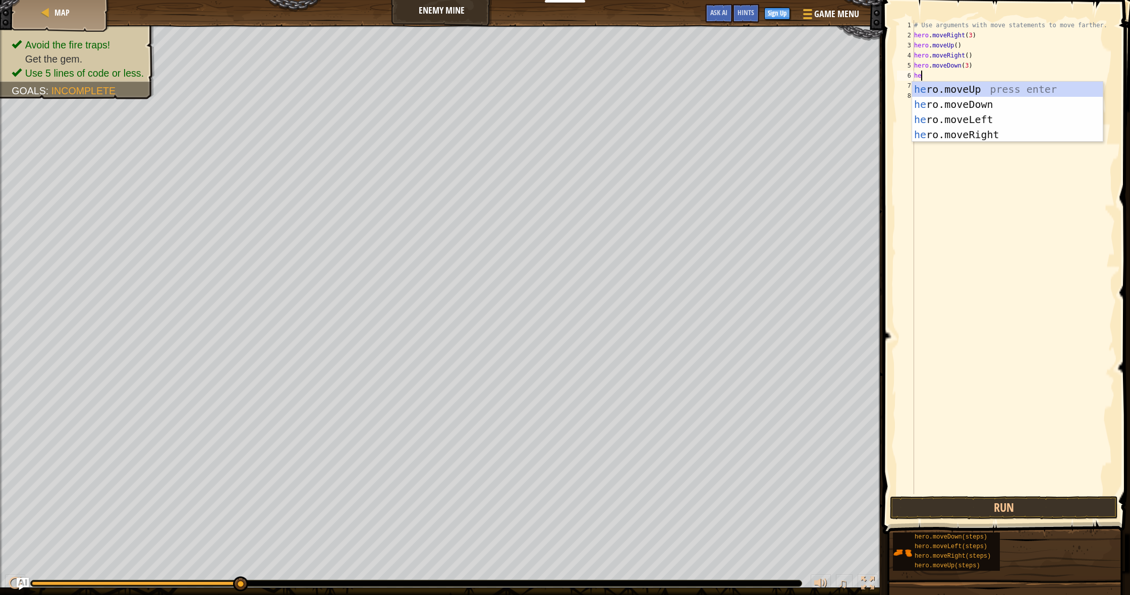
type textarea "her"
click at [1037, 132] on div "her o.moveUp press enter her o.moveDown press enter her o.moveLeft press enter …" at bounding box center [1007, 127] width 191 height 91
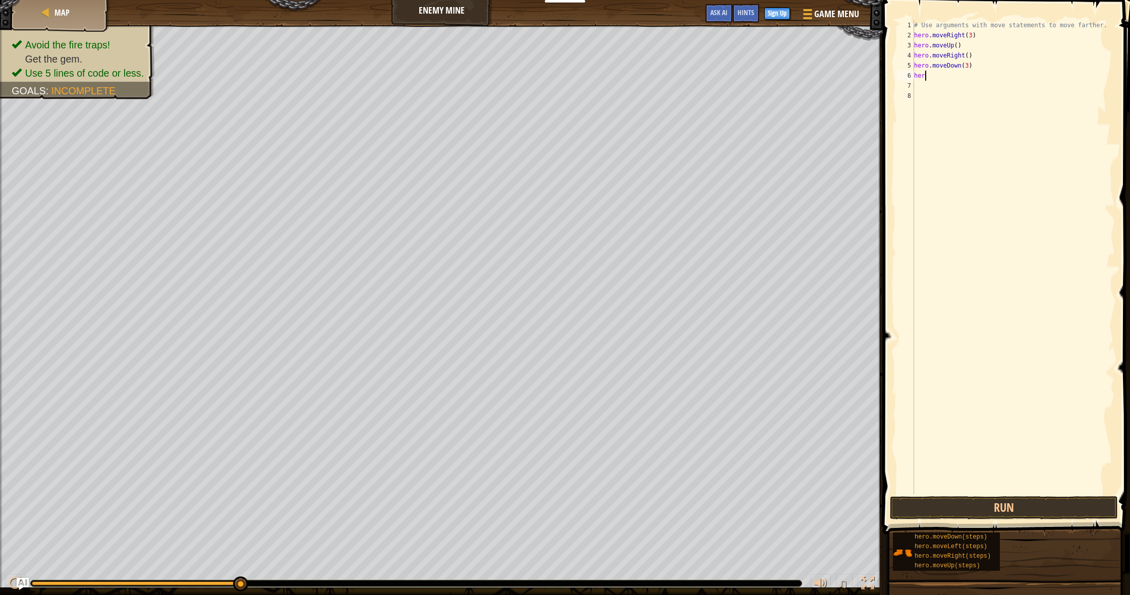
scroll to position [5, 0]
click at [969, 76] on div "# Use arguments with move statements to move farther. hero . moveRight ( 3 ) he…" at bounding box center [1013, 267] width 203 height 494
type textarea "hero.moveRight(2)"
click at [1027, 508] on button "Run" at bounding box center [1004, 507] width 228 height 23
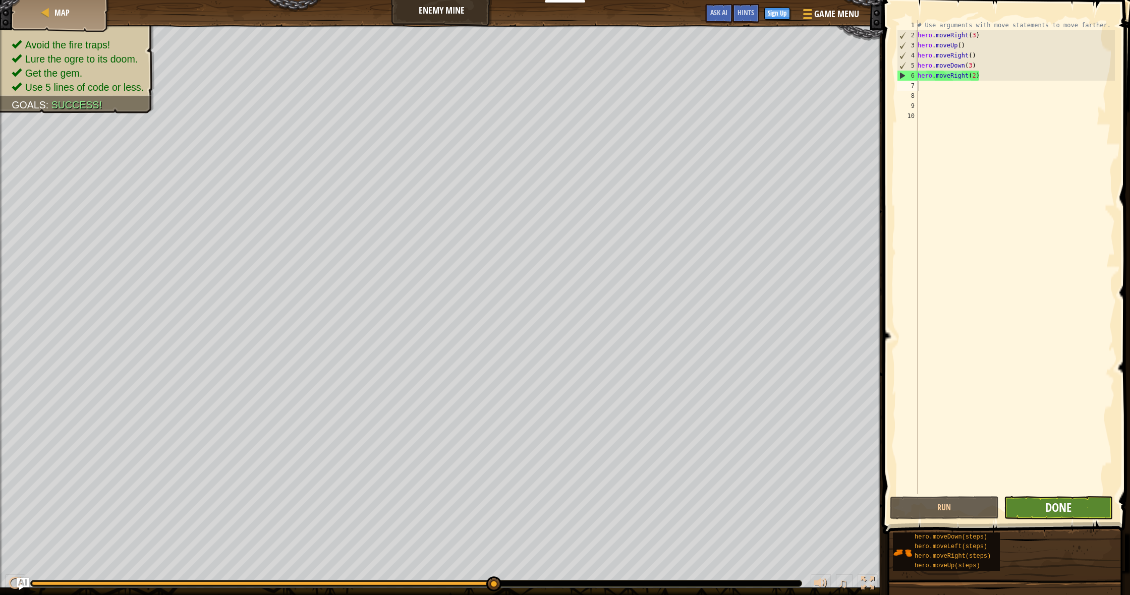
click at [1058, 511] on span "Done" at bounding box center [1058, 508] width 26 height 16
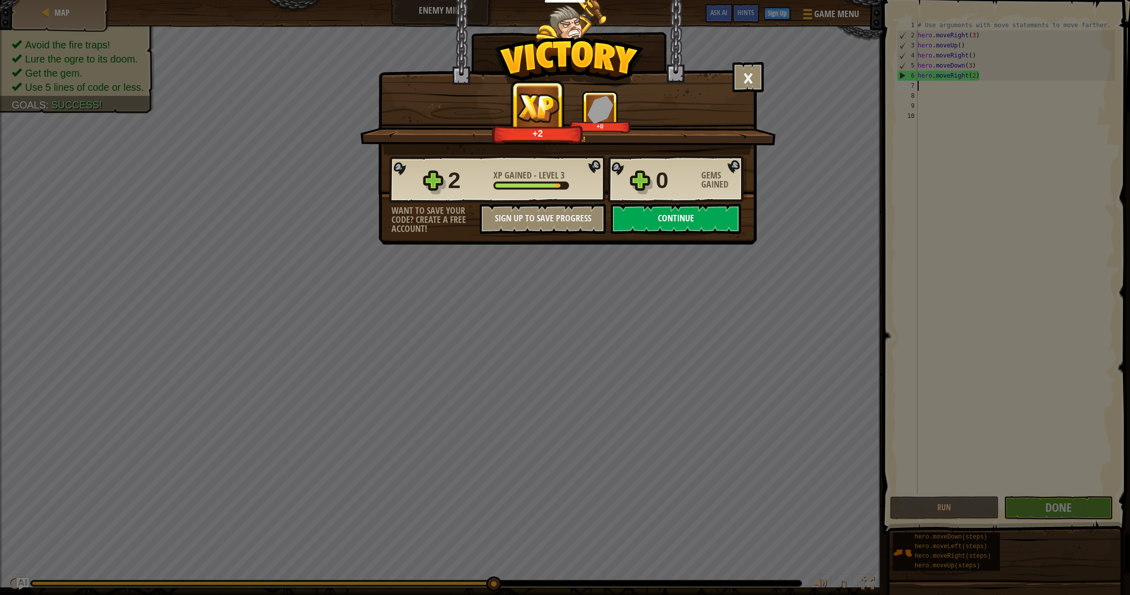
click at [715, 219] on button "Continue" at bounding box center [676, 219] width 130 height 30
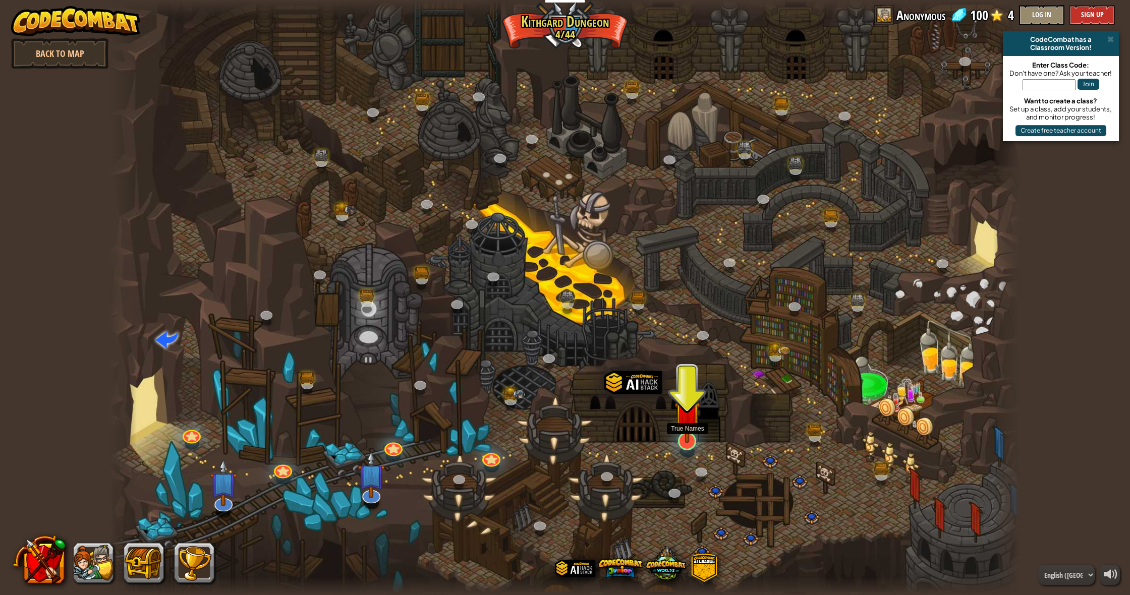
click at [688, 447] on link at bounding box center [685, 439] width 20 height 20
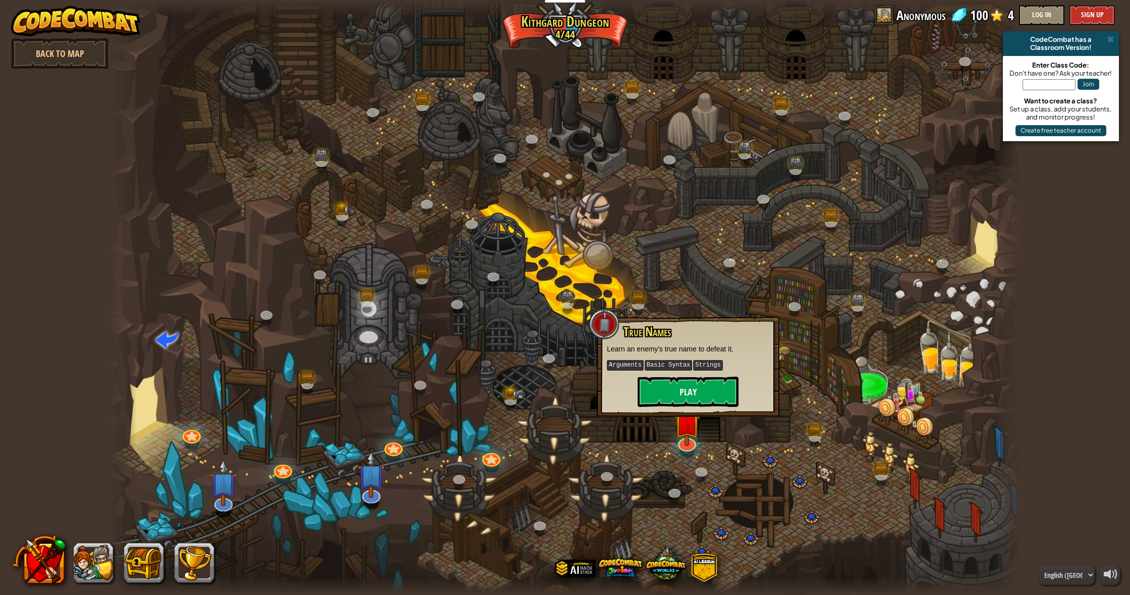
click at [691, 400] on button "Play" at bounding box center [688, 392] width 101 height 30
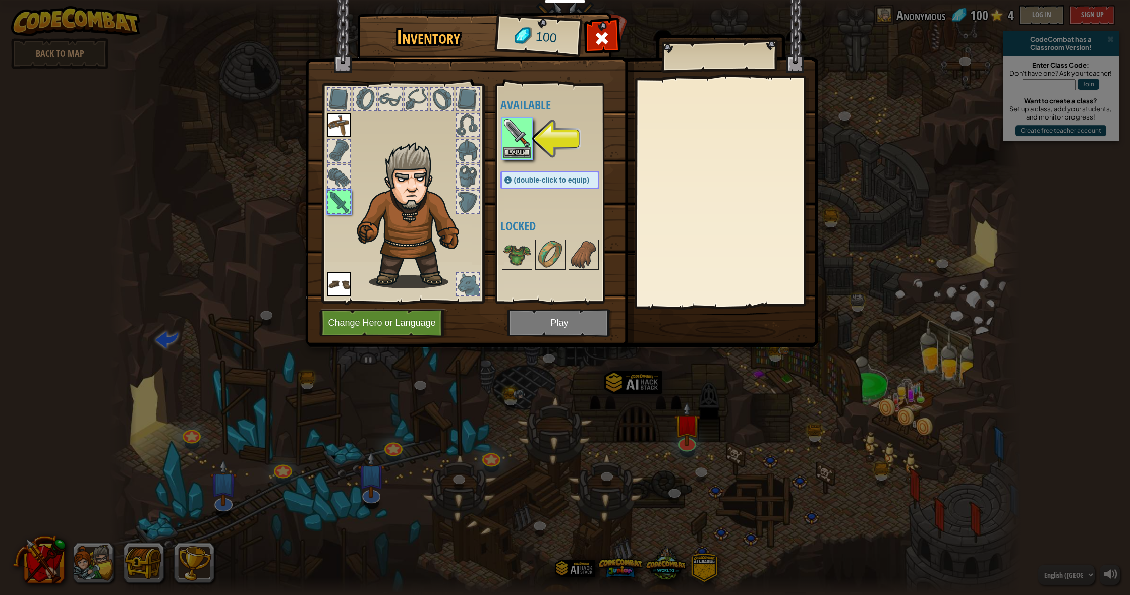
click at [523, 153] on button "Equip" at bounding box center [517, 152] width 28 height 11
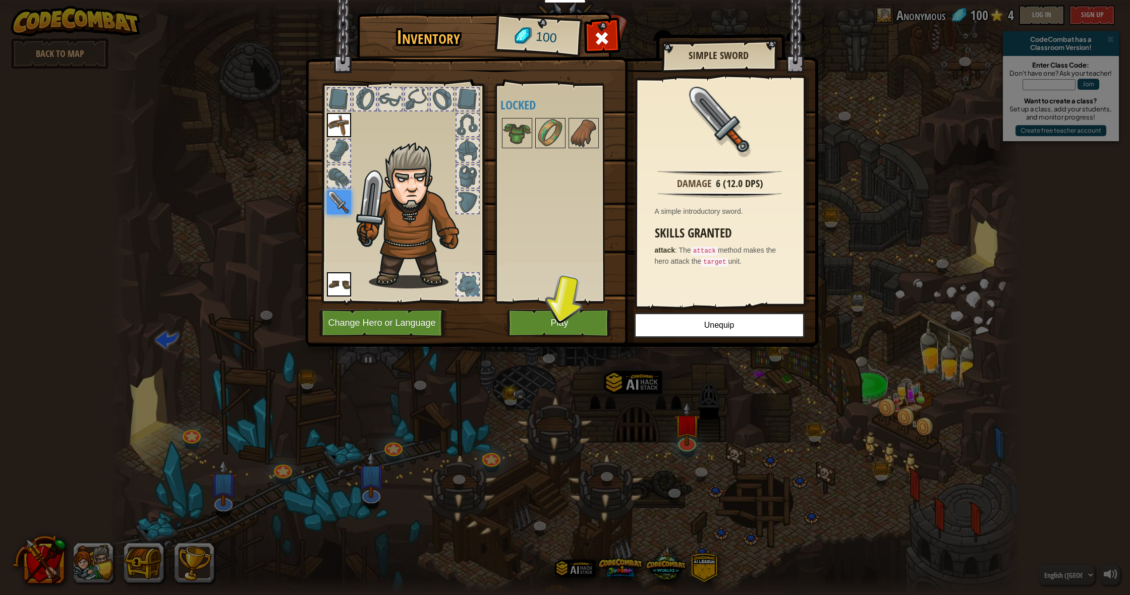
click at [600, 320] on button "Play" at bounding box center [559, 323] width 105 height 28
click at [599, 321] on button "Play" at bounding box center [559, 323] width 105 height 28
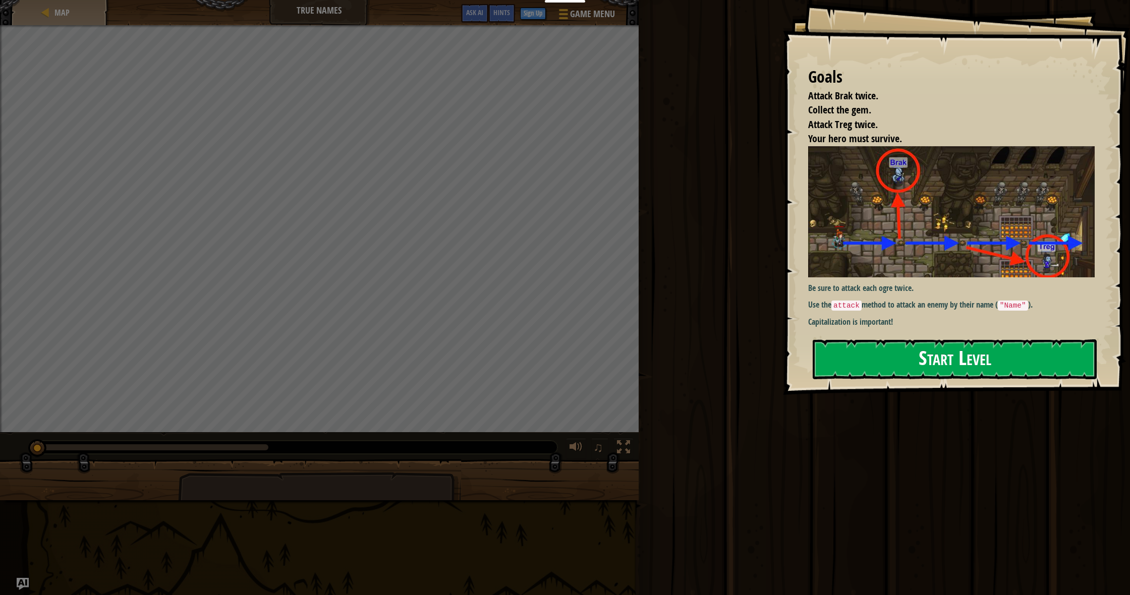
click at [928, 362] on button "Start Level" at bounding box center [955, 360] width 284 height 40
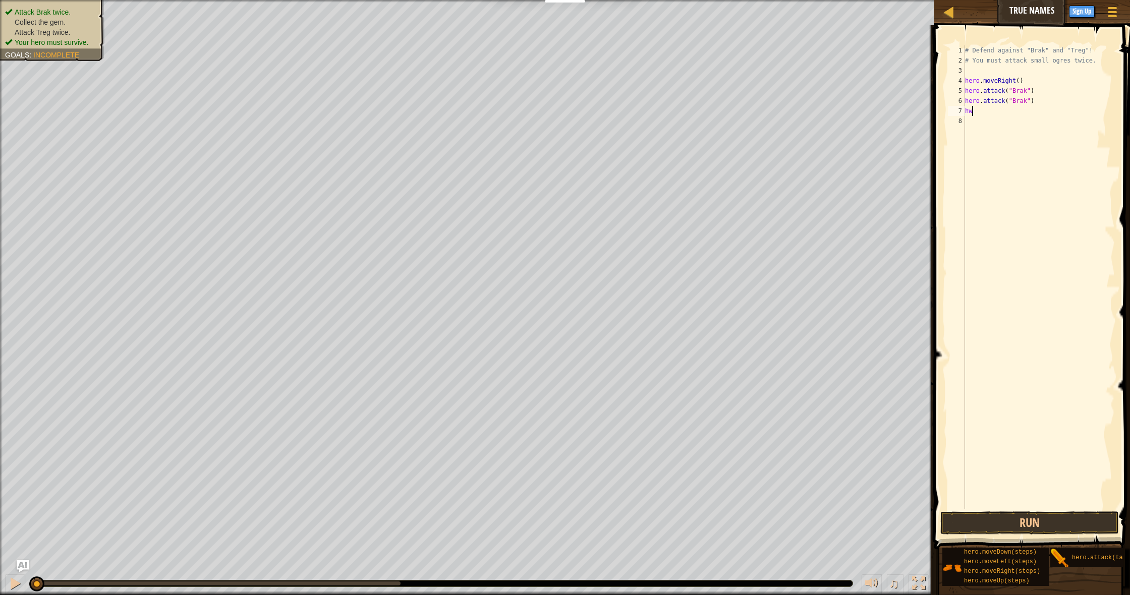
scroll to position [5, 0]
type textarea "he"
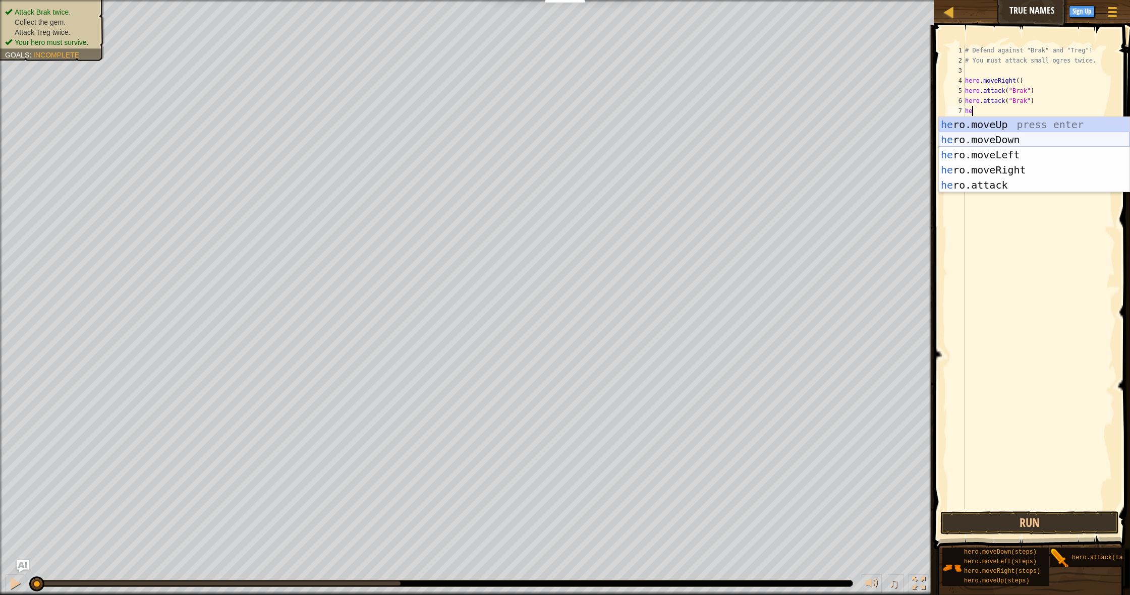
click at [1027, 137] on div "he ro.moveUp press enter he ro.moveDown press enter he ro.moveLeft press enter …" at bounding box center [1034, 170] width 191 height 106
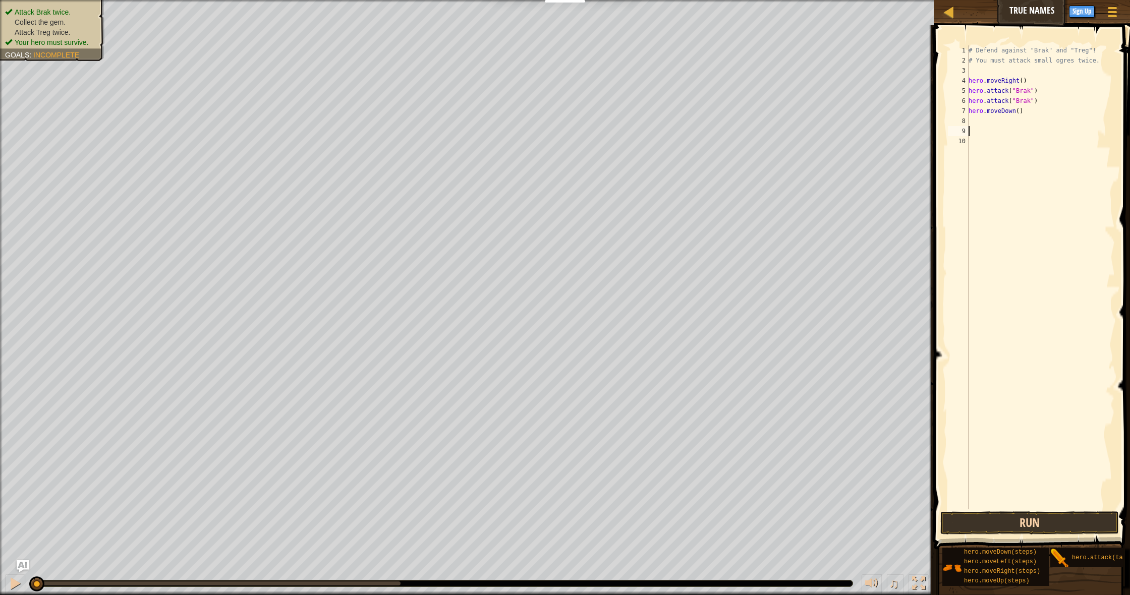
click at [969, 513] on button "Run" at bounding box center [1030, 523] width 179 height 23
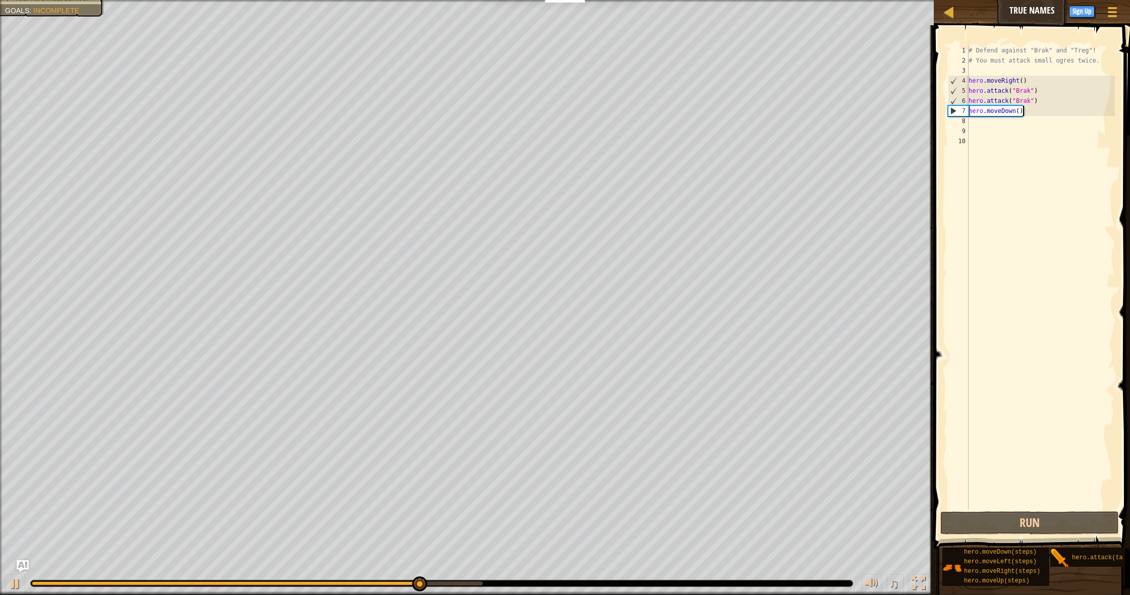
click at [1030, 110] on div "# Defend against "Brak" and "Treg"! # You must attack small ogres twice. hero .…" at bounding box center [1041, 287] width 149 height 484
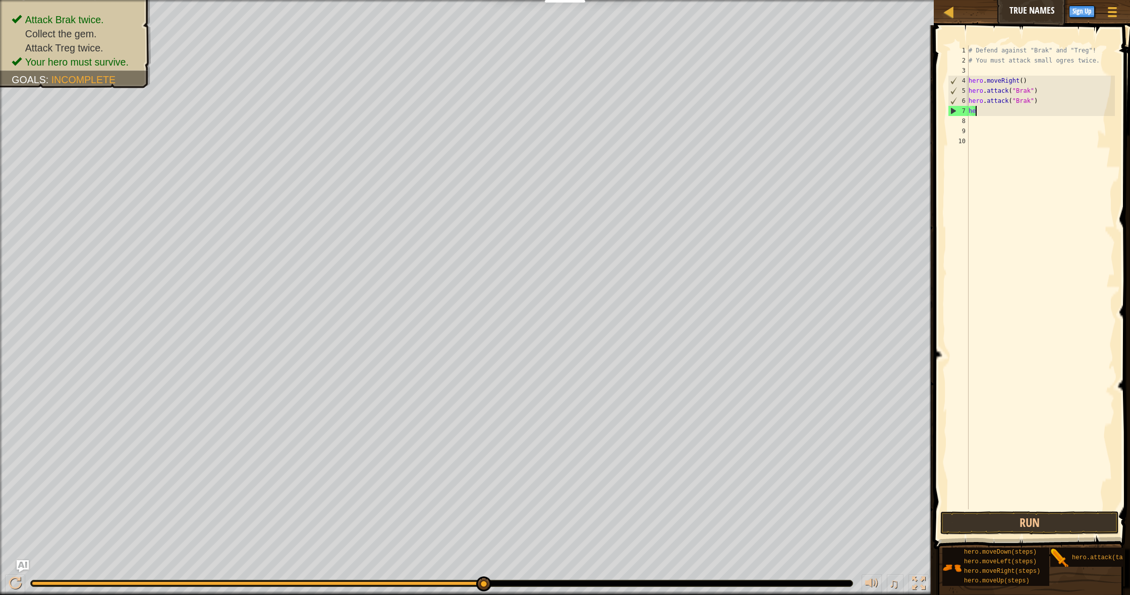
type textarea "h"
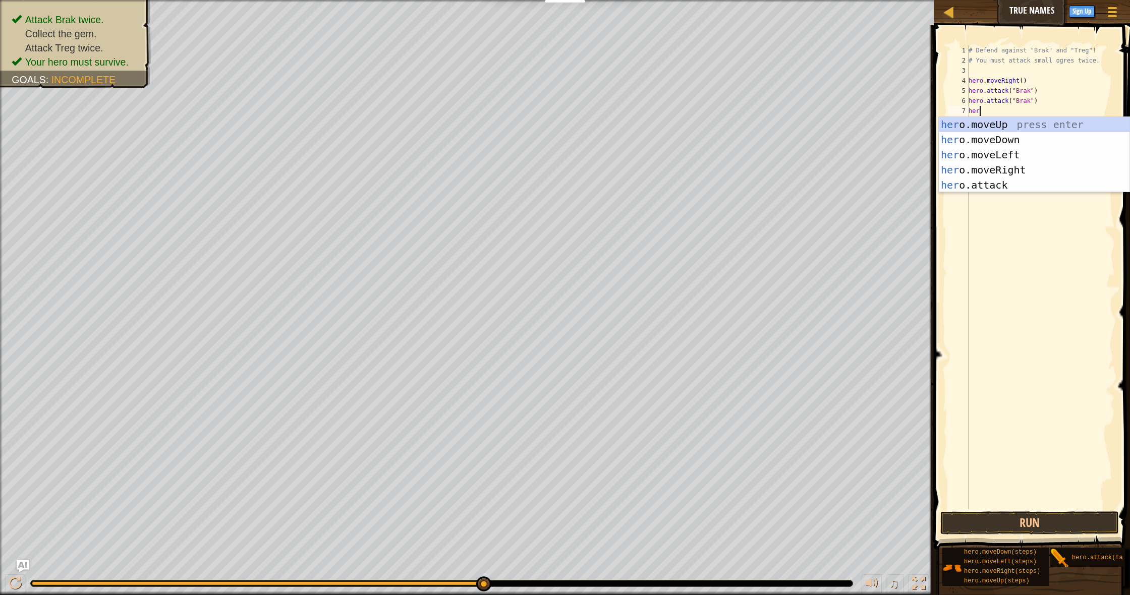
scroll to position [5, 1]
type textarea "hero"
click at [1021, 167] on div "hero .moveUp press enter hero .moveDown press enter hero .moveLeft press enter …" at bounding box center [1034, 170] width 191 height 106
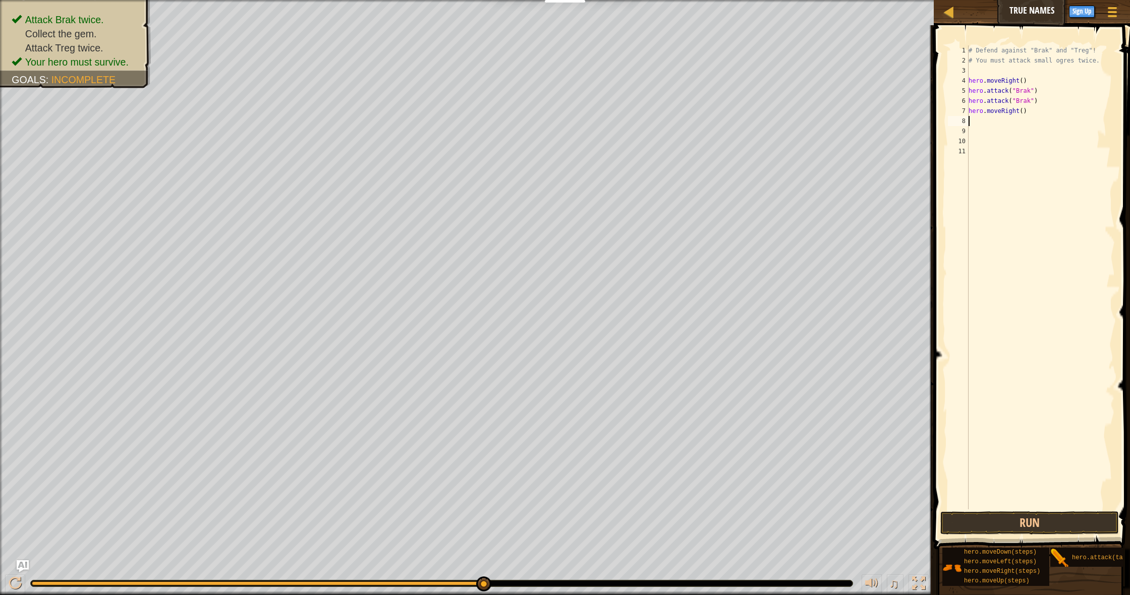
scroll to position [5, 0]
click at [1011, 126] on div "# Defend against "Brak" and "Treg"! # You must attack small ogres twice. hero .…" at bounding box center [1041, 287] width 149 height 484
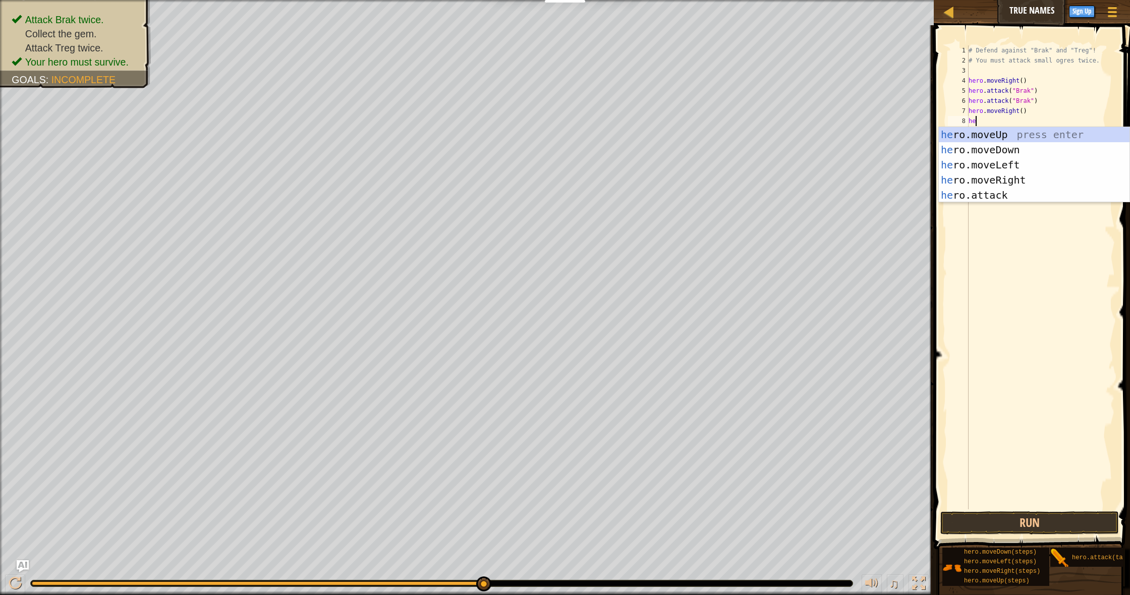
scroll to position [5, 1]
click at [1025, 196] on div "her o.moveUp press enter her o.moveDown press enter her o.moveLeft press enter …" at bounding box center [1034, 180] width 191 height 106
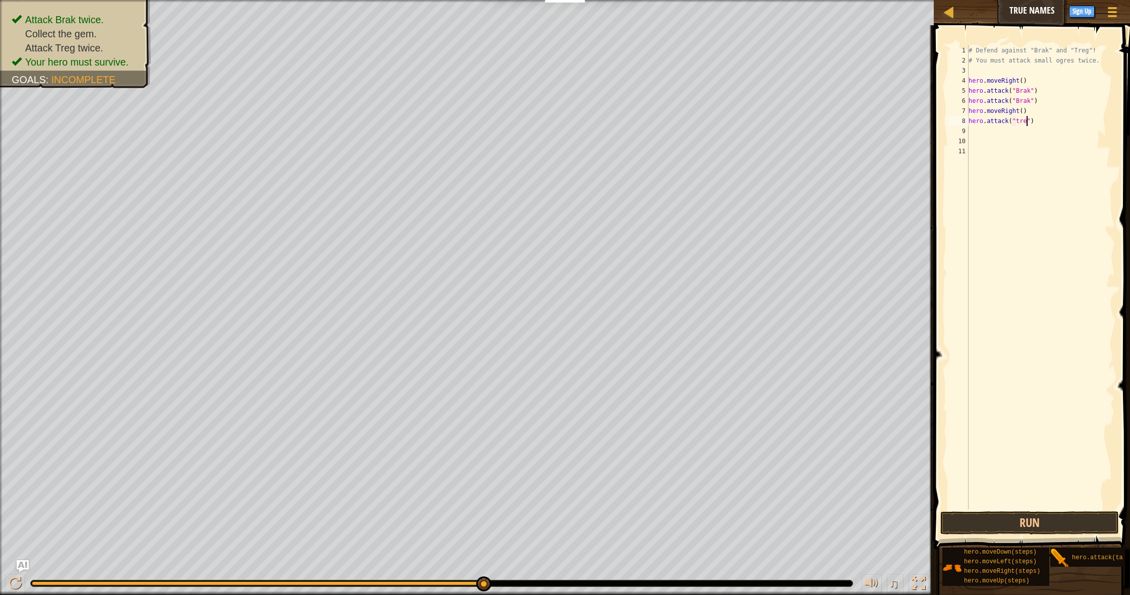
scroll to position [5, 5]
click at [1020, 528] on button "Run" at bounding box center [1030, 523] width 179 height 23
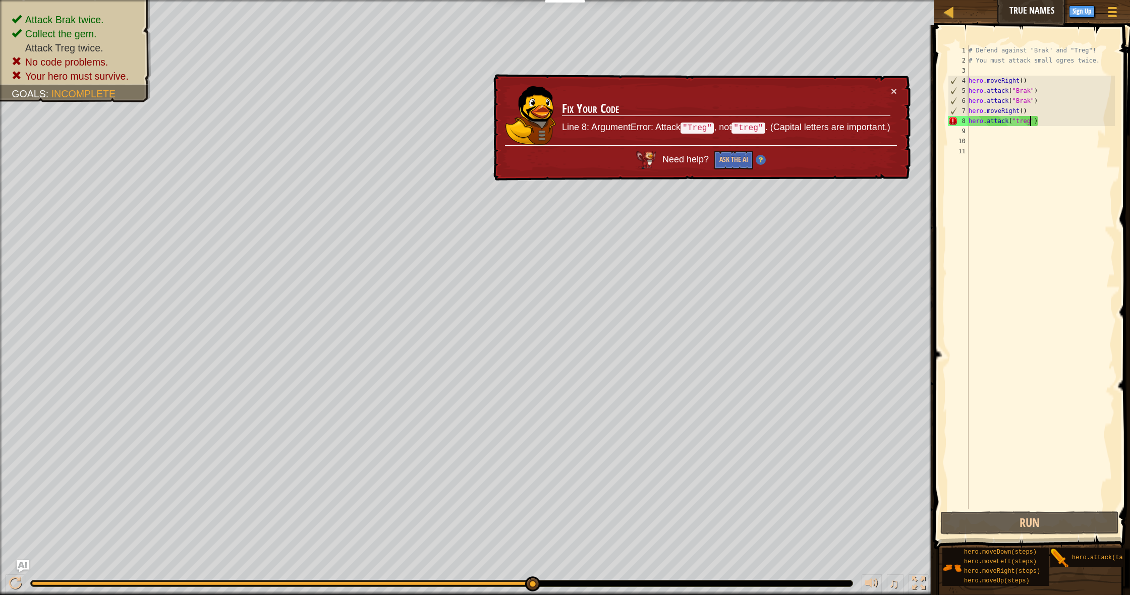
click at [1019, 121] on div "# Defend against "Brak" and "Treg"! # You must attack small ogres twice. hero .…" at bounding box center [1041, 287] width 149 height 484
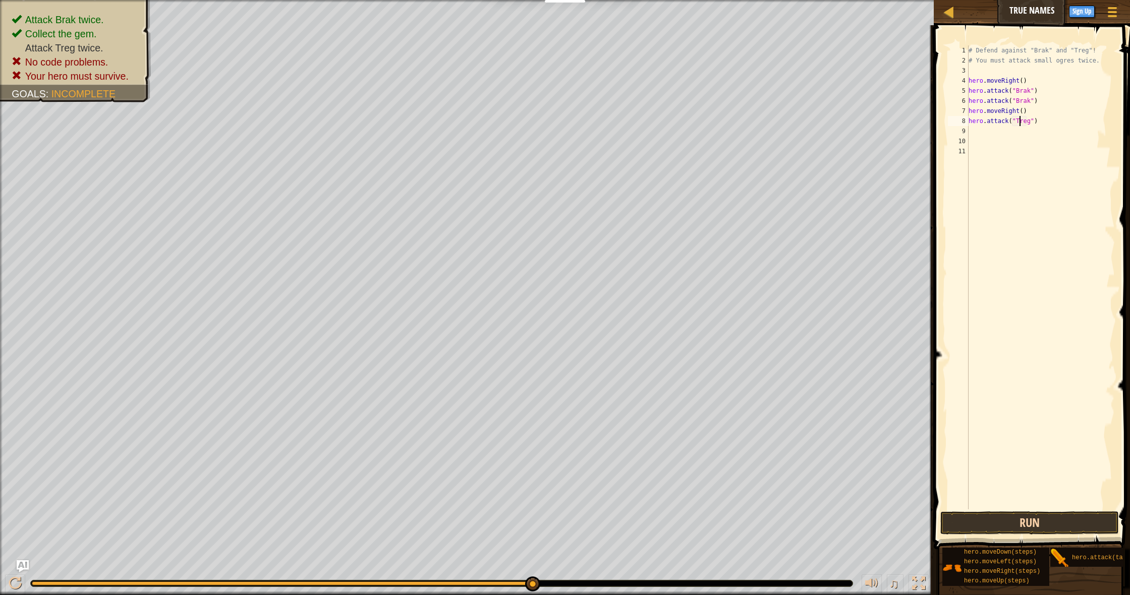
type textarea "hero.attack("Treg")"
click at [1080, 526] on button "Run" at bounding box center [1030, 523] width 179 height 23
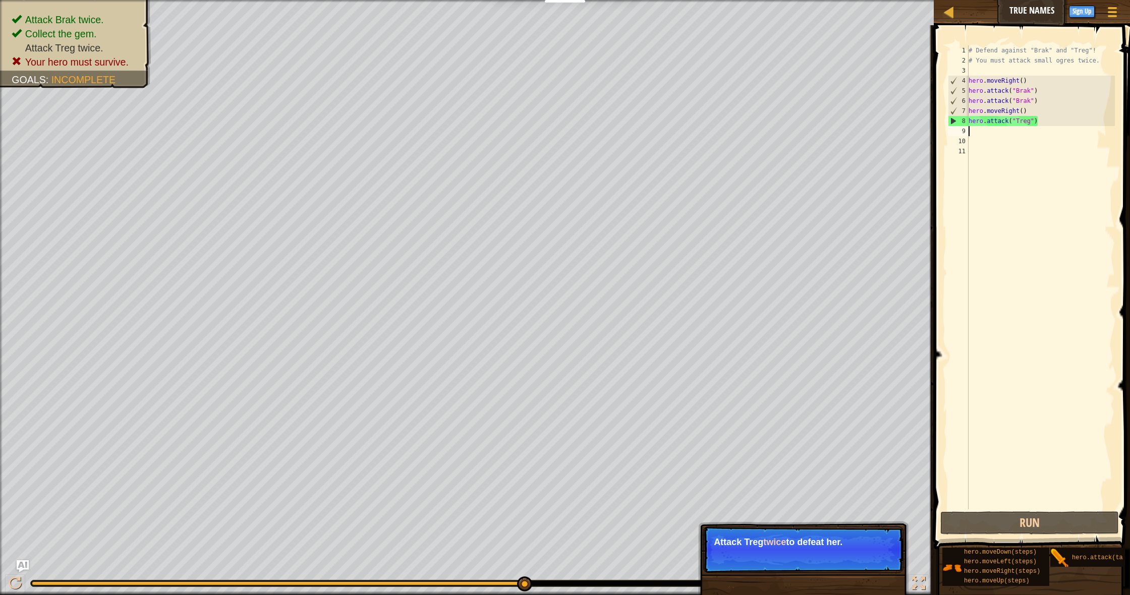
click at [1019, 134] on div "# Defend against "Brak" and "Treg"! # You must attack small ogres twice. hero .…" at bounding box center [1041, 287] width 149 height 484
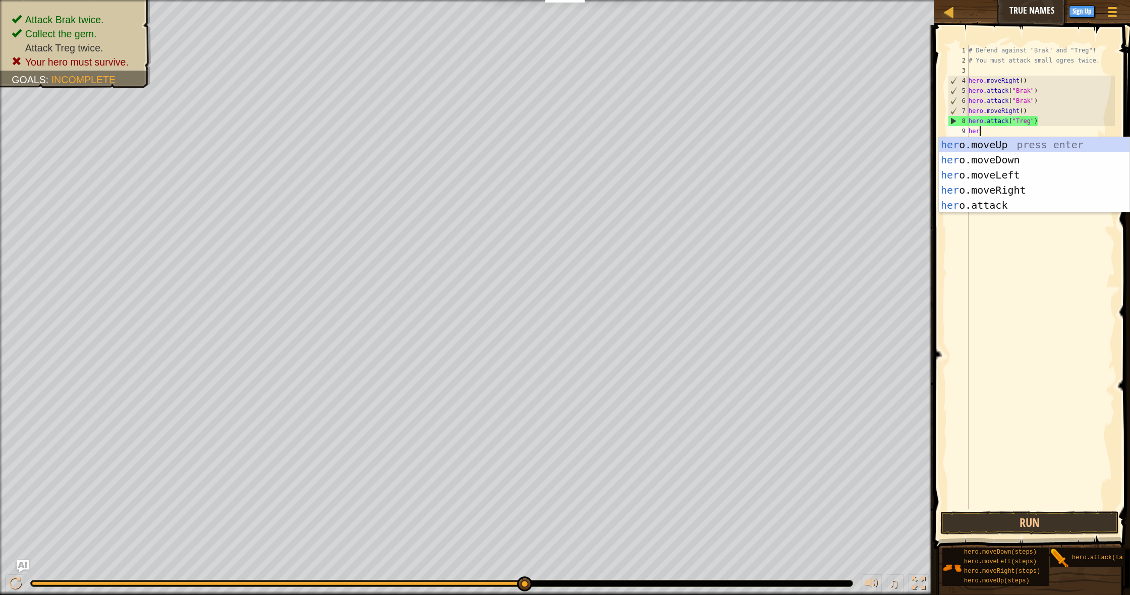
scroll to position [5, 1]
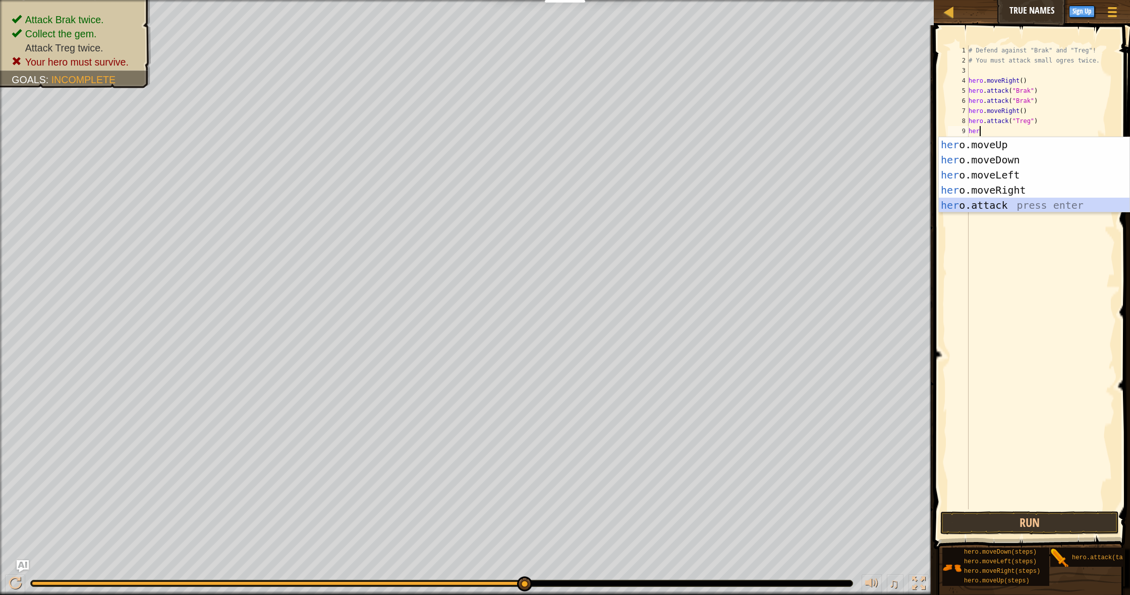
click at [1026, 210] on div "her o.moveUp press enter her o.moveDown press enter her o.moveLeft press enter …" at bounding box center [1034, 190] width 191 height 106
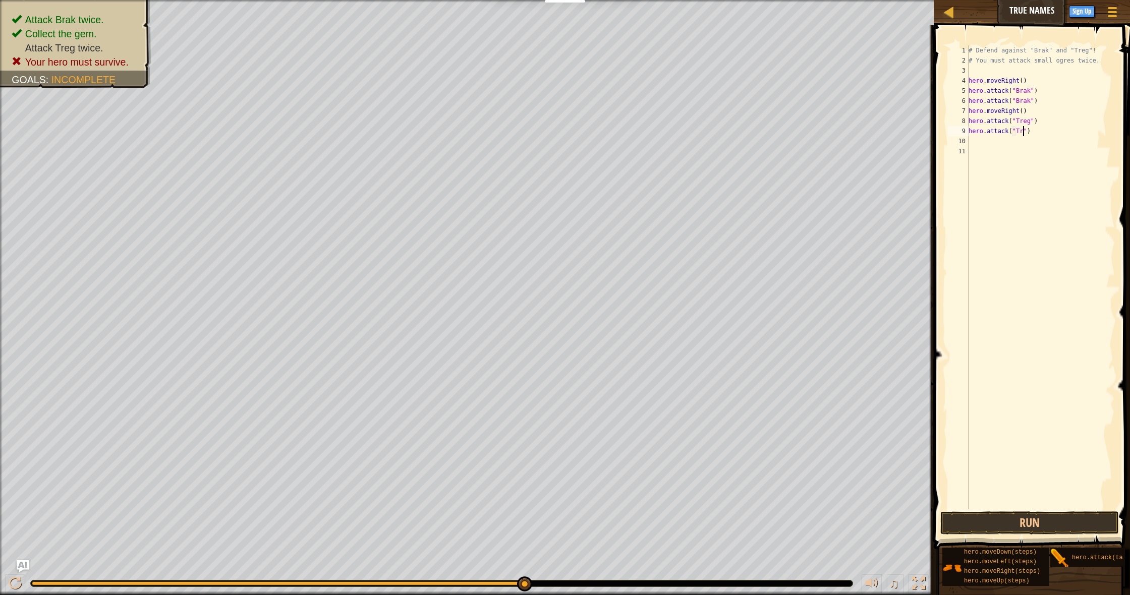
scroll to position [5, 5]
type textarea "hero.attack("Treg")"
click at [1080, 529] on button "Run" at bounding box center [1030, 523] width 179 height 23
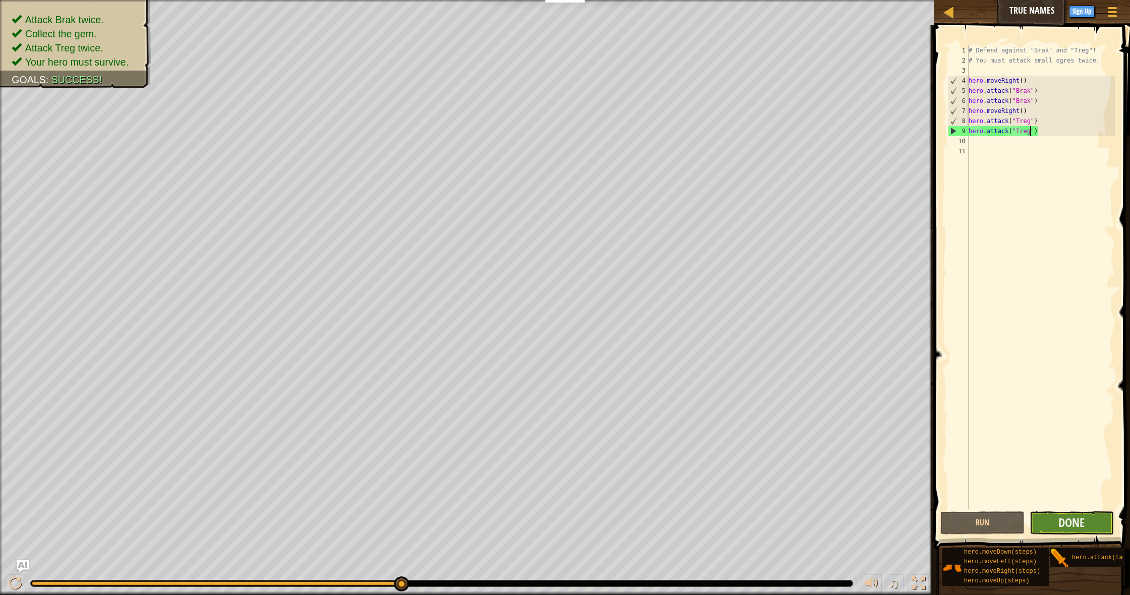
click at [1088, 520] on button "Done" at bounding box center [1072, 523] width 84 height 23
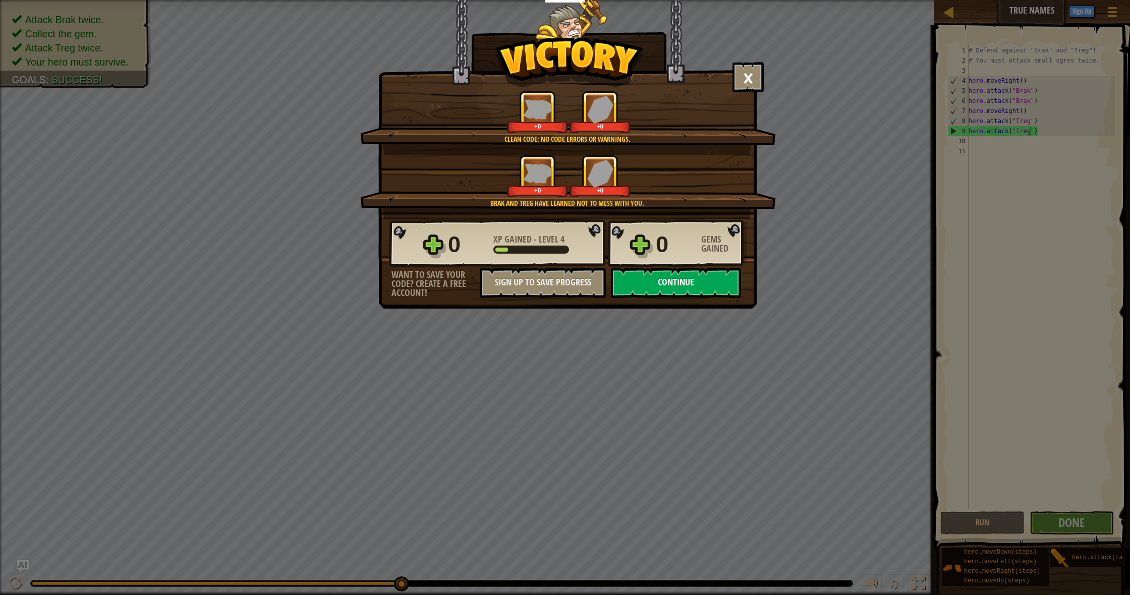
click at [650, 288] on button "Continue" at bounding box center [676, 283] width 130 height 30
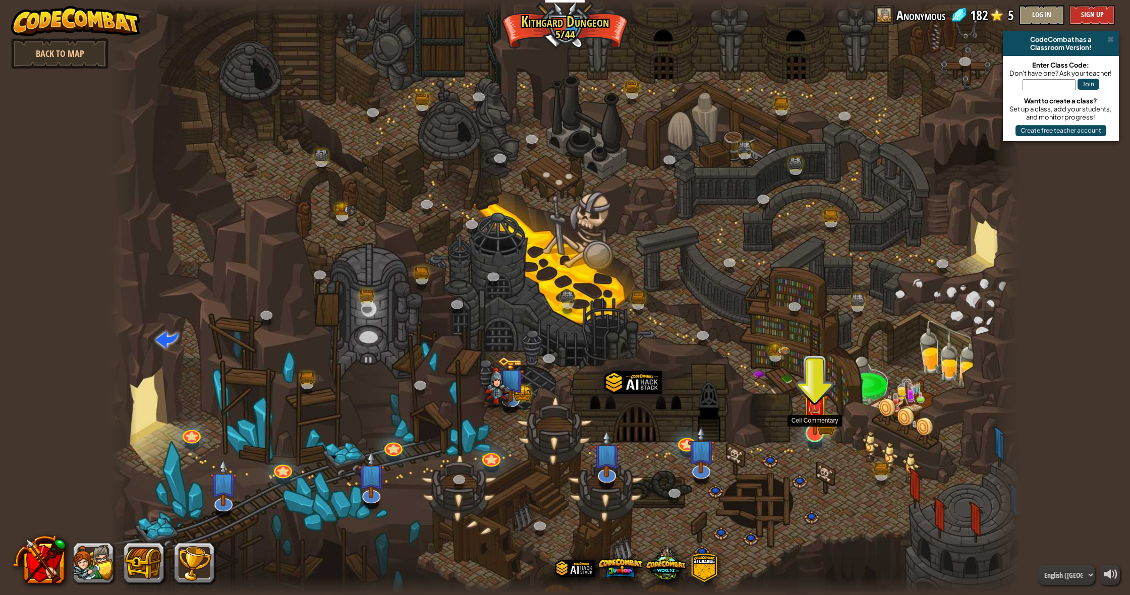
click at [812, 434] on img at bounding box center [815, 407] width 26 height 57
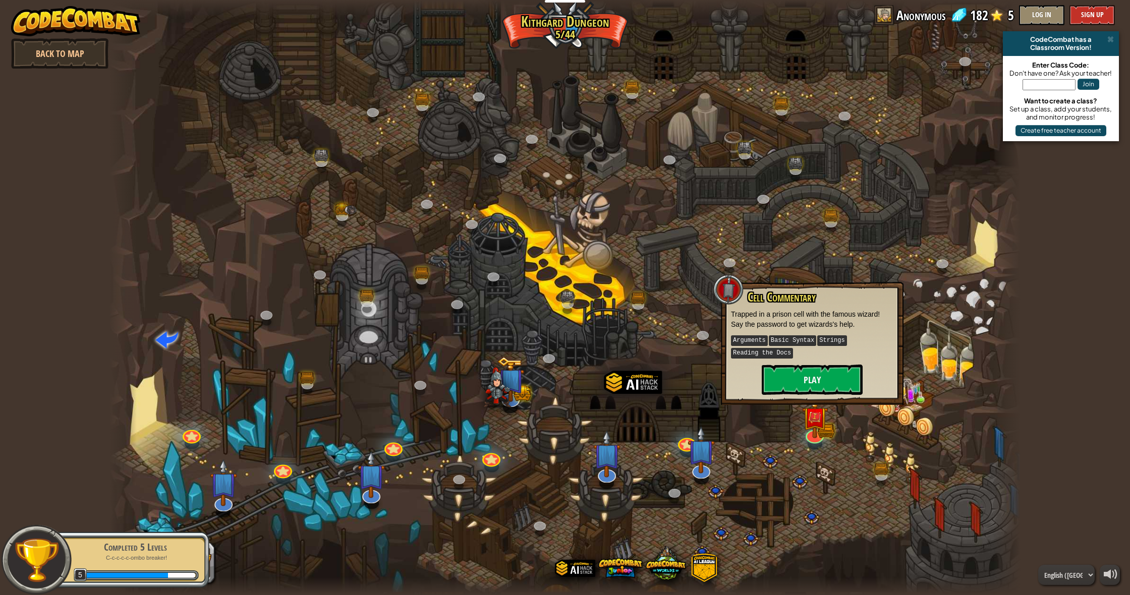
click at [813, 383] on button "Play" at bounding box center [812, 380] width 101 height 30
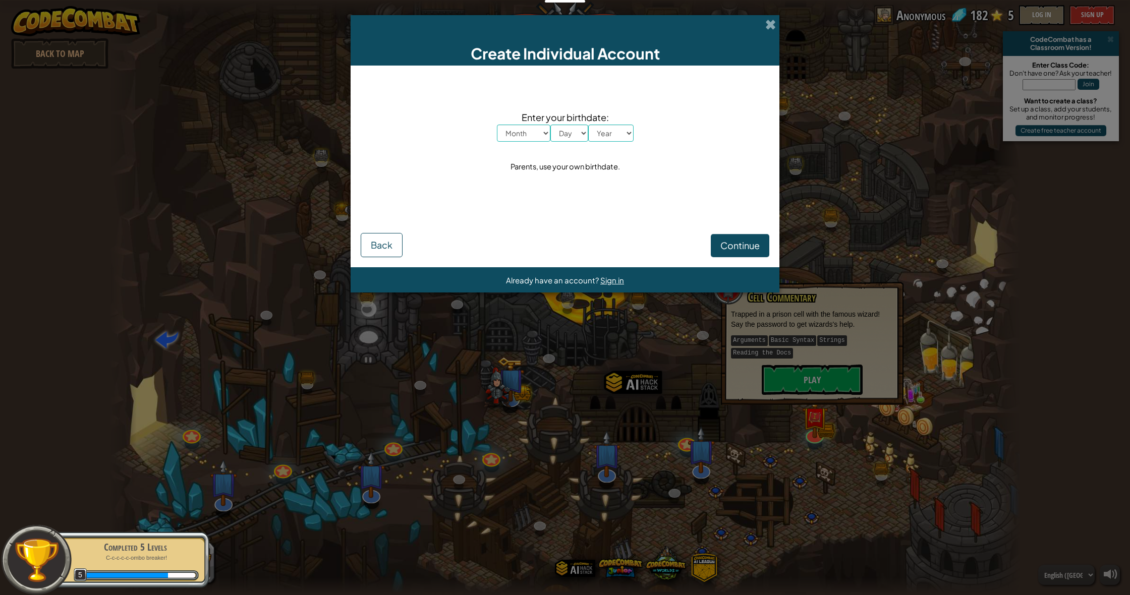
click at [748, 238] on button "Continue" at bounding box center [740, 245] width 59 height 23
click at [749, 238] on button "Continue" at bounding box center [740, 245] width 59 height 23
drag, startPoint x: 767, startPoint y: 26, endPoint x: 771, endPoint y: 51, distance: 25.1
click at [767, 26] on span at bounding box center [770, 24] width 11 height 11
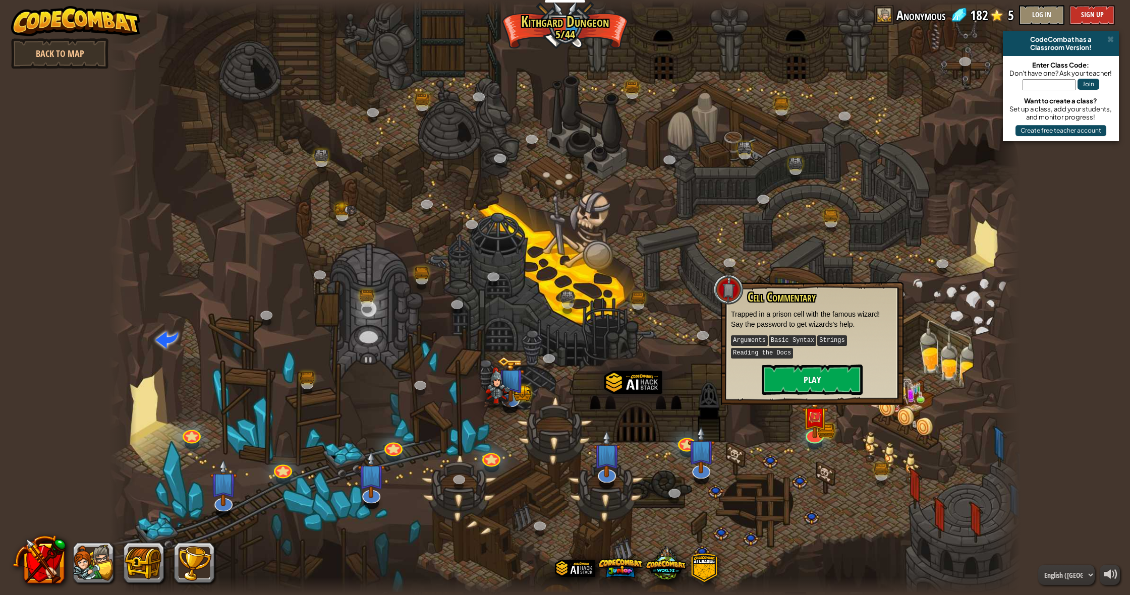
click at [819, 367] on button "Play" at bounding box center [812, 380] width 101 height 30
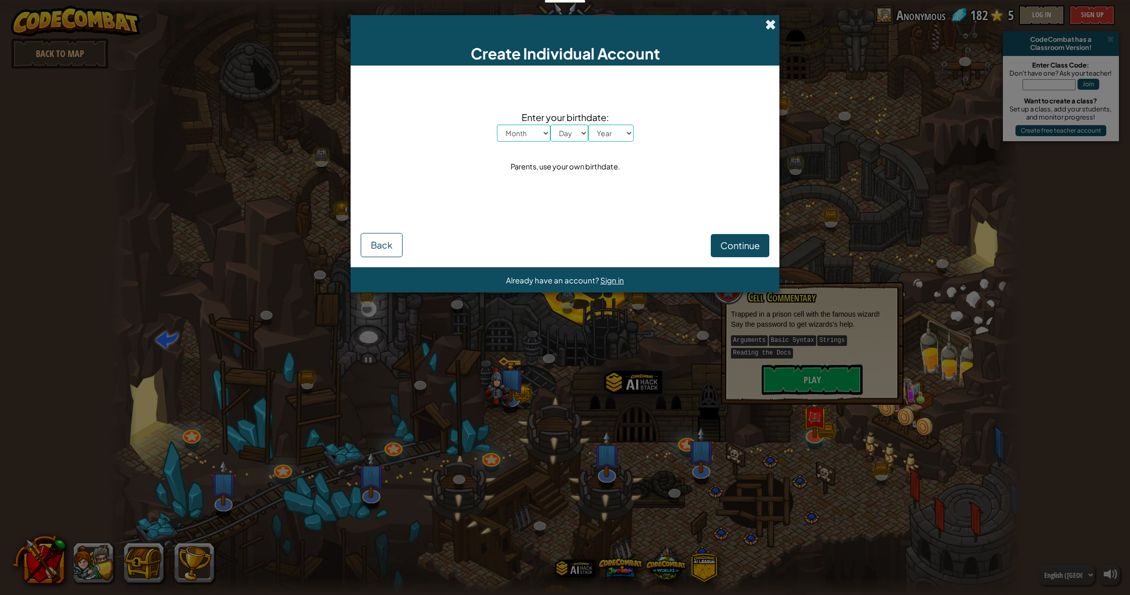
click at [770, 27] on span at bounding box center [770, 24] width 11 height 11
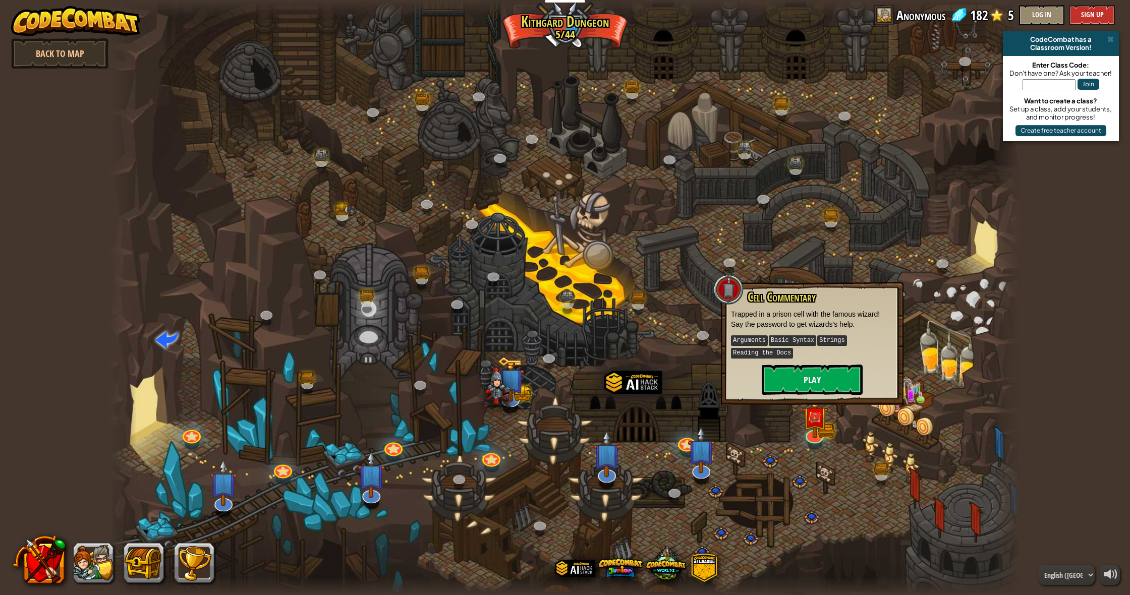
click at [822, 371] on button "Play" at bounding box center [812, 380] width 101 height 30
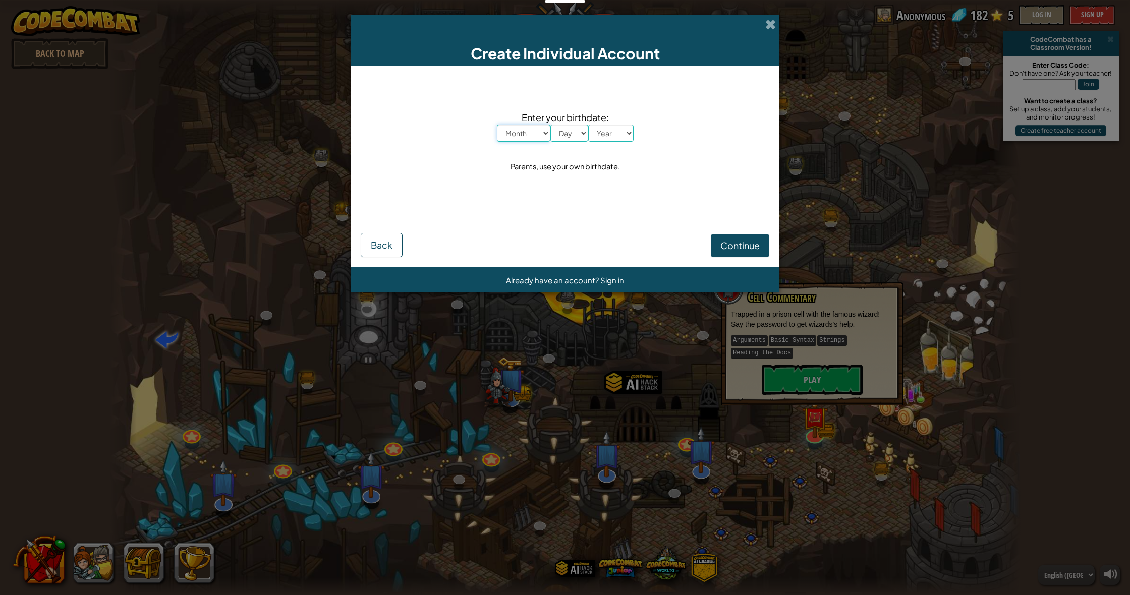
select select "4"
drag, startPoint x: 568, startPoint y: 142, endPoint x: 564, endPoint y: 147, distance: 6.8
click at [568, 142] on div "Enter your birthdate: Month January February March April May June July August S…" at bounding box center [565, 142] width 409 height 133
select select "10"
select select "1995"
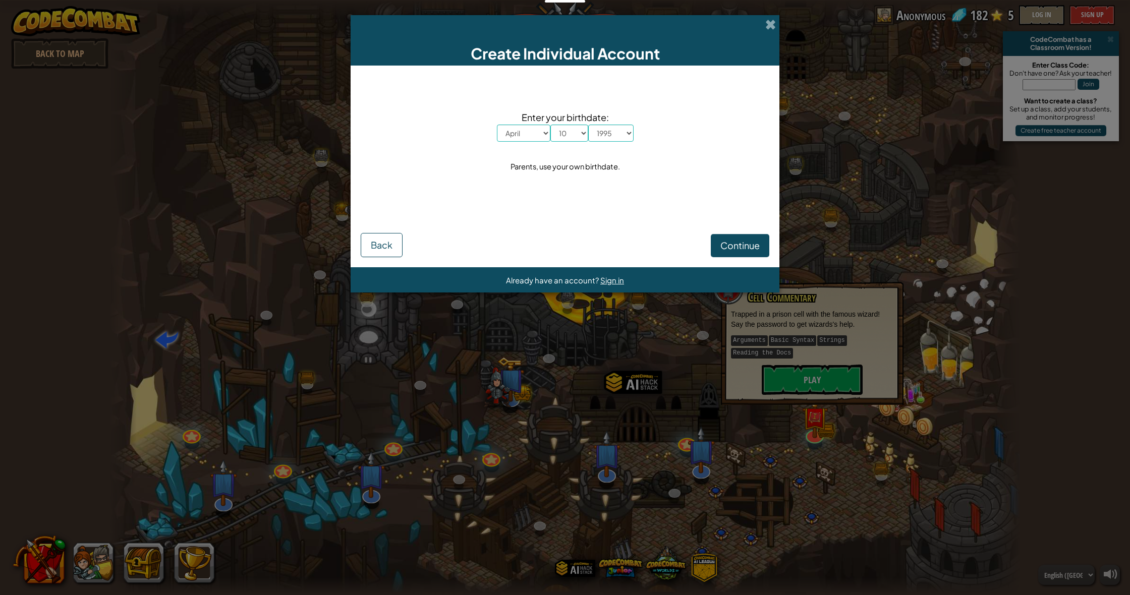
click at [753, 240] on button "Continue" at bounding box center [740, 245] width 59 height 23
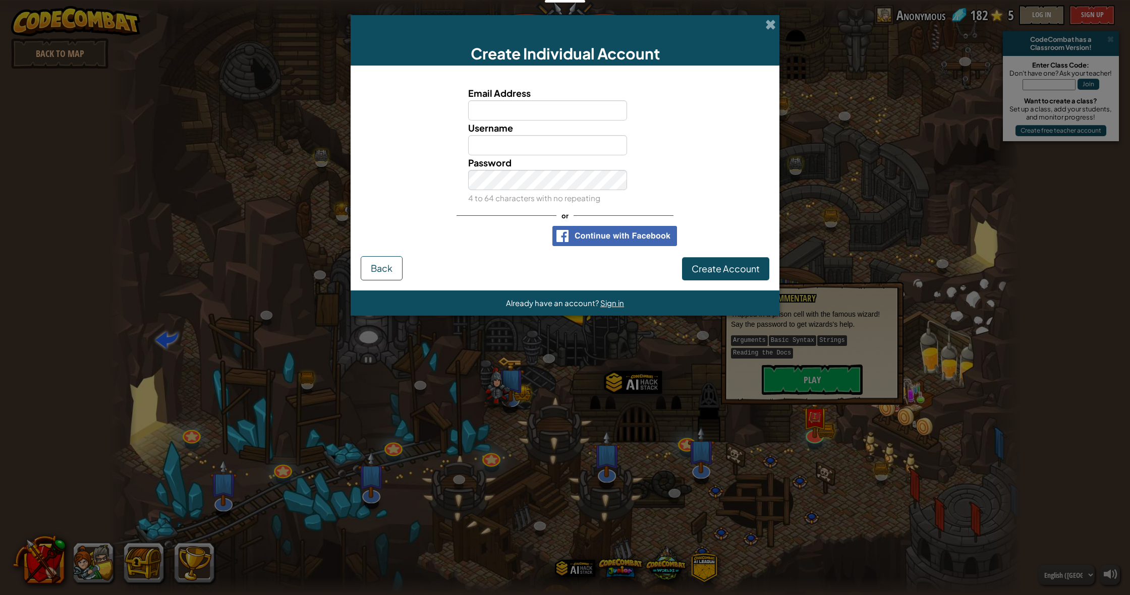
drag, startPoint x: 768, startPoint y: 24, endPoint x: 770, endPoint y: 30, distance: 7.0
click at [768, 24] on span at bounding box center [770, 24] width 11 height 11
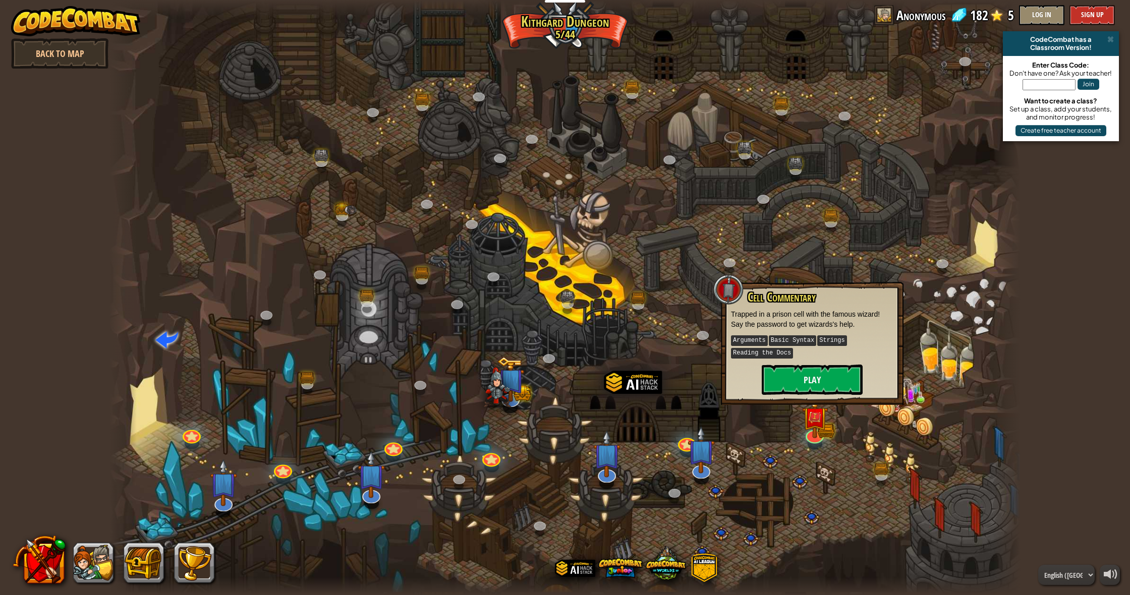
click at [794, 380] on button "Play" at bounding box center [812, 380] width 101 height 30
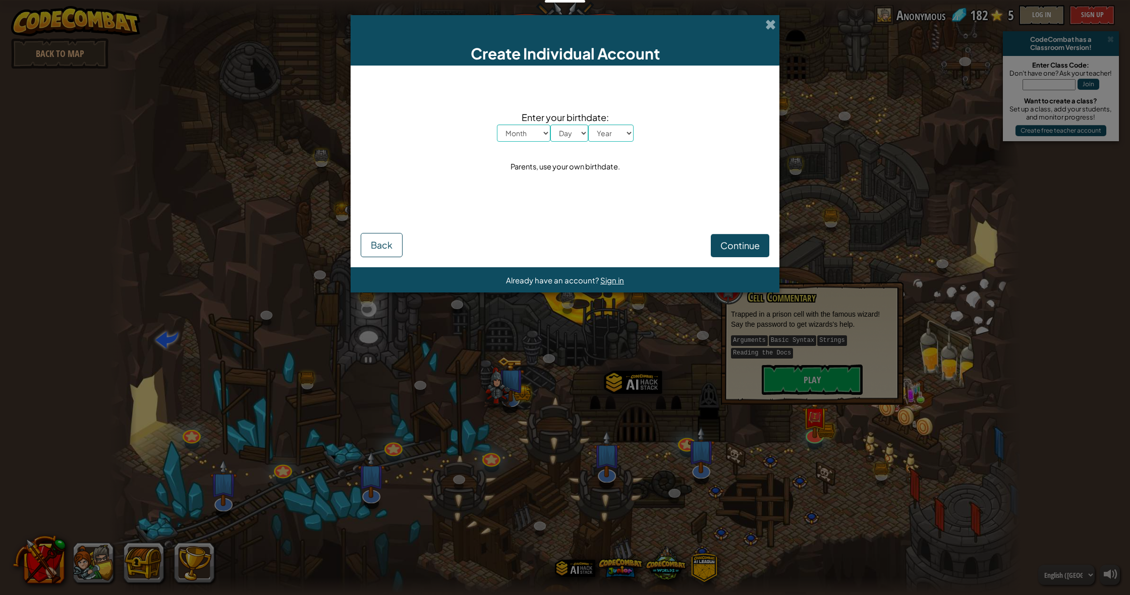
click at [796, 23] on div "Create Individual Account Enter your birthdate: Month January February March Ap…" at bounding box center [565, 297] width 1130 height 595
click at [767, 25] on span at bounding box center [770, 24] width 11 height 11
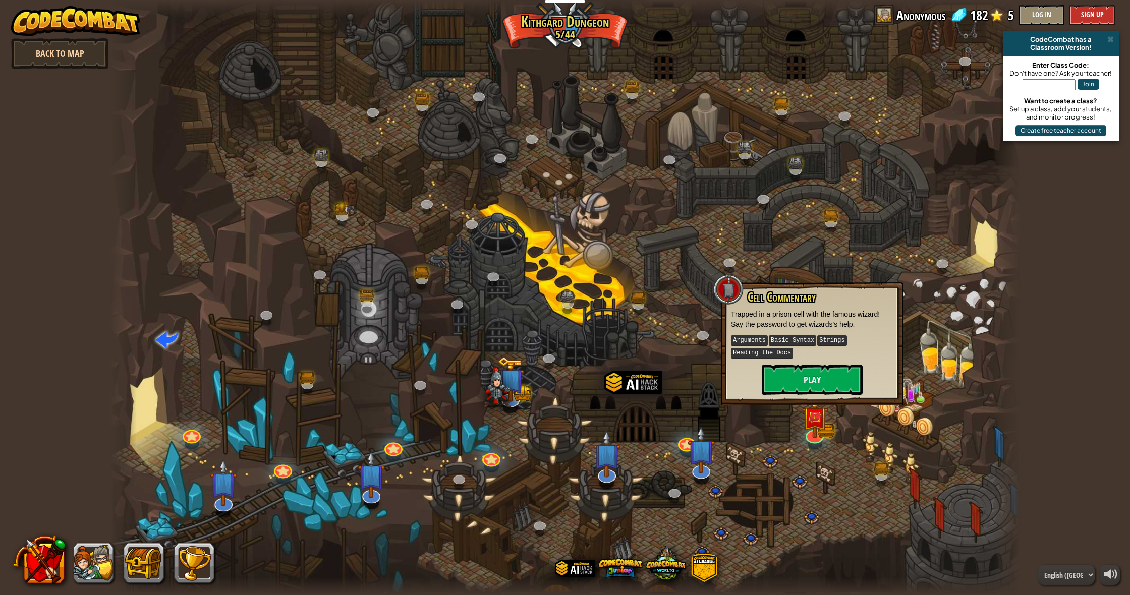
click at [47, 63] on link "Back to Map" at bounding box center [59, 53] width 97 height 30
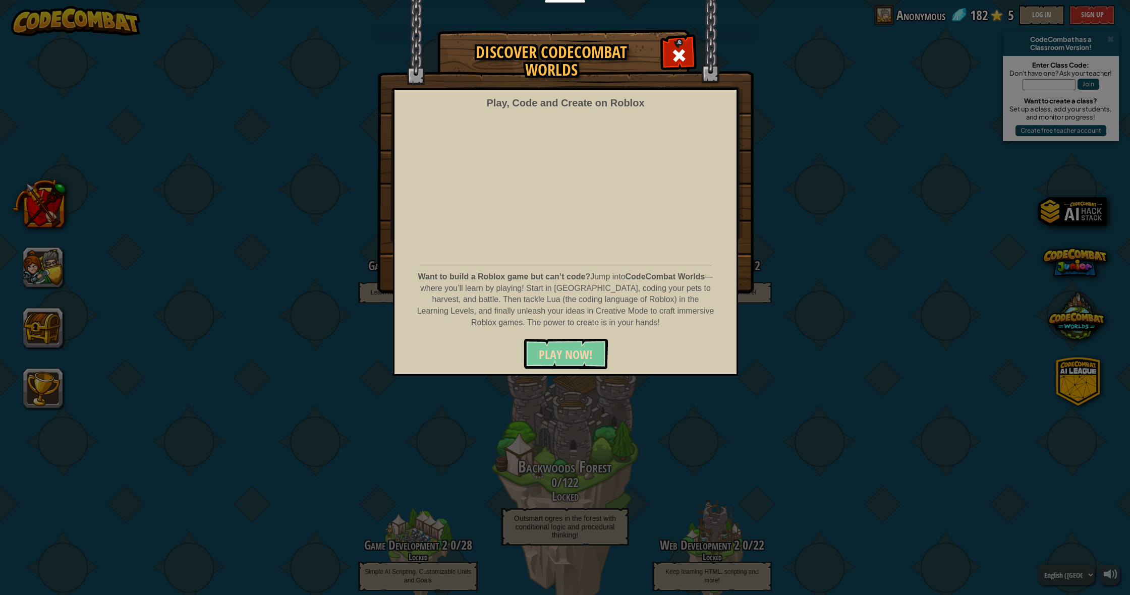
click at [552, 351] on span "PLAY NOW!" at bounding box center [566, 355] width 54 height 16
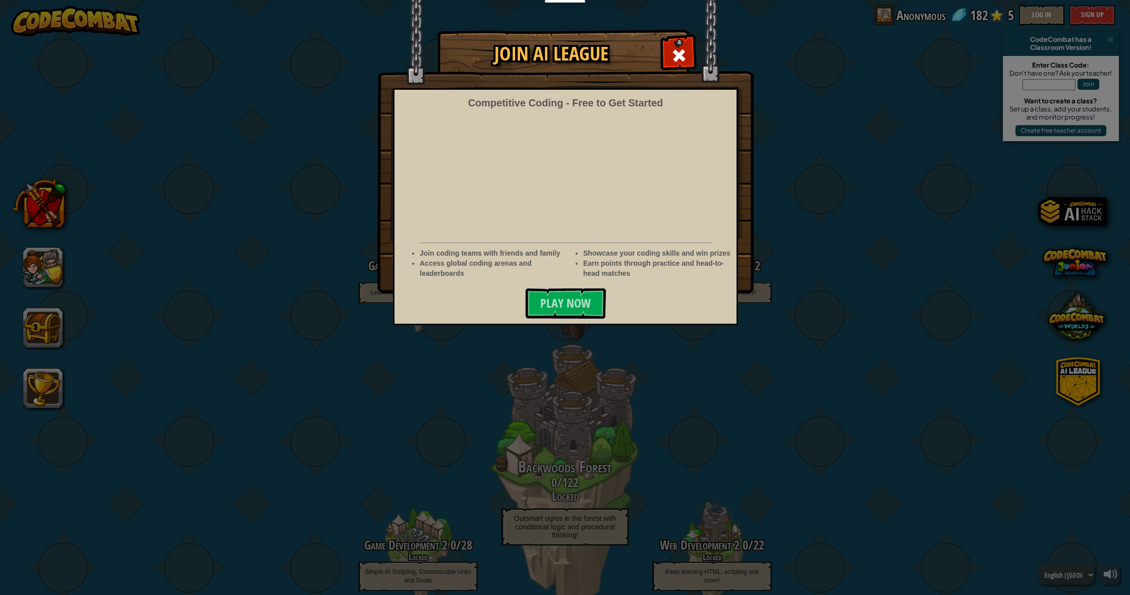
click at [684, 61] on span at bounding box center [679, 55] width 16 height 16
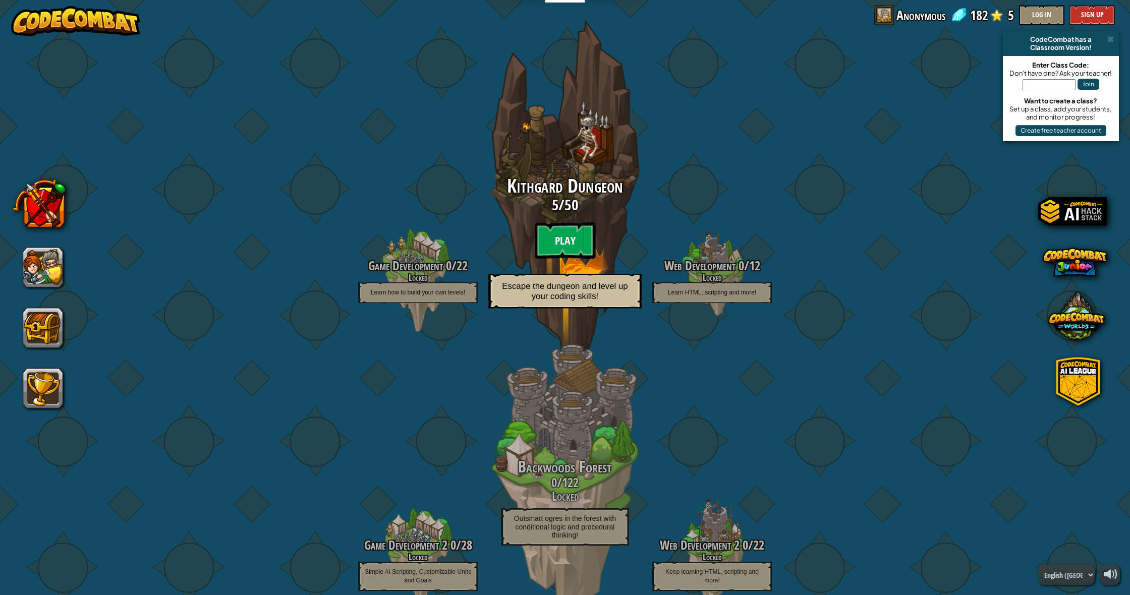
click at [558, 253] on btn "Play" at bounding box center [565, 241] width 61 height 36
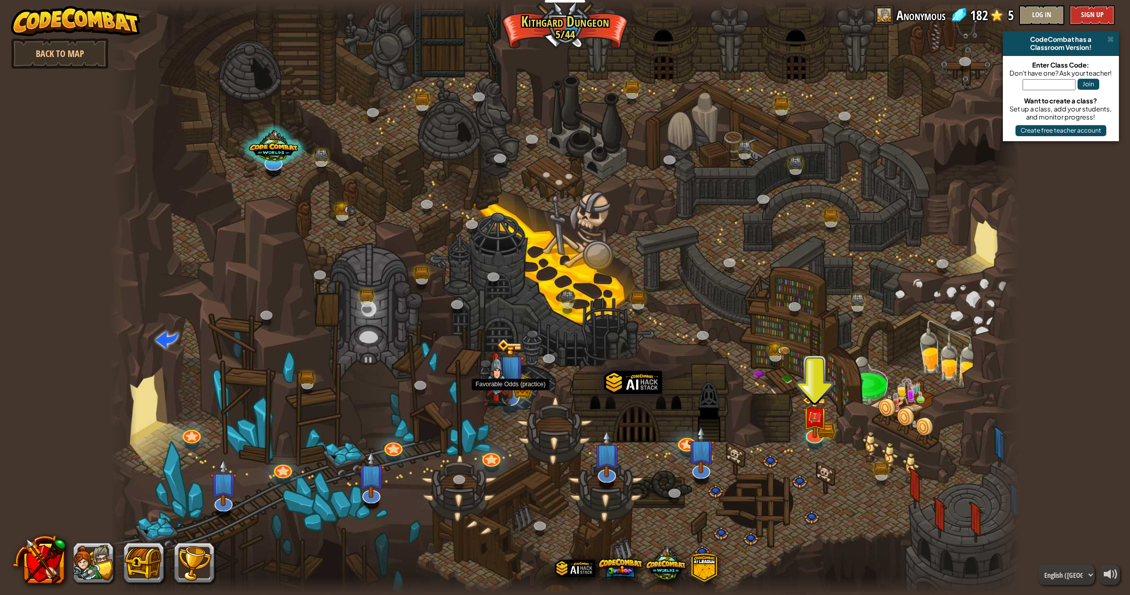
click at [521, 396] on img at bounding box center [510, 369] width 28 height 61
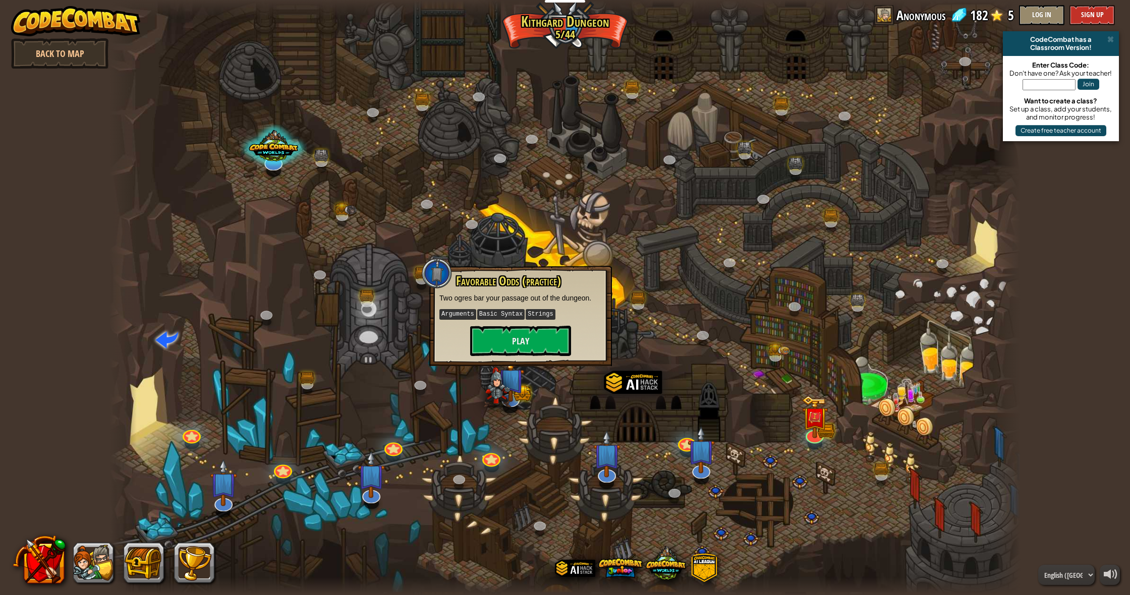
click at [697, 263] on div at bounding box center [564, 297] width 911 height 595
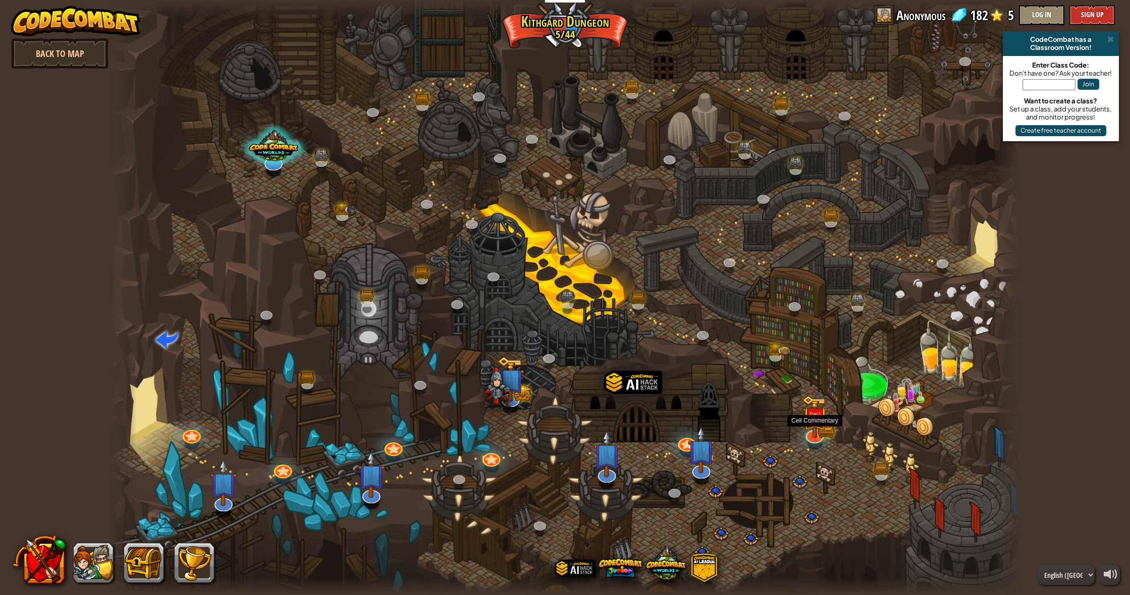
drag, startPoint x: 811, startPoint y: 438, endPoint x: 797, endPoint y: 439, distance: 14.7
click at [802, 439] on div "Twisted Canyon (Locked) Challenge: collect the most gold using all the programm…" at bounding box center [564, 297] width 911 height 595
click at [702, 455] on img at bounding box center [702, 439] width 28 height 63
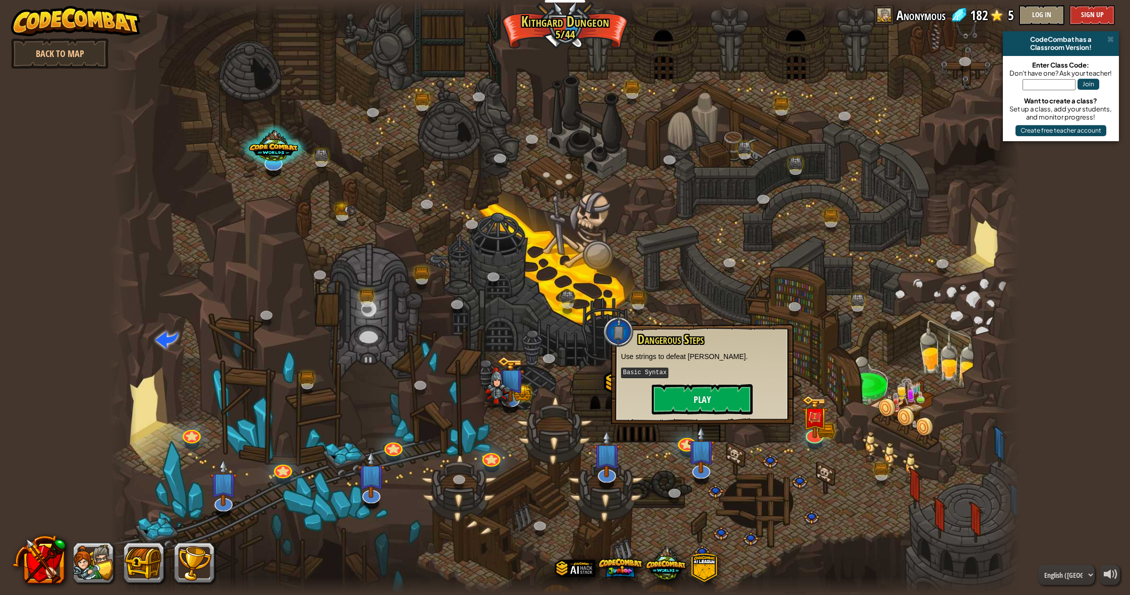
click at [669, 397] on button "Play" at bounding box center [702, 399] width 101 height 30
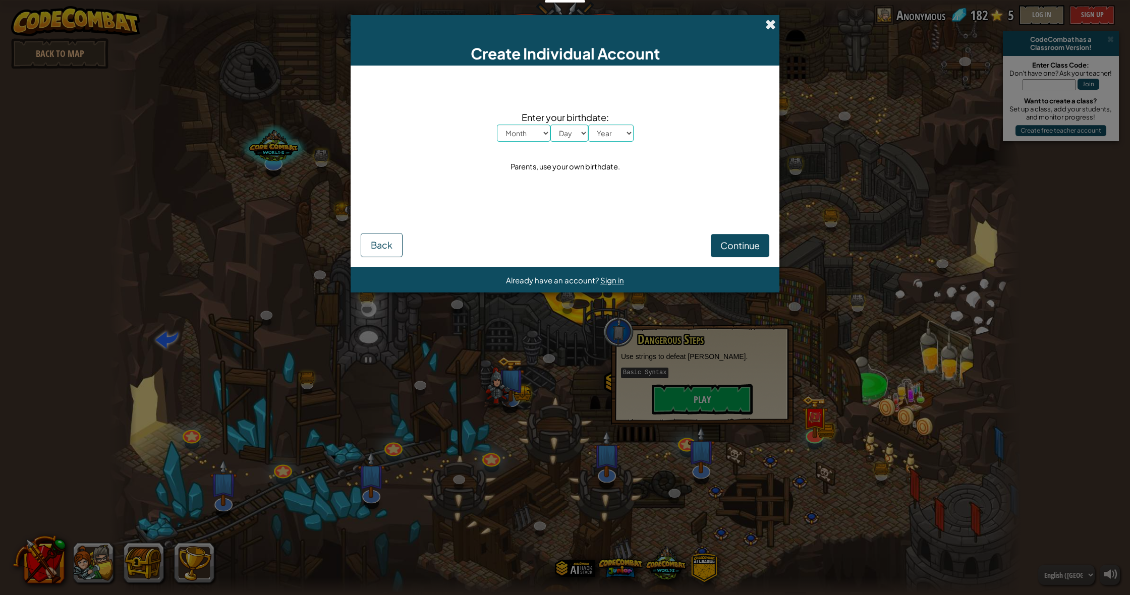
click at [771, 23] on span at bounding box center [770, 24] width 11 height 11
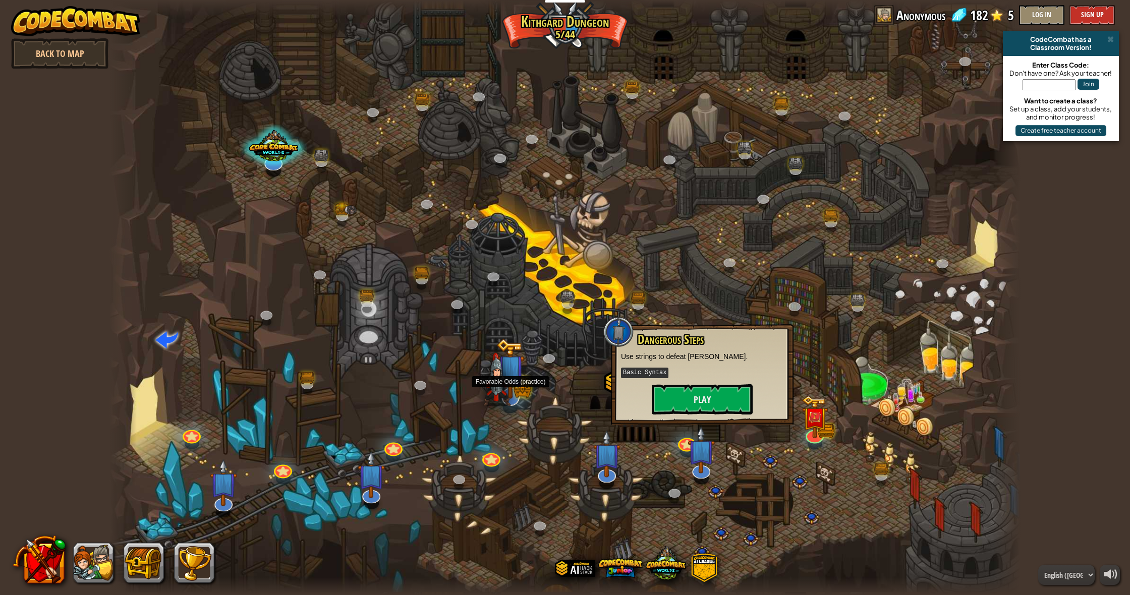
click at [526, 396] on img at bounding box center [523, 387] width 18 height 21
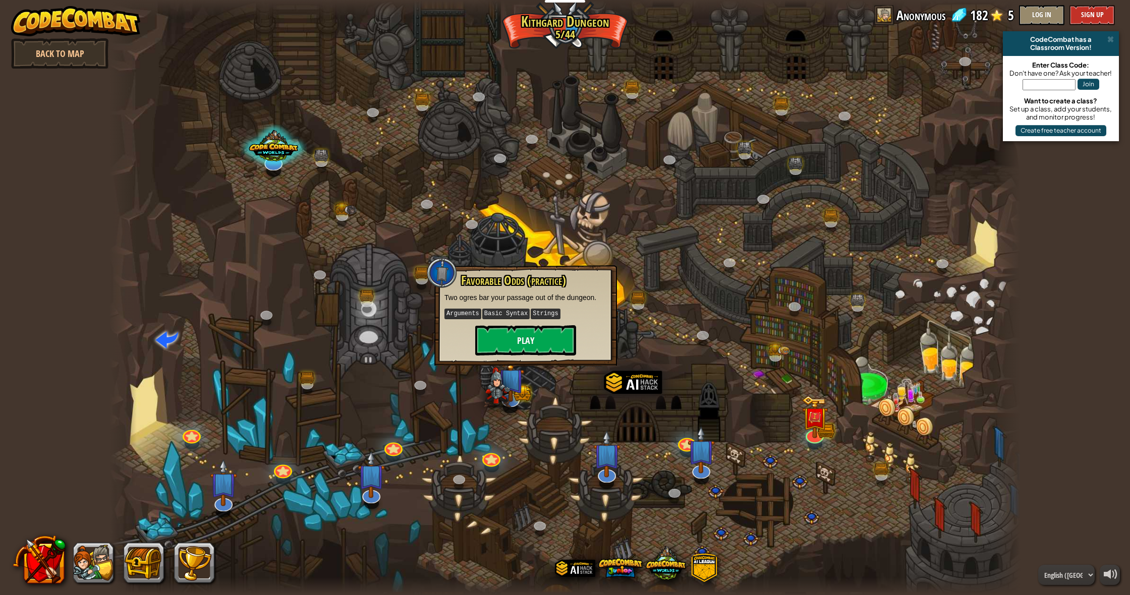
click at [537, 346] on button "Play" at bounding box center [525, 340] width 101 height 30
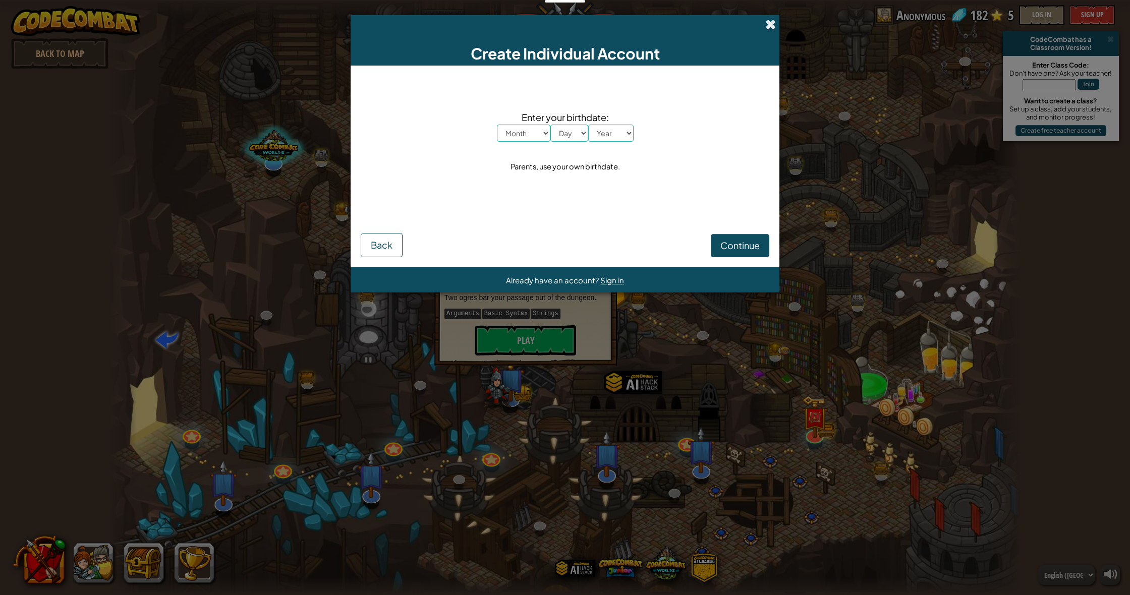
click at [772, 28] on span at bounding box center [770, 24] width 11 height 11
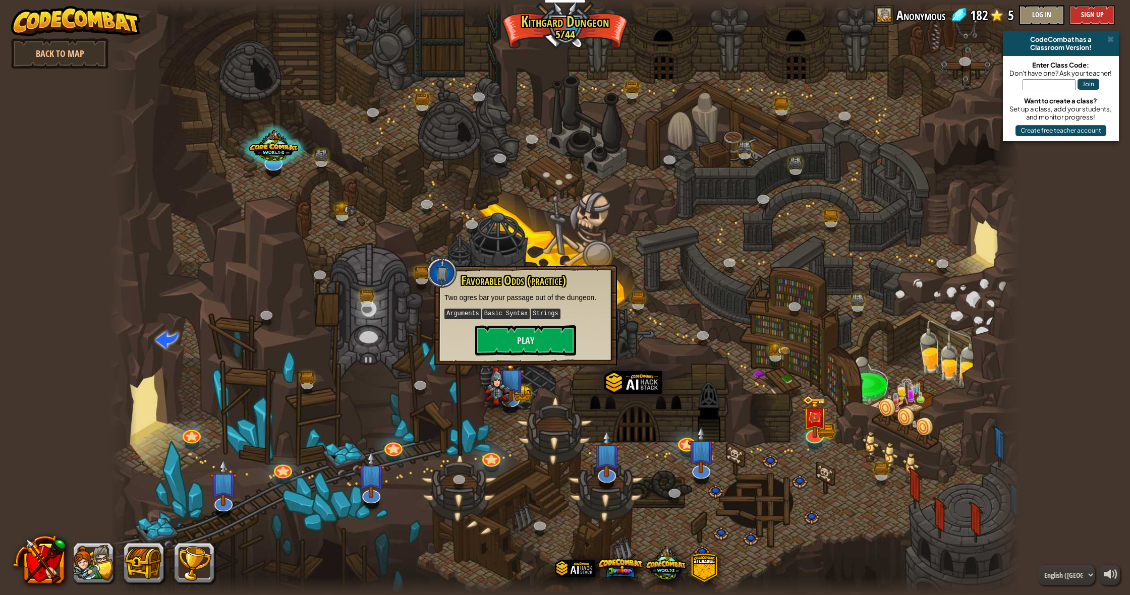
click at [376, 293] on div at bounding box center [564, 297] width 911 height 595
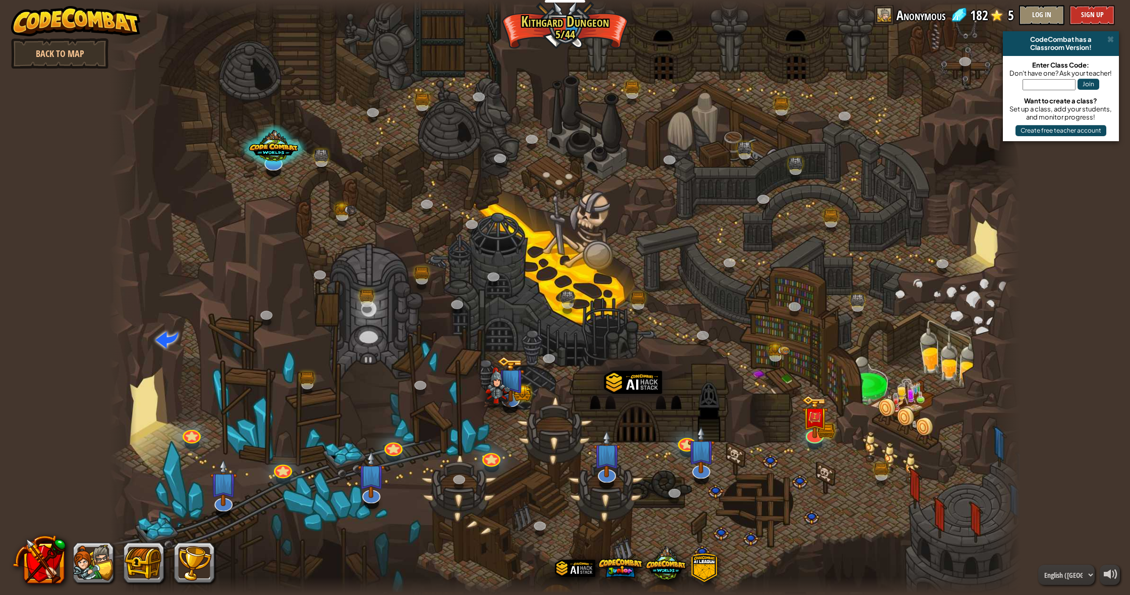
click at [590, 471] on div at bounding box center [564, 297] width 911 height 595
click at [598, 471] on img at bounding box center [607, 443] width 28 height 63
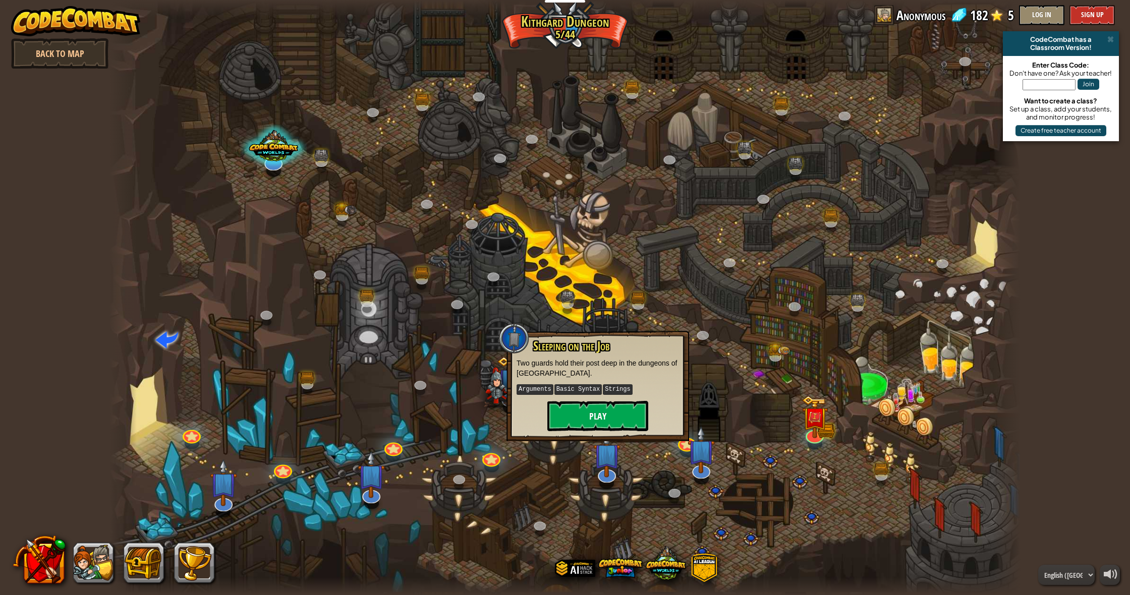
click at [618, 416] on button "Play" at bounding box center [597, 416] width 101 height 30
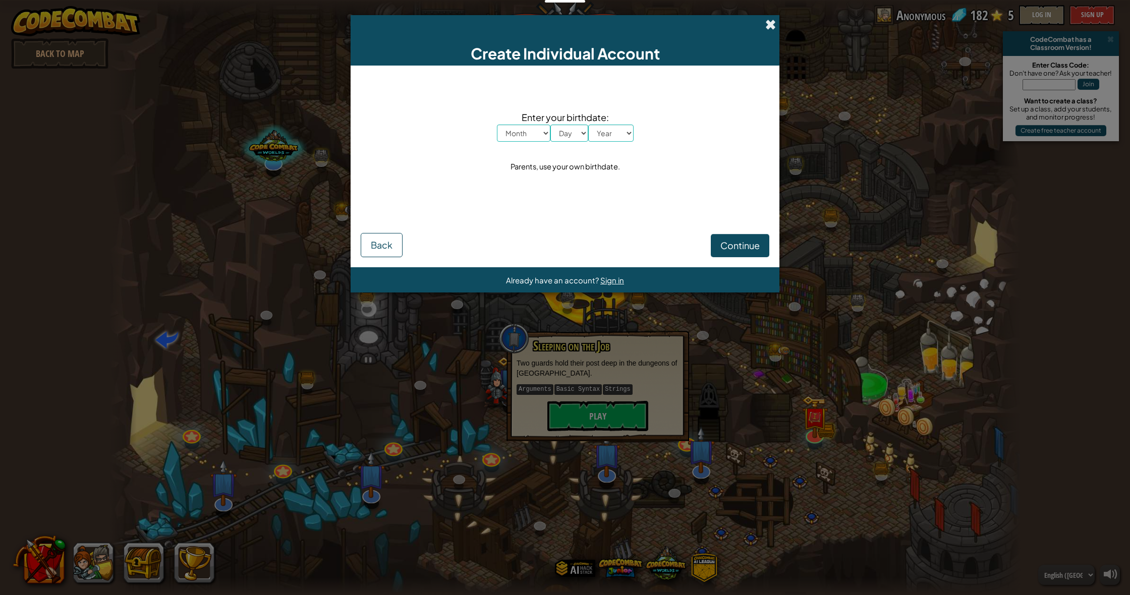
click at [771, 27] on span at bounding box center [770, 24] width 11 height 11
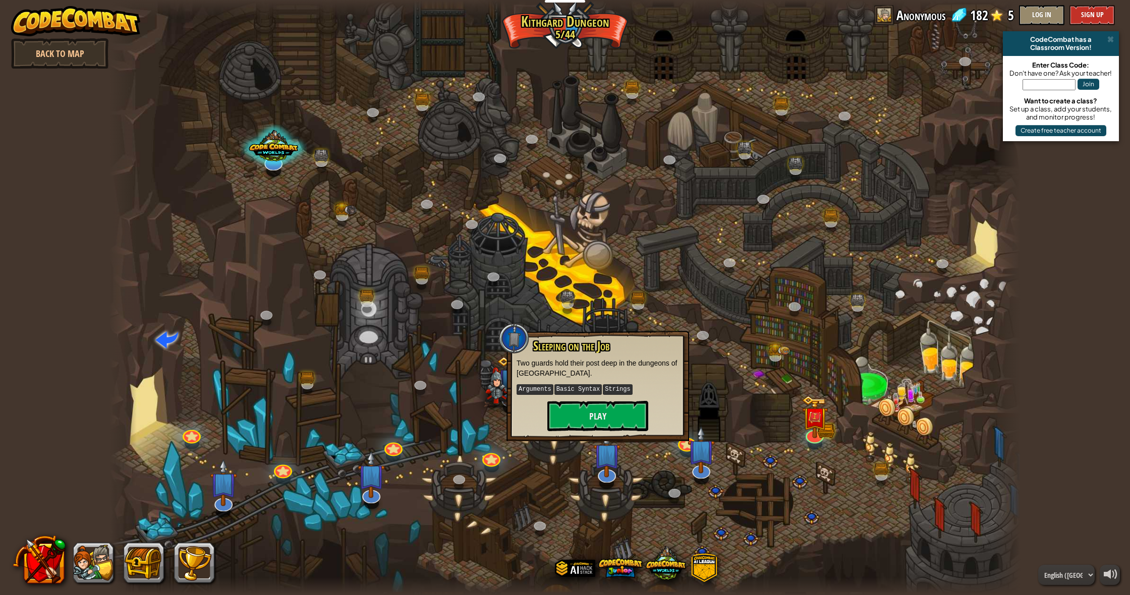
click at [501, 204] on div at bounding box center [564, 297] width 911 height 595
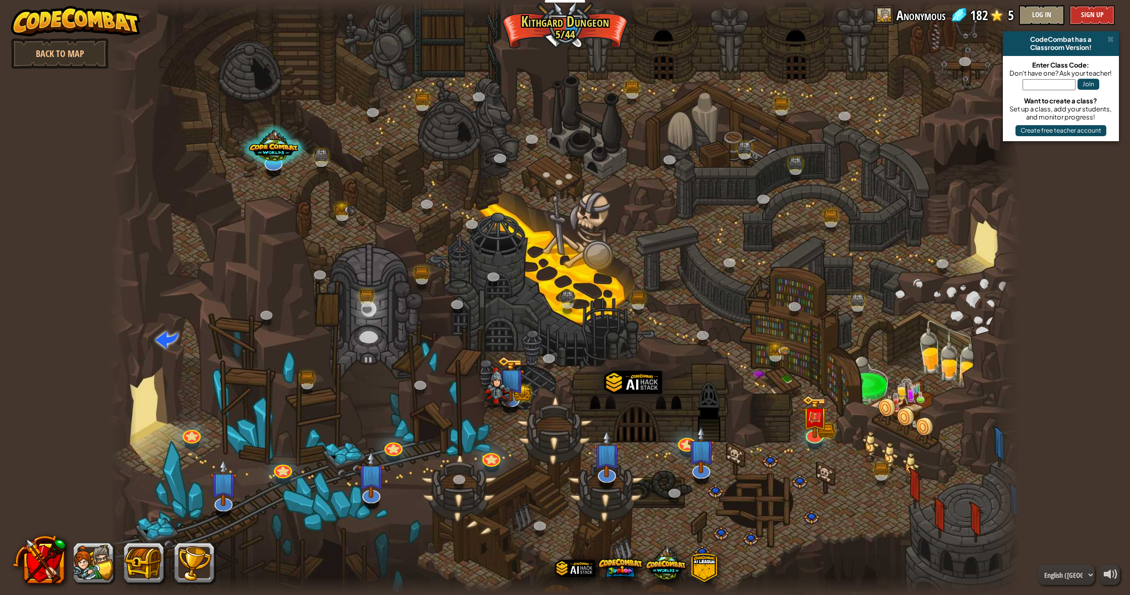
click at [513, 244] on div at bounding box center [564, 297] width 911 height 595
click at [90, 63] on link "Back to Map" at bounding box center [59, 53] width 97 height 30
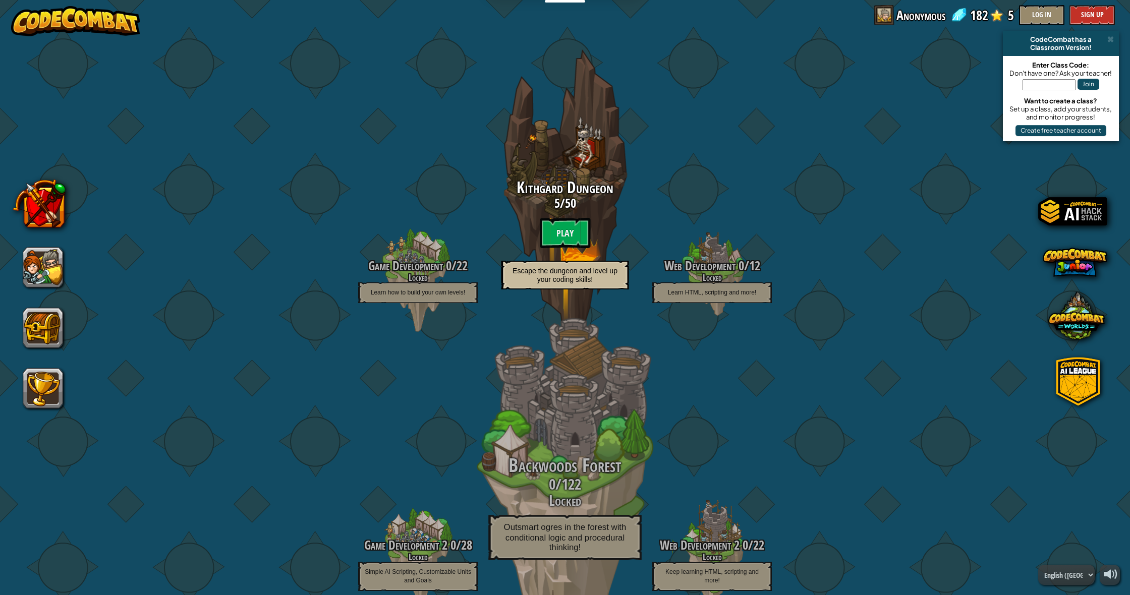
click at [569, 488] on span "122" at bounding box center [572, 484] width 20 height 21
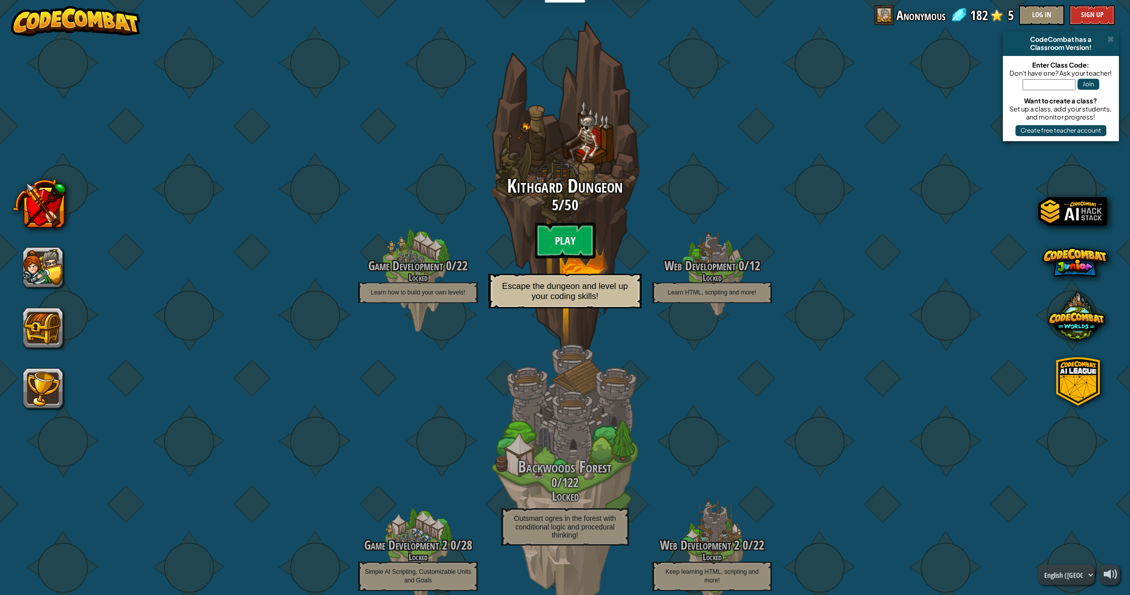
click at [568, 240] on btn "Play" at bounding box center [565, 241] width 61 height 36
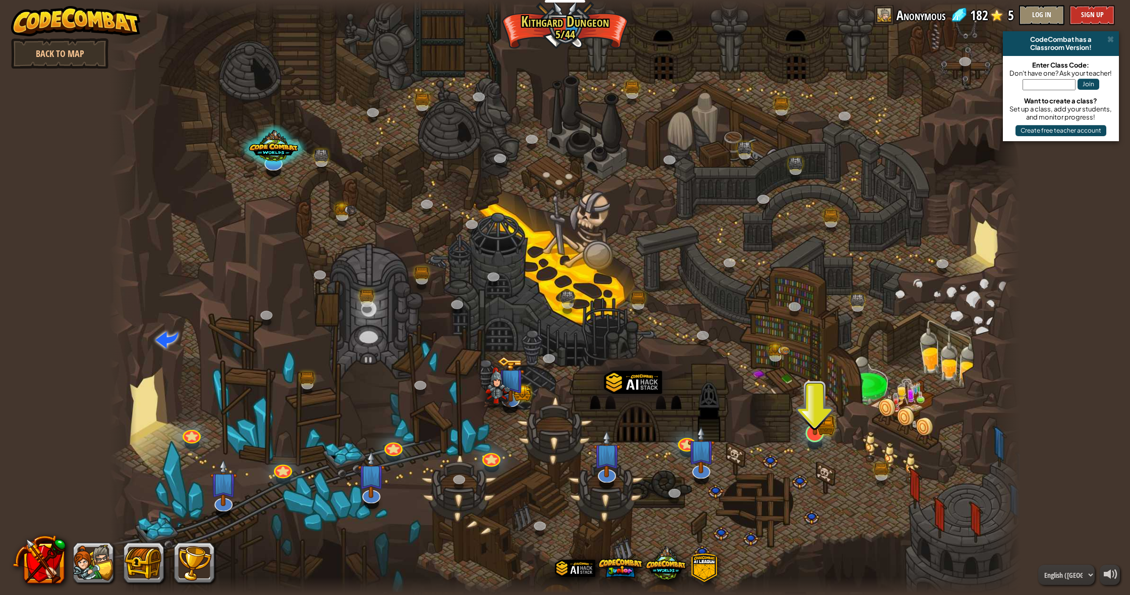
click at [821, 439] on div at bounding box center [815, 433] width 18 height 18
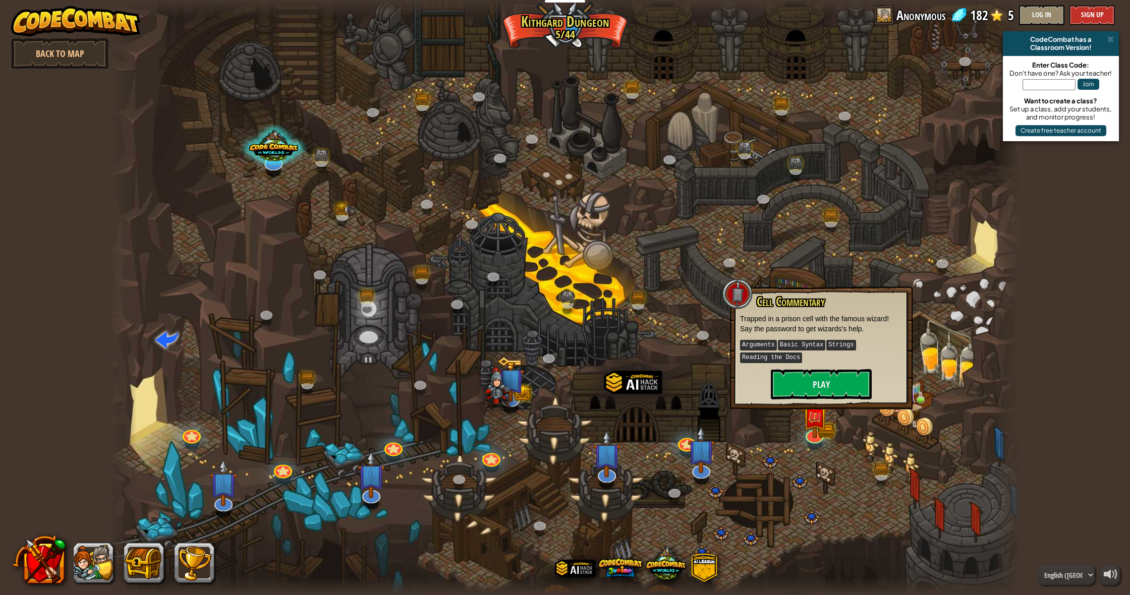
click at [739, 291] on div at bounding box center [738, 294] width 30 height 30
click at [919, 283] on div at bounding box center [564, 297] width 911 height 595
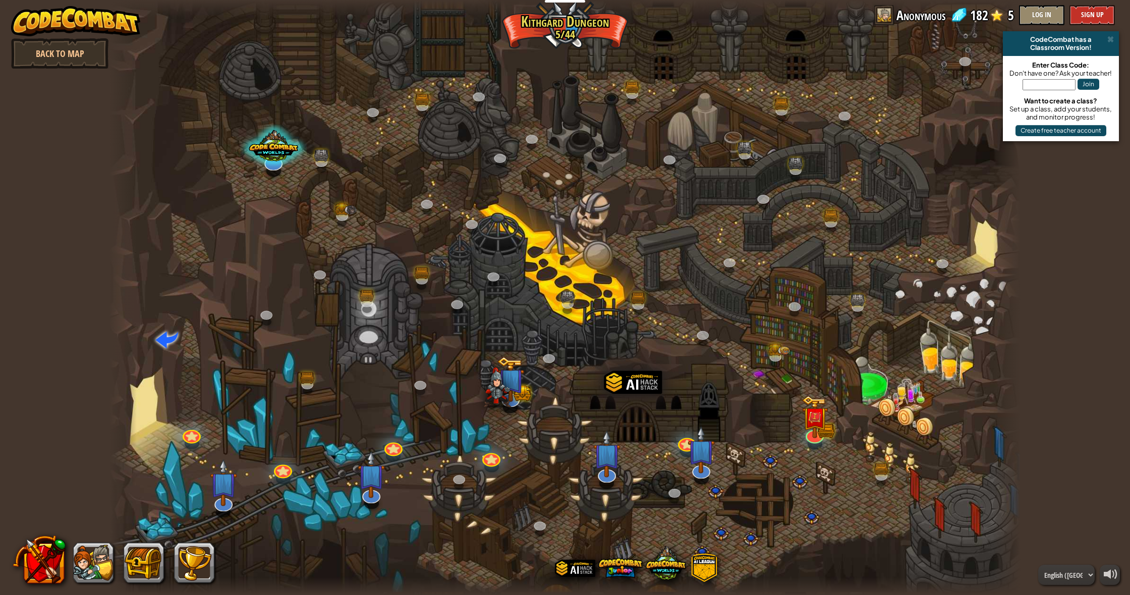
drag, startPoint x: 963, startPoint y: 289, endPoint x: 953, endPoint y: 290, distance: 10.6
click at [954, 290] on div at bounding box center [564, 297] width 911 height 595
drag, startPoint x: 953, startPoint y: 291, endPoint x: 963, endPoint y: 294, distance: 11.0
click at [959, 295] on div at bounding box center [564, 297] width 911 height 595
drag, startPoint x: 963, startPoint y: 294, endPoint x: 969, endPoint y: 296, distance: 6.6
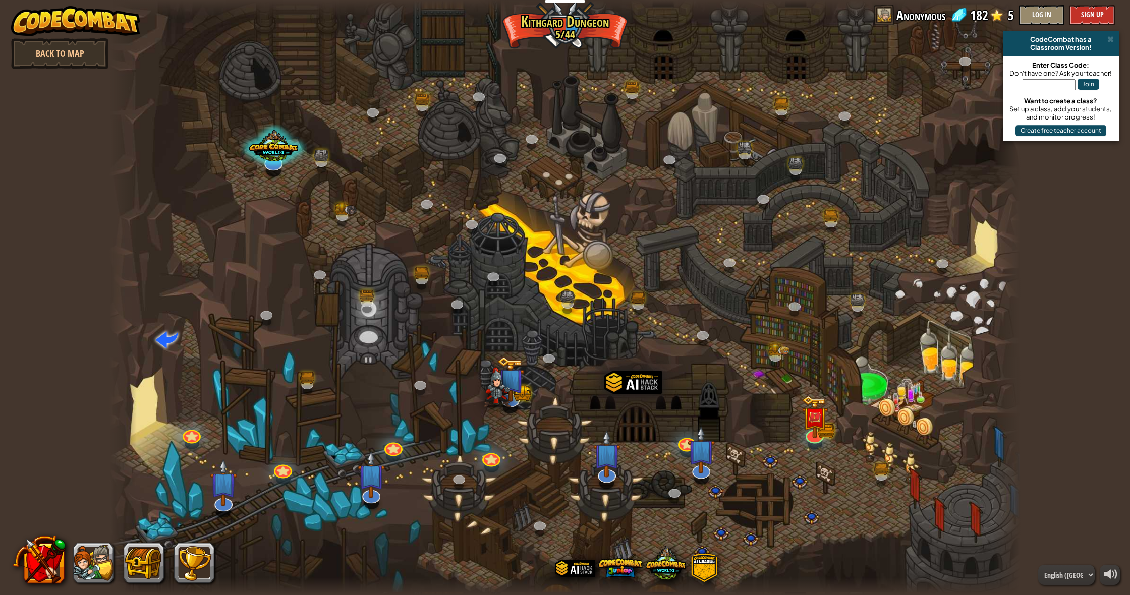
click at [990, 299] on div at bounding box center [564, 297] width 911 height 595
click at [943, 299] on div at bounding box center [564, 297] width 911 height 595
click at [32, 551] on button at bounding box center [39, 559] width 53 height 53
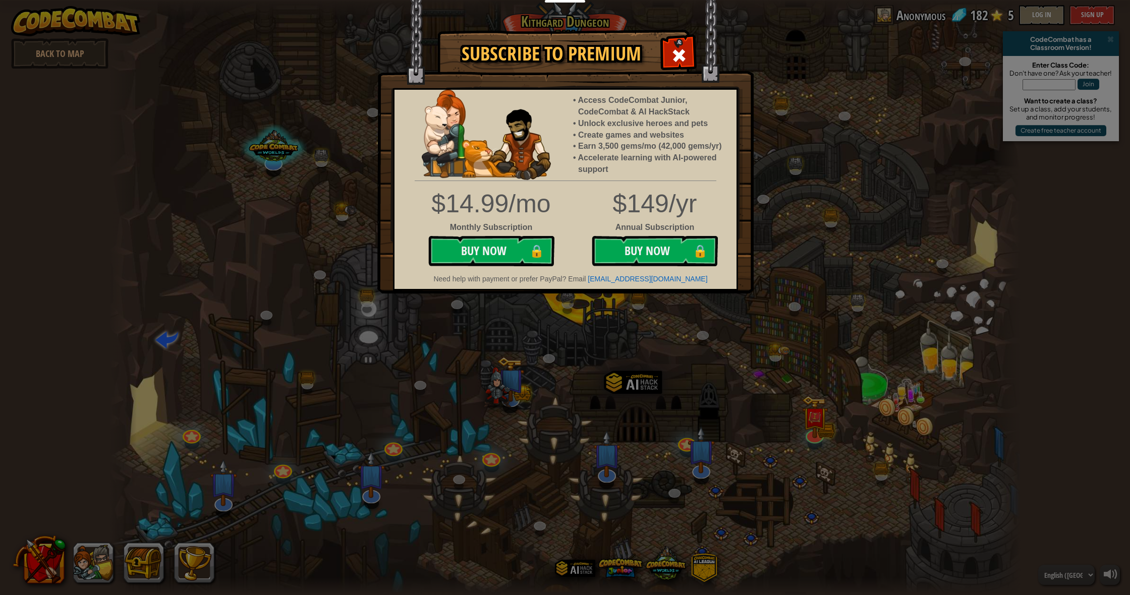
click at [79, 552] on div "Subscribe to Premium Access CodeCombat Junior, CodeCombat & AI HackStack Unlock…" at bounding box center [565, 297] width 1130 height 595
drag, startPoint x: 159, startPoint y: 566, endPoint x: 218, endPoint y: 565, distance: 59.5
click at [161, 566] on div "Subscribe to Premium Access CodeCombat Junior, CodeCombat & AI HackStack Unlock…" at bounding box center [565, 297] width 1130 height 595
drag, startPoint x: 681, startPoint y: 54, endPoint x: 676, endPoint y: 57, distance: 6.1
click at [681, 54] on span at bounding box center [679, 55] width 16 height 16
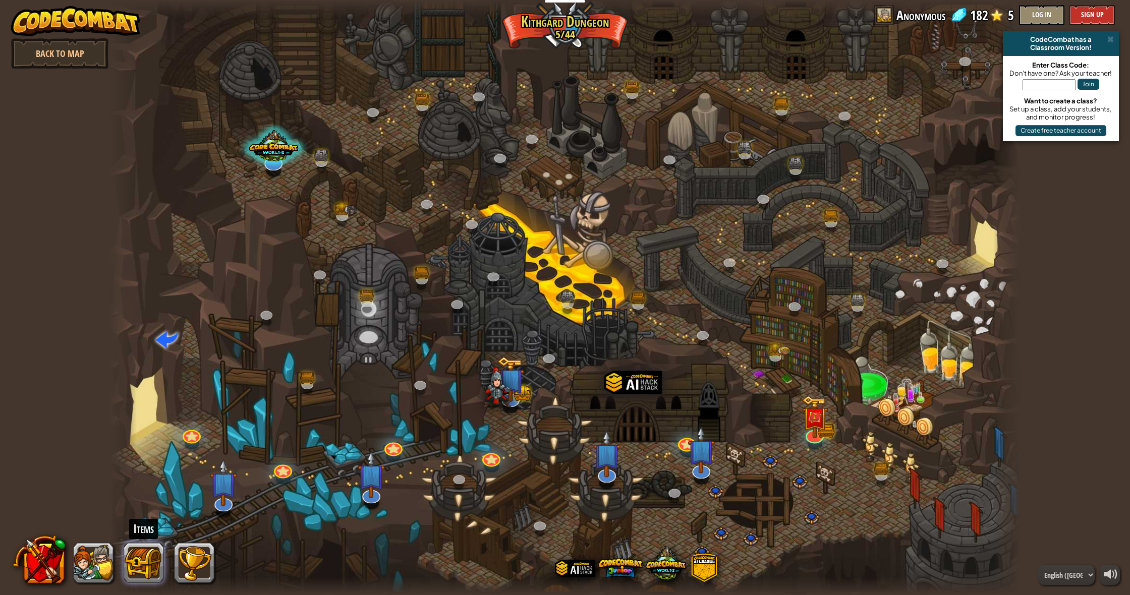
click at [162, 566] on button at bounding box center [144, 563] width 40 height 40
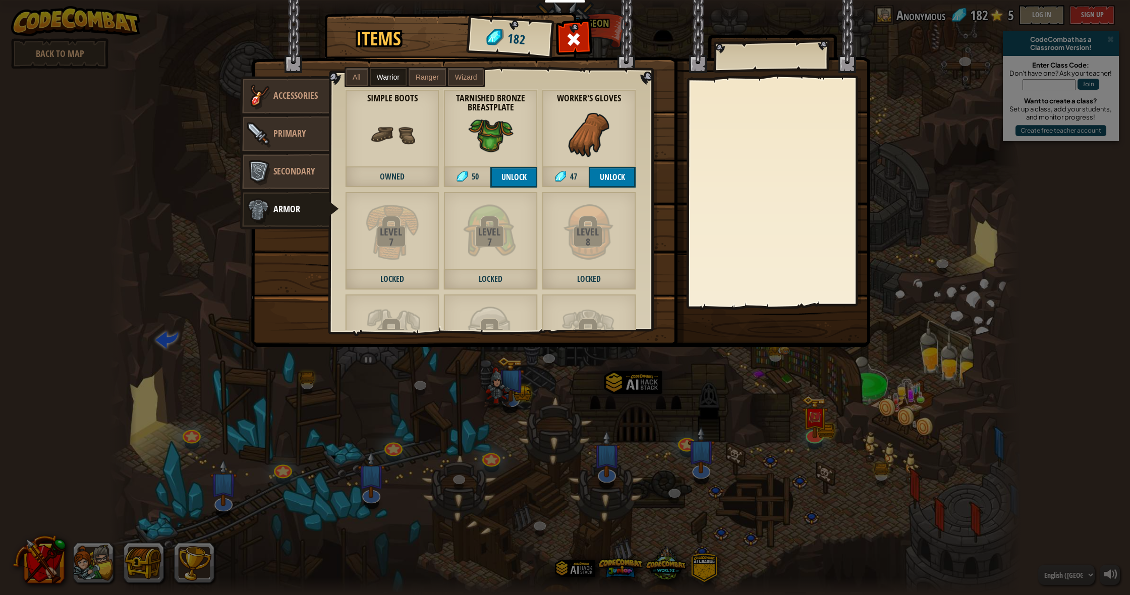
click at [527, 179] on button "Unlock" at bounding box center [513, 177] width 47 height 21
drag, startPoint x: 599, startPoint y: 177, endPoint x: 550, endPoint y: 179, distance: 48.5
click at [596, 177] on button "Unlock" at bounding box center [612, 177] width 47 height 21
click at [524, 180] on button "Confirm" at bounding box center [513, 177] width 47 height 21
drag, startPoint x: 622, startPoint y: 179, endPoint x: 541, endPoint y: 174, distance: 80.4
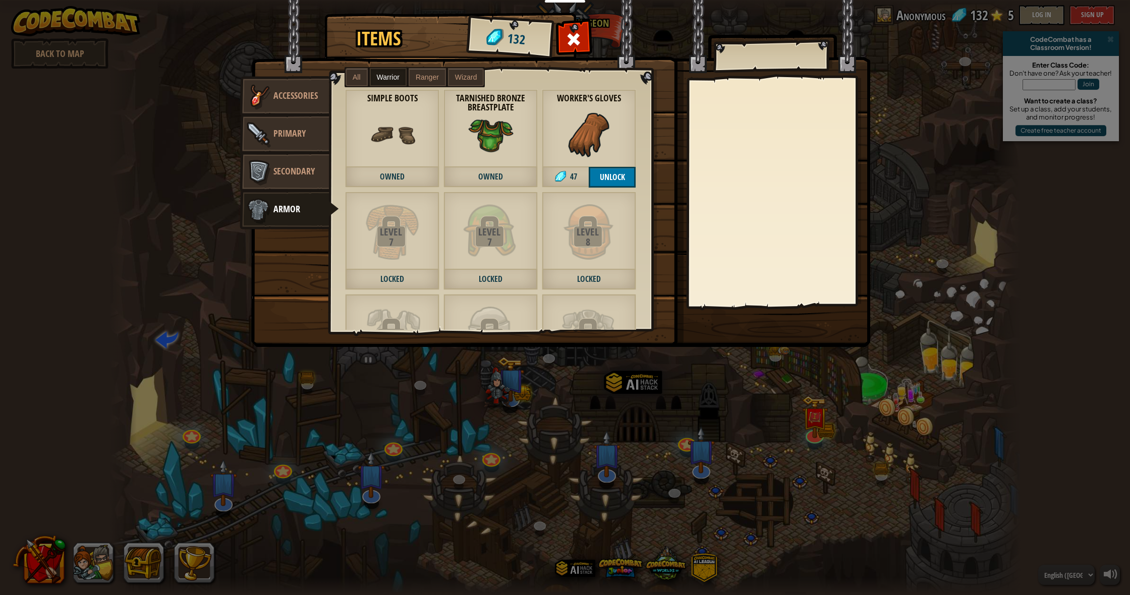
click at [621, 179] on button "Unlock" at bounding box center [612, 177] width 47 height 21
click at [312, 130] on link "Primary" at bounding box center [285, 134] width 90 height 40
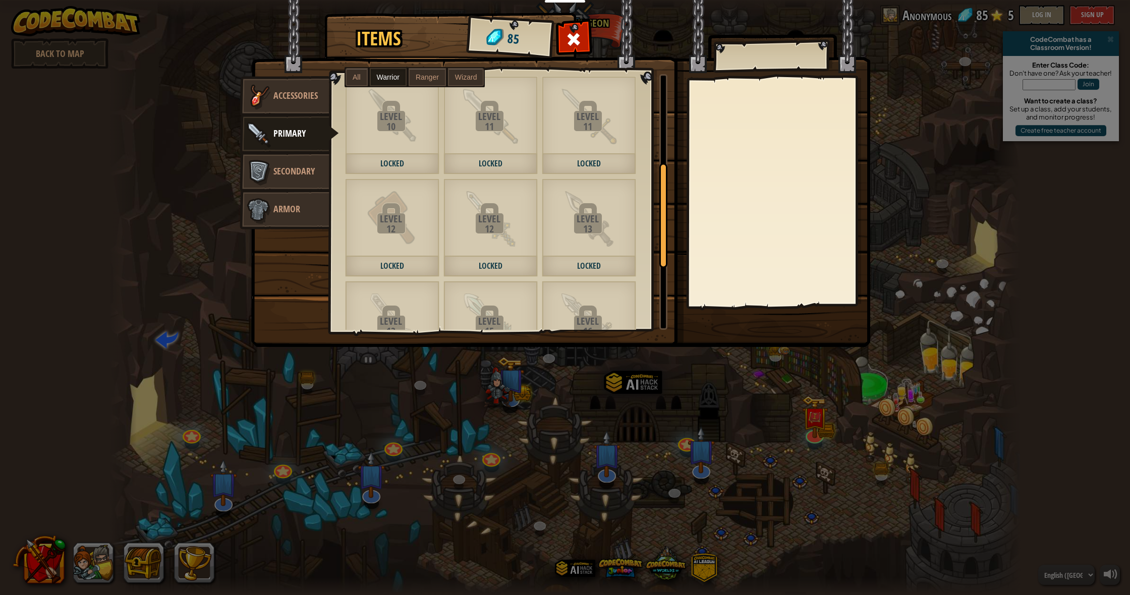
scroll to position [219, 0]
click at [289, 167] on span "Secondary" at bounding box center [293, 171] width 41 height 13
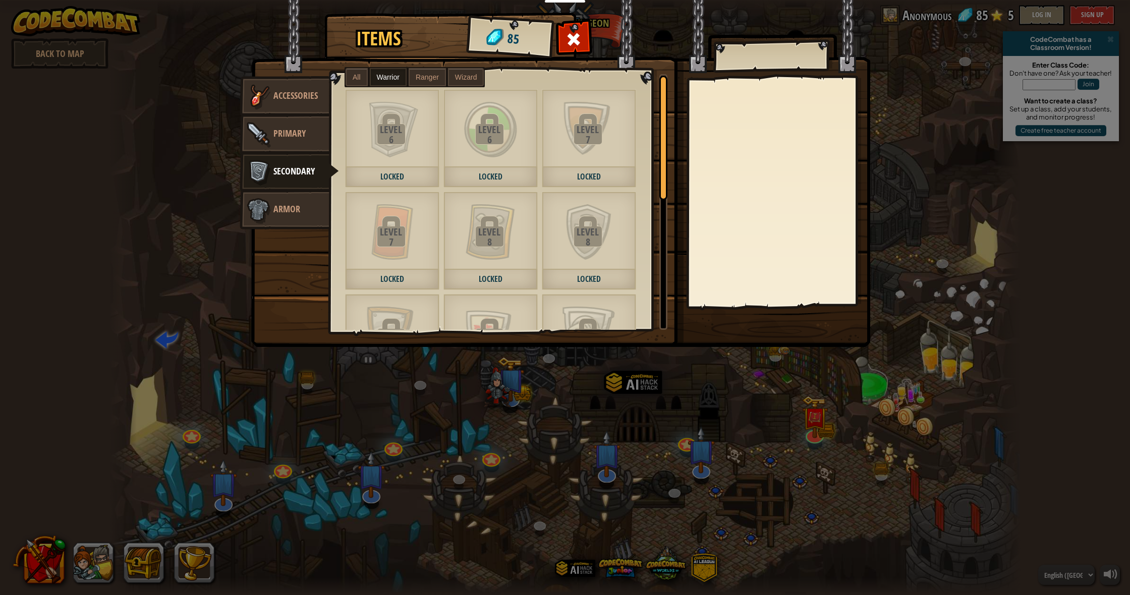
drag, startPoint x: 297, startPoint y: 209, endPoint x: 292, endPoint y: 209, distance: 5.1
click at [297, 209] on span "Armor" at bounding box center [286, 209] width 27 height 13
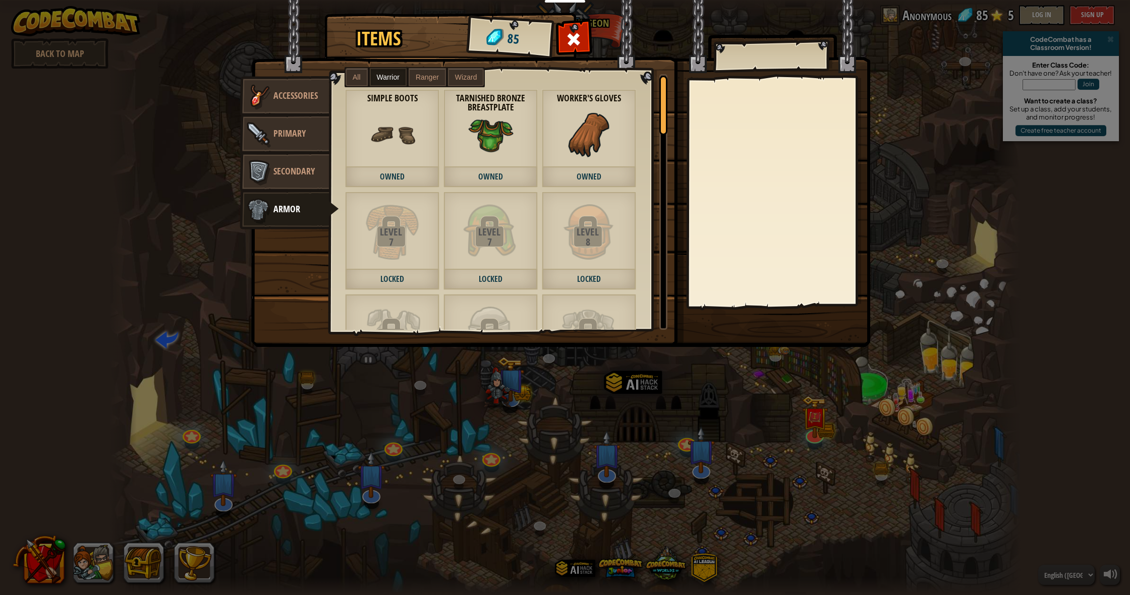
click at [290, 95] on span "Accessories" at bounding box center [295, 95] width 44 height 13
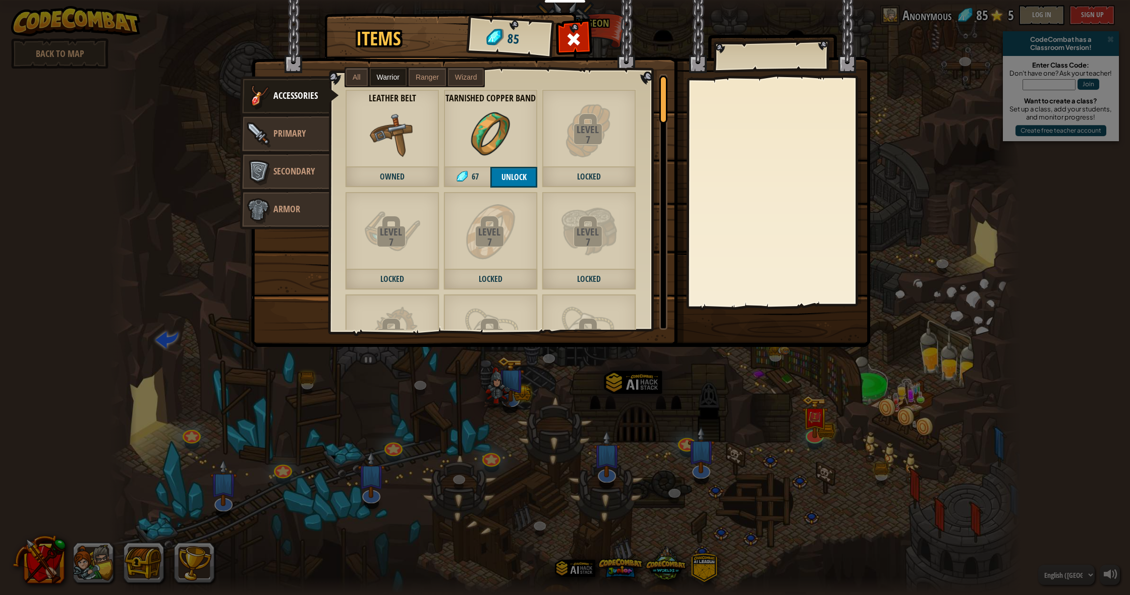
click at [511, 173] on button "Unlock" at bounding box center [513, 177] width 47 height 21
click at [520, 178] on button "Confirm" at bounding box center [513, 177] width 47 height 21
click at [421, 81] on label "Ranger" at bounding box center [427, 77] width 37 height 18
drag, startPoint x: 429, startPoint y: 80, endPoint x: 443, endPoint y: 78, distance: 14.2
click at [433, 79] on span "Ranger" at bounding box center [427, 77] width 23 height 8
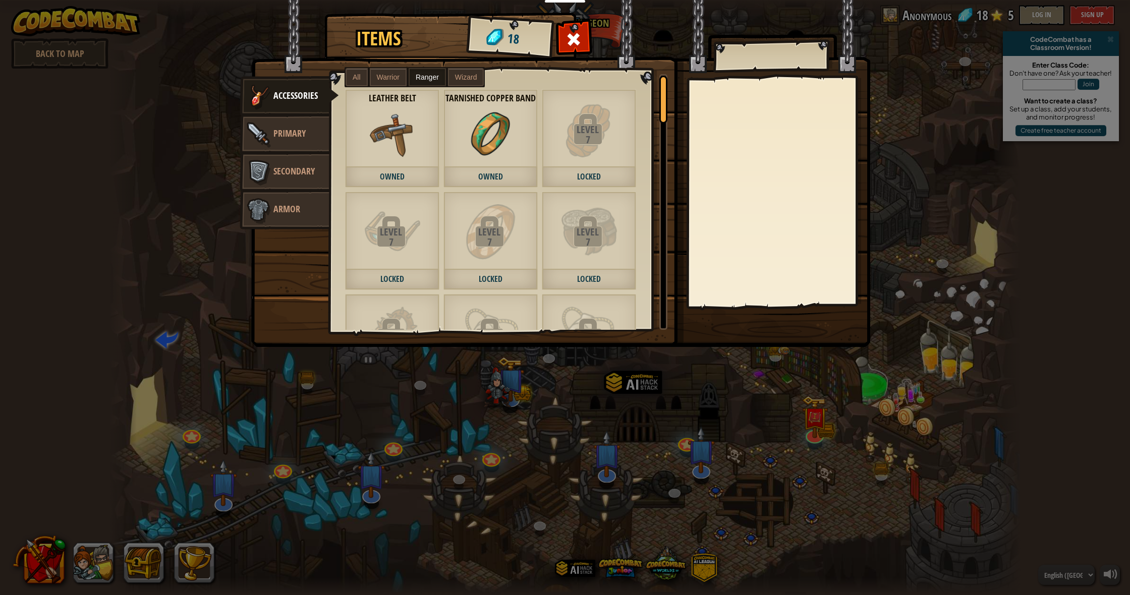
drag, startPoint x: 451, startPoint y: 78, endPoint x: 446, endPoint y: 81, distance: 6.2
click at [449, 79] on label "Wizard" at bounding box center [466, 77] width 36 height 18
click at [383, 73] on label "Warrior" at bounding box center [388, 77] width 37 height 18
click at [372, 74] on label "Warrior" at bounding box center [388, 77] width 37 height 18
drag, startPoint x: 363, startPoint y: 75, endPoint x: 369, endPoint y: 76, distance: 5.6
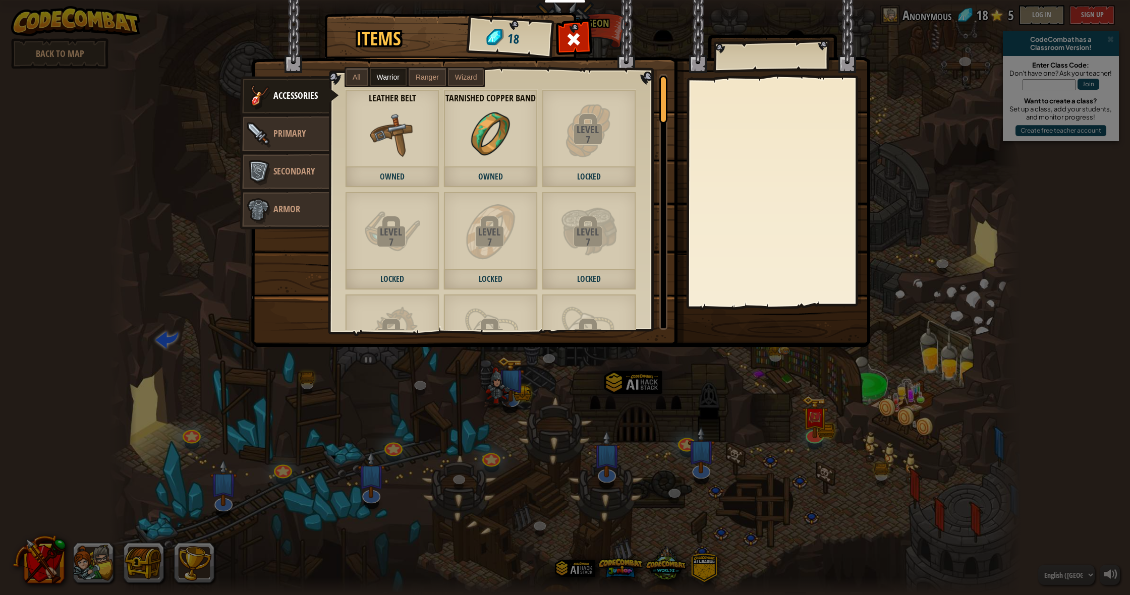
click at [364, 75] on label "All" at bounding box center [357, 77] width 22 height 18
drag, startPoint x: 271, startPoint y: 123, endPoint x: 270, endPoint y: 143, distance: 19.7
click at [272, 124] on img at bounding box center [258, 134] width 30 height 30
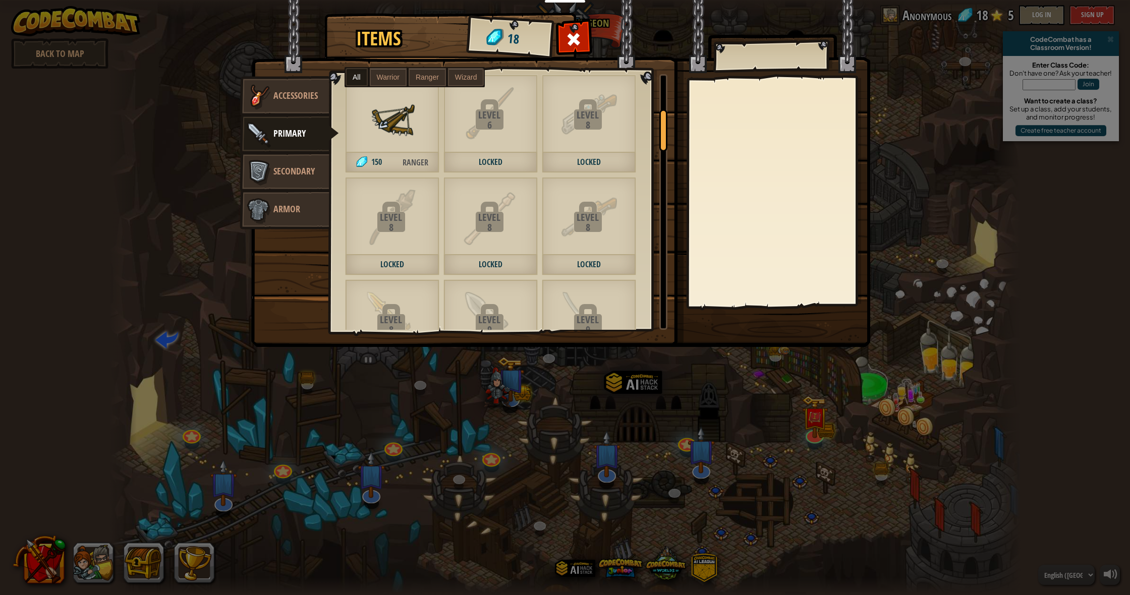
click at [268, 152] on link "Secondary" at bounding box center [285, 172] width 90 height 40
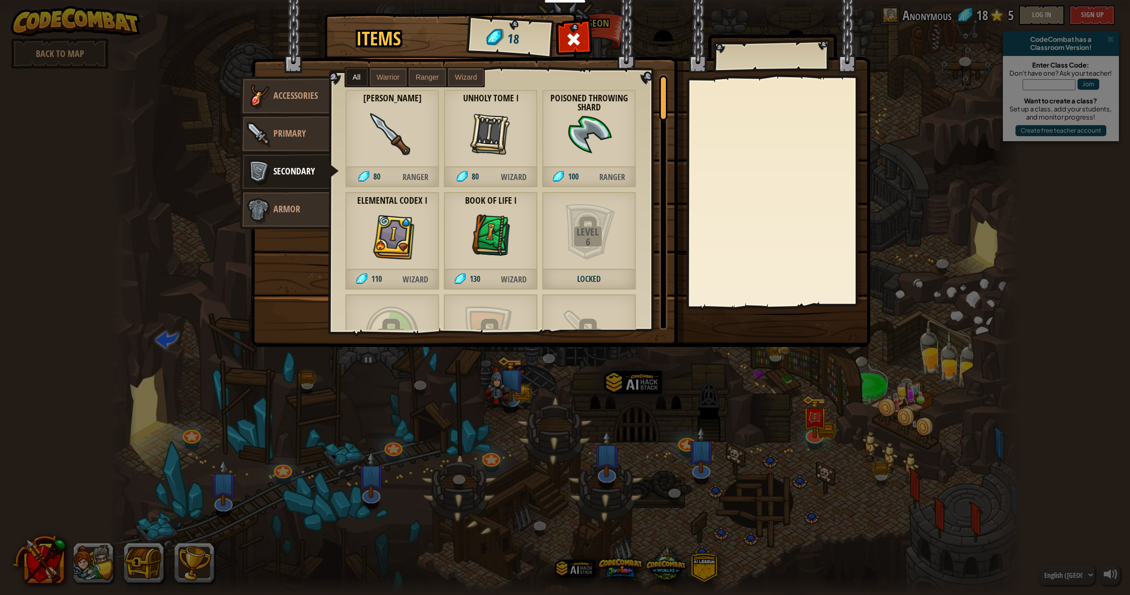
click at [277, 137] on span "Primary" at bounding box center [289, 133] width 32 height 13
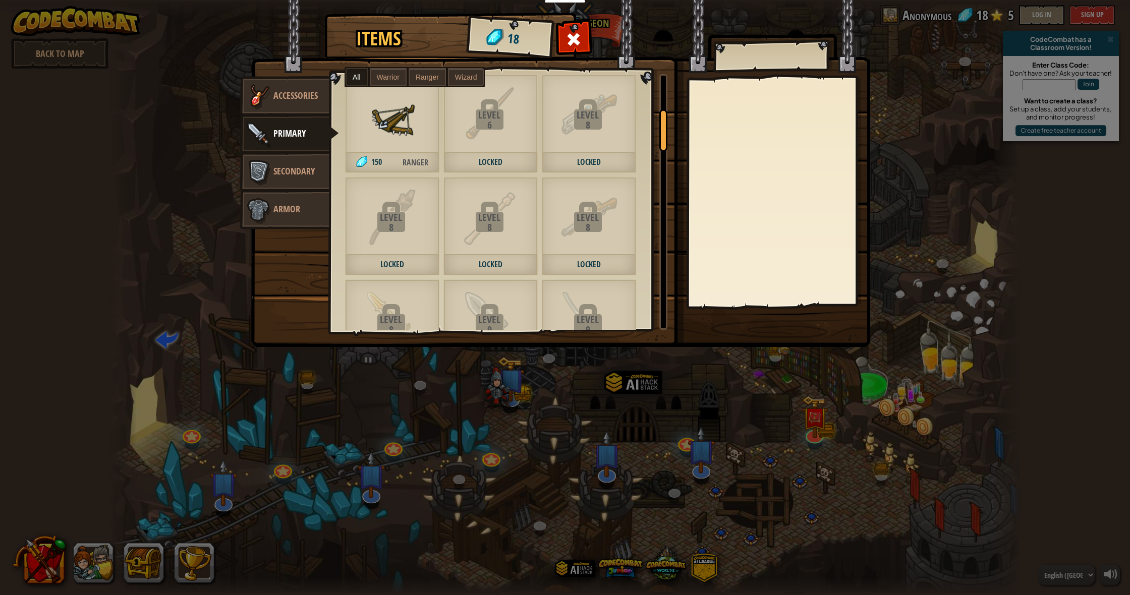
drag, startPoint x: 301, startPoint y: 151, endPoint x: 289, endPoint y: 154, distance: 12.5
click at [300, 151] on link "Primary" at bounding box center [289, 134] width 99 height 40
drag, startPoint x: 293, startPoint y: 157, endPoint x: 300, endPoint y: 164, distance: 9.6
click at [295, 157] on link "Secondary" at bounding box center [285, 172] width 90 height 40
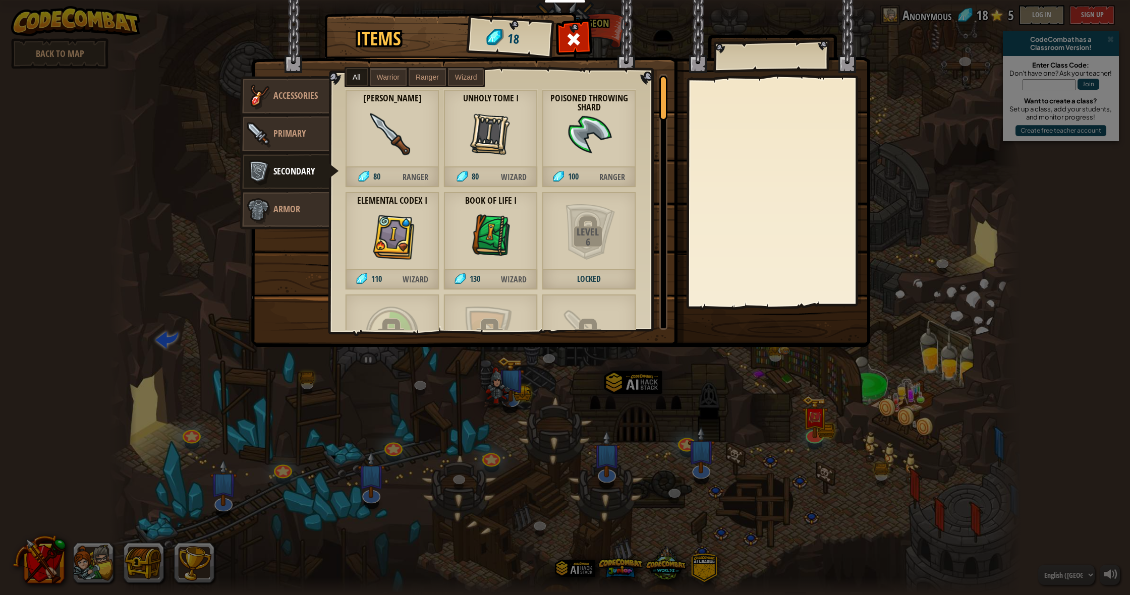
click at [576, 51] on div at bounding box center [574, 42] width 32 height 32
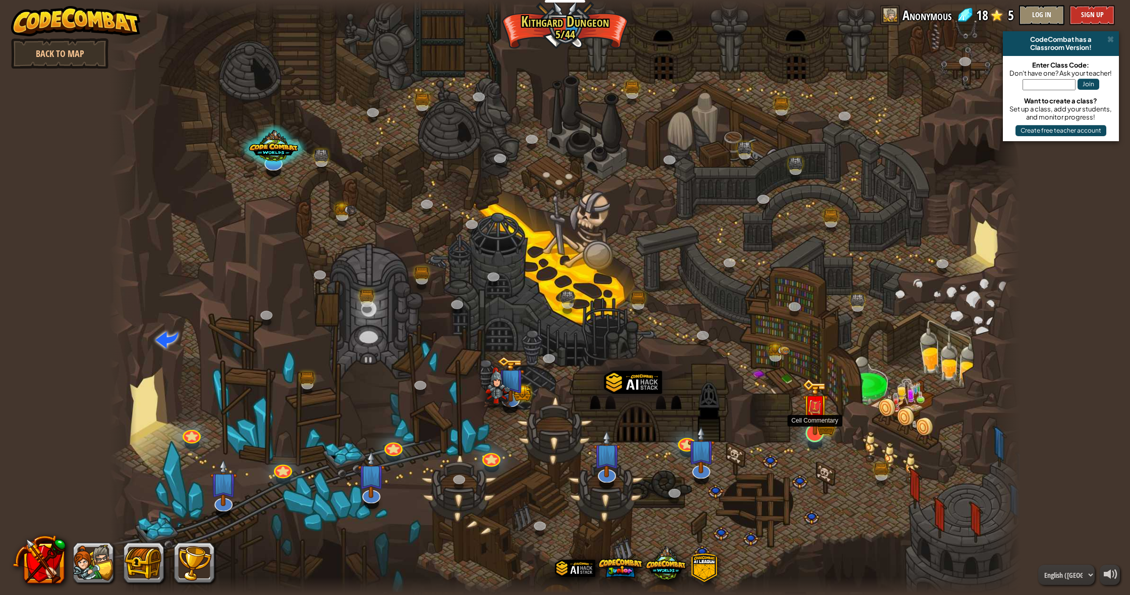
click at [815, 424] on img at bounding box center [815, 407] width 26 height 57
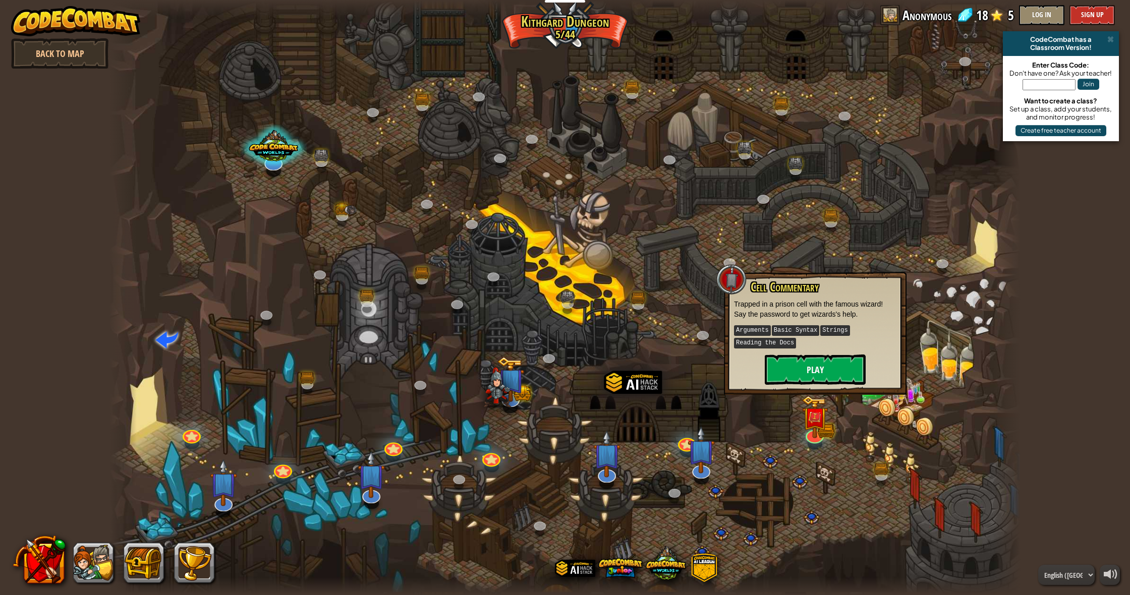
drag, startPoint x: 827, startPoint y: 385, endPoint x: 824, endPoint y: 374, distance: 11.5
click at [826, 383] on div "Cell Commentary Trapped in a prison cell with the famous wizard! Say the passwo…" at bounding box center [815, 333] width 183 height 123
click at [824, 374] on button "Play" at bounding box center [815, 370] width 101 height 30
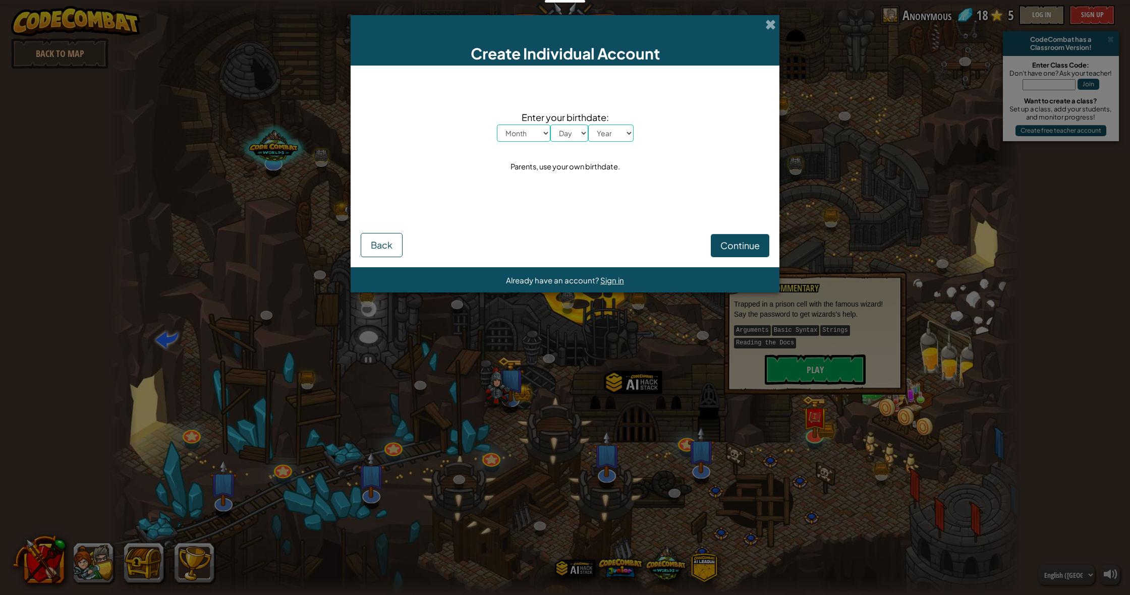
click at [387, 251] on span "Back" at bounding box center [382, 245] width 22 height 12
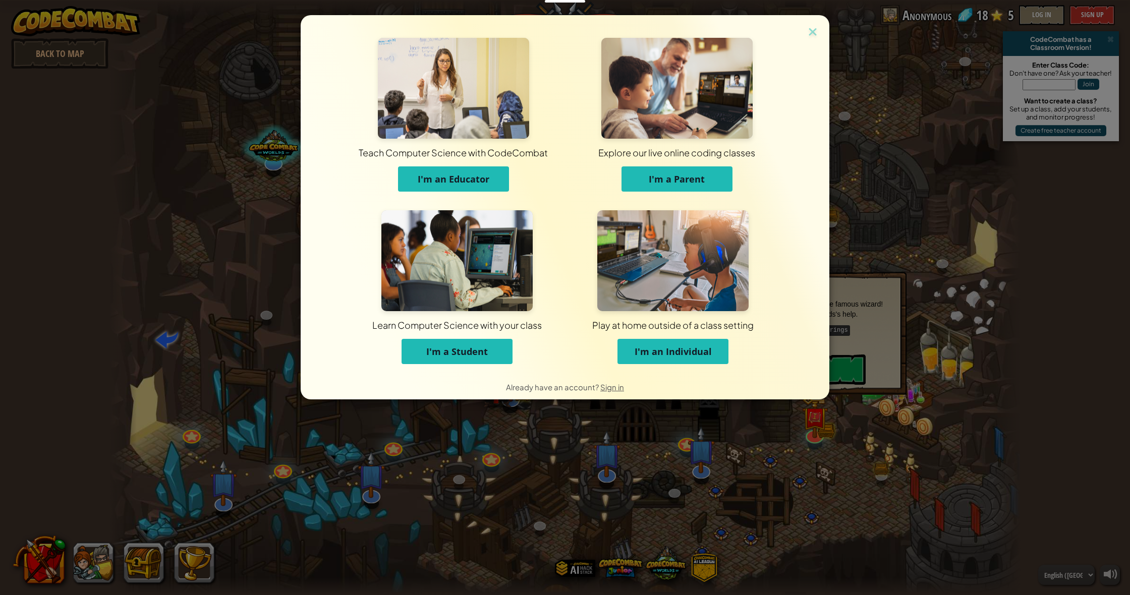
click at [469, 353] on span "I'm a Student" at bounding box center [457, 352] width 62 height 12
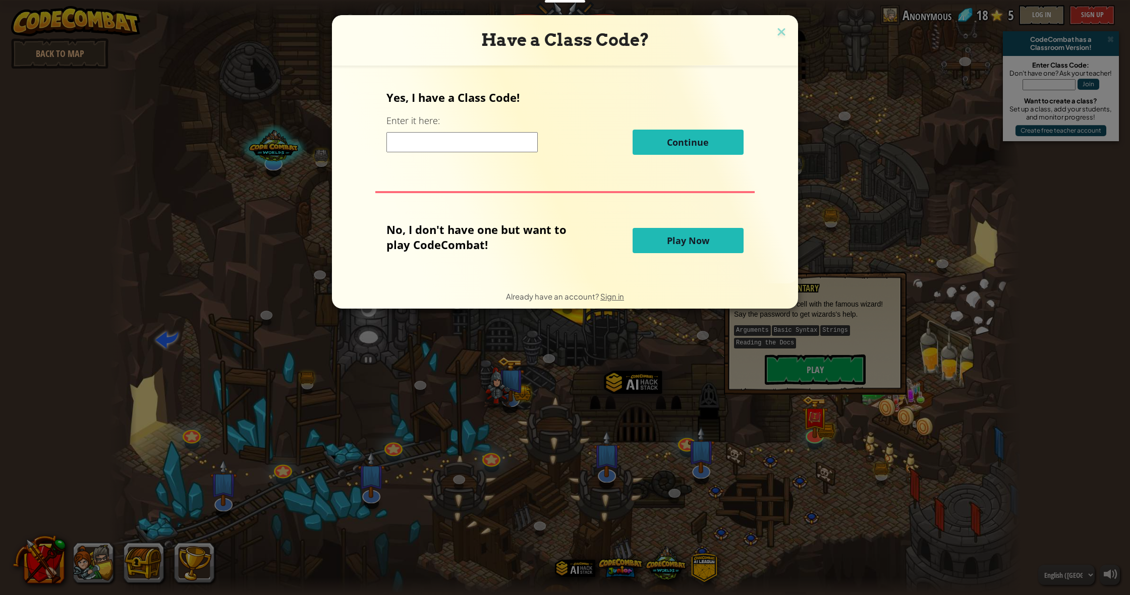
click at [481, 139] on input at bounding box center [461, 142] width 151 height 20
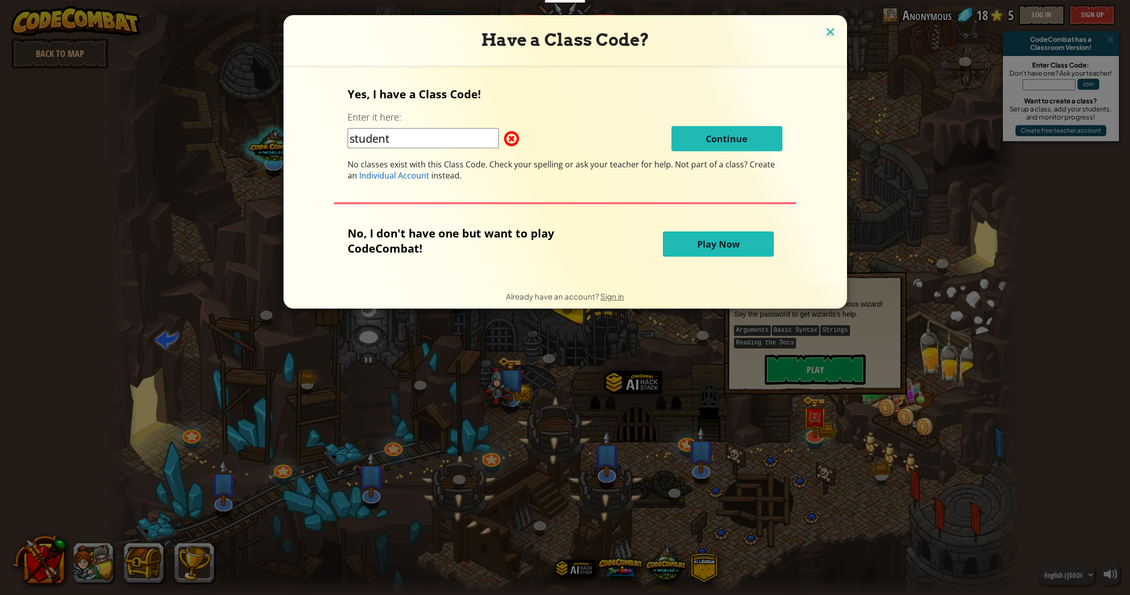
type input "student"
click at [830, 31] on img at bounding box center [830, 32] width 13 height 15
